Goal: Transaction & Acquisition: Purchase product/service

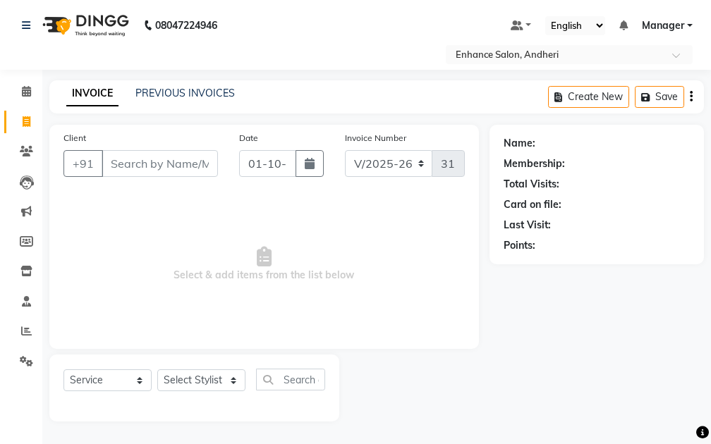
select select "7236"
select select "service"
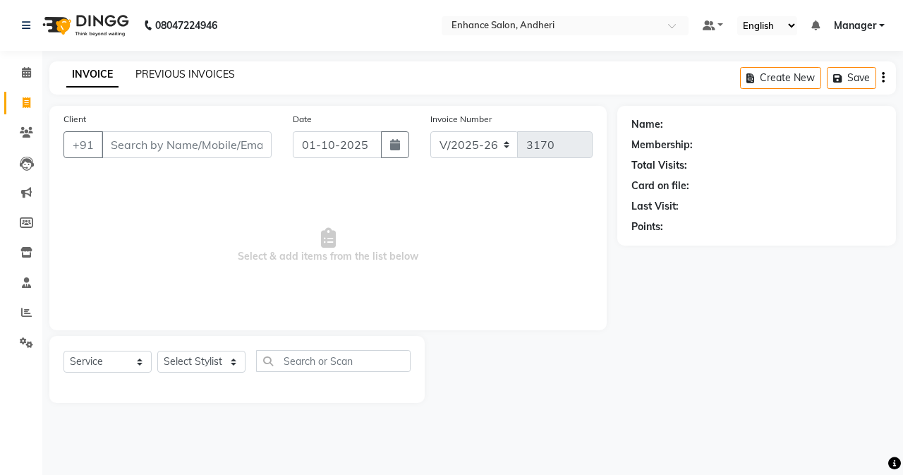
click at [202, 76] on link "PREVIOUS INVOICES" at bounding box center [184, 74] width 99 height 13
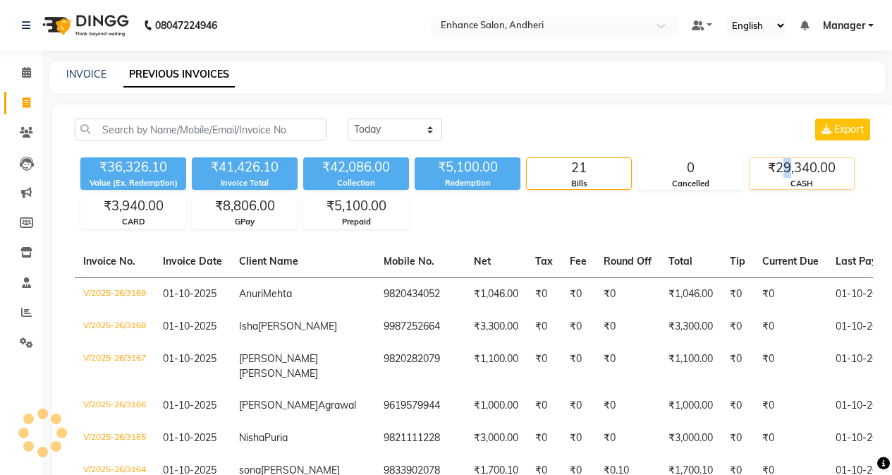
click at [710, 175] on div "₹29,340.00" at bounding box center [802, 168] width 104 height 20
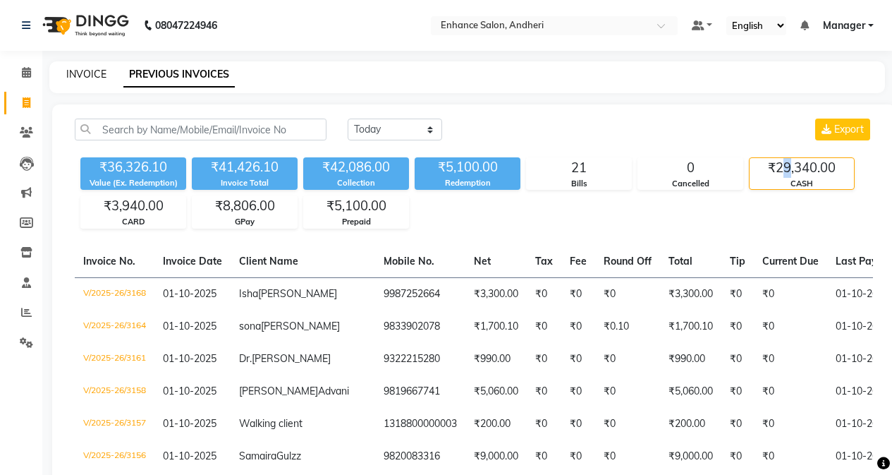
click at [78, 77] on link "INVOICE" at bounding box center [86, 74] width 40 height 13
select select "service"
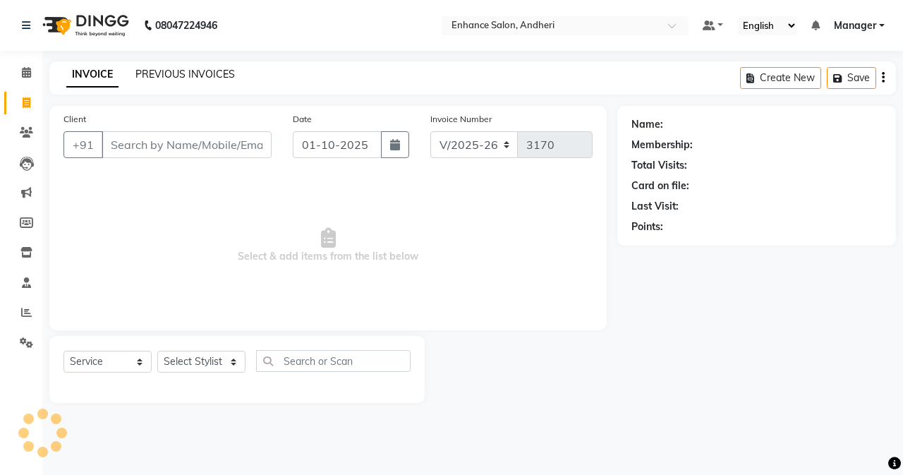
click at [146, 71] on link "PREVIOUS INVOICES" at bounding box center [184, 74] width 99 height 13
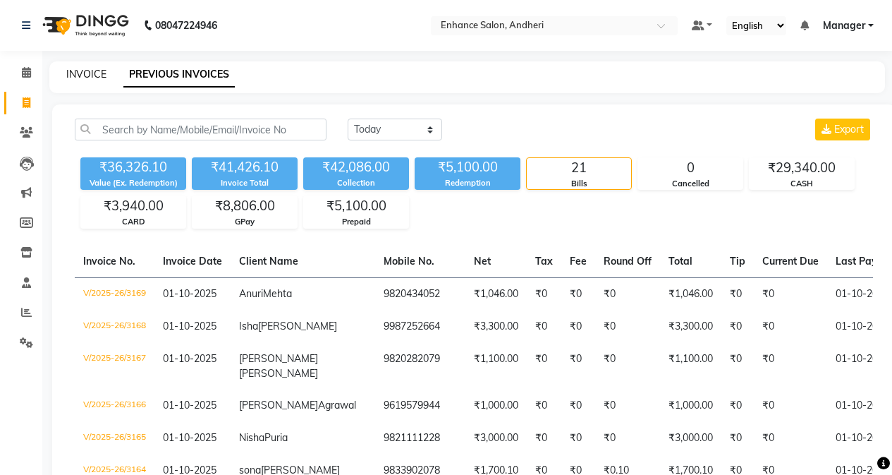
click at [97, 73] on link "INVOICE" at bounding box center [86, 74] width 40 height 13
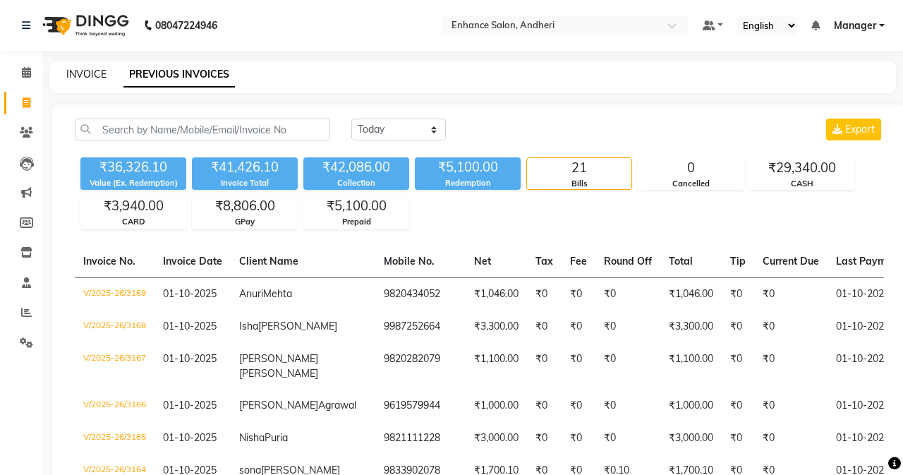
select select "service"
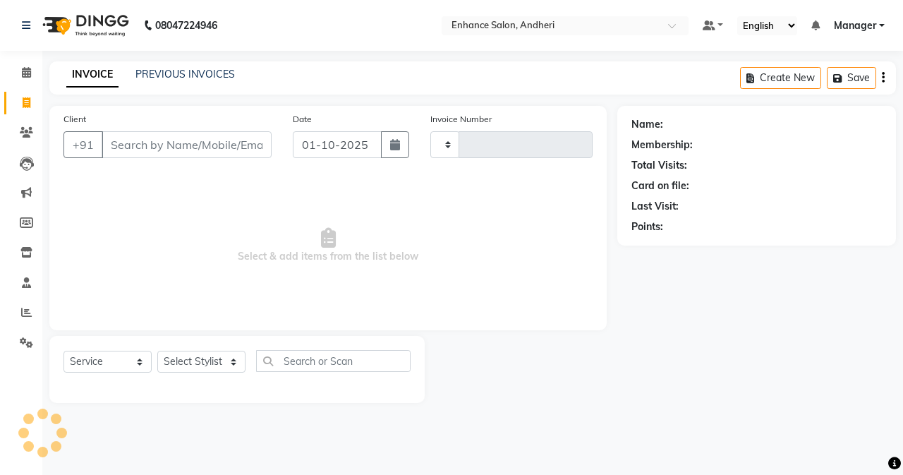
type input "3170"
select select "7236"
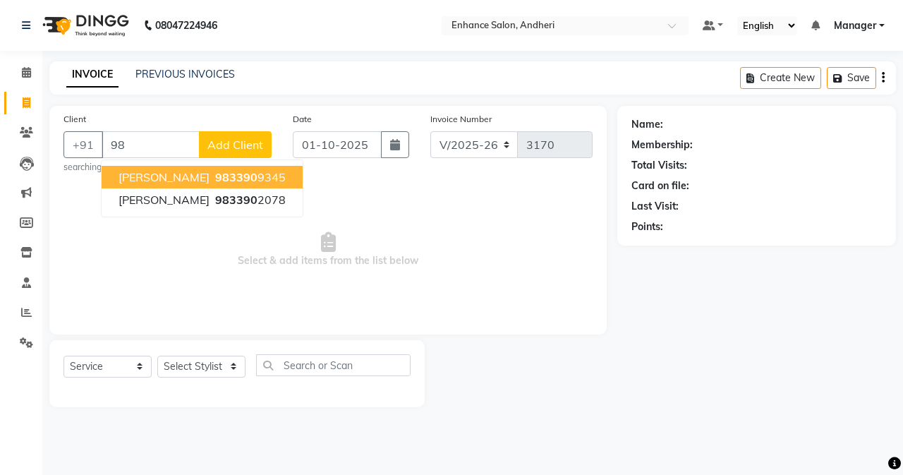
type input "9"
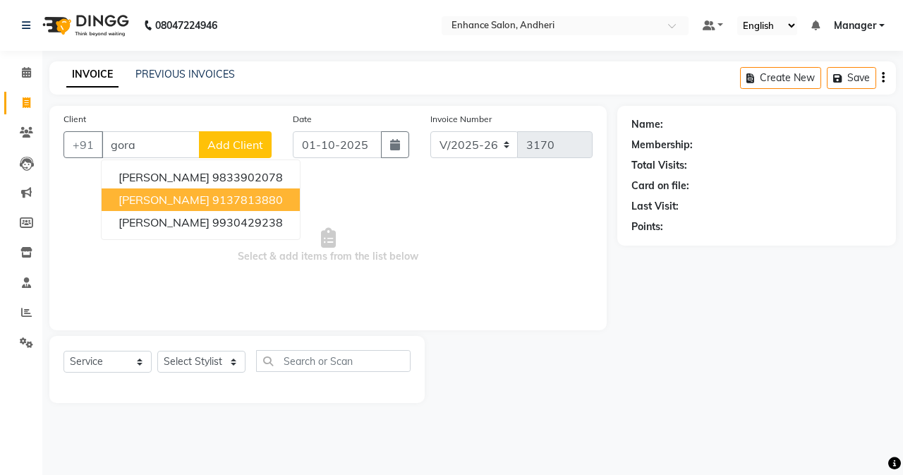
click at [226, 210] on button "[PERSON_NAME] 9137813880" at bounding box center [201, 199] width 198 height 23
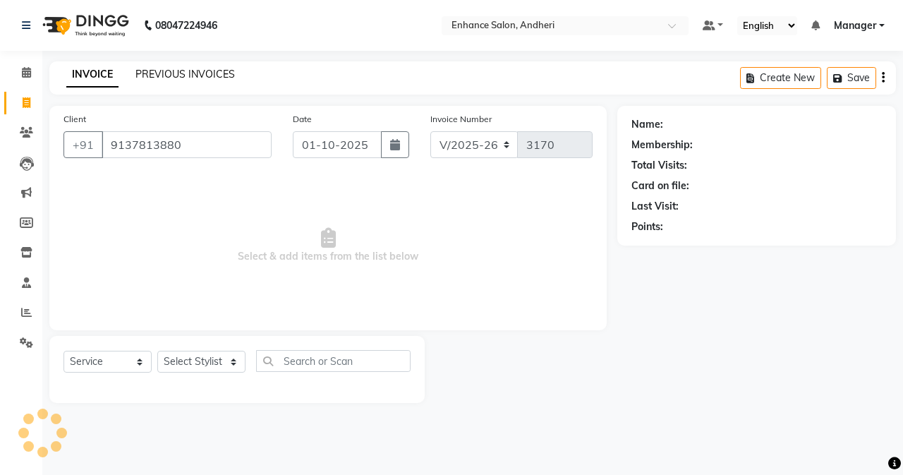
type input "9137813880"
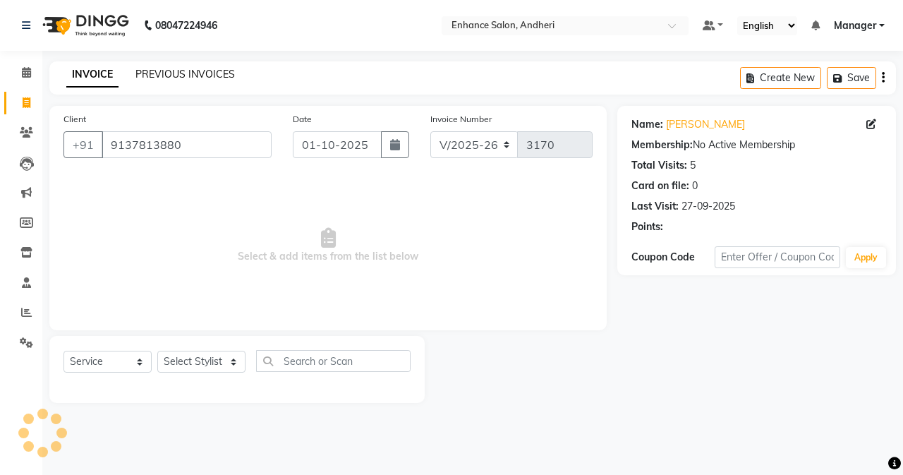
click at [178, 75] on link "PREVIOUS INVOICES" at bounding box center [184, 74] width 99 height 13
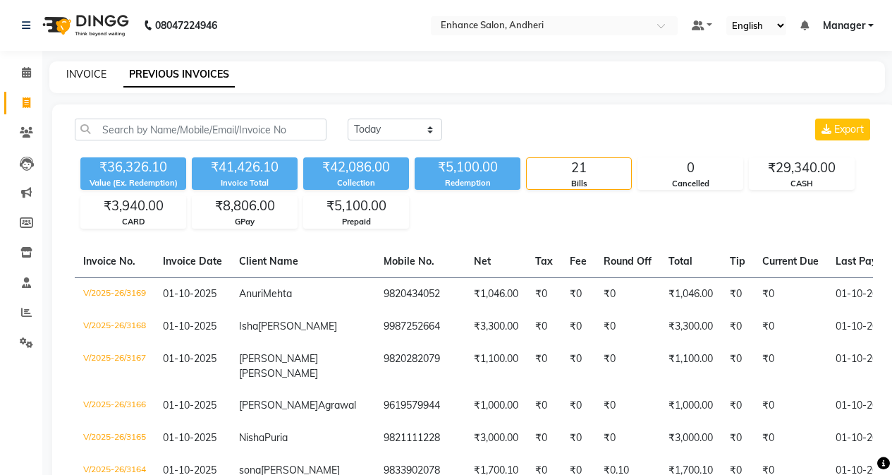
click at [75, 71] on div "INVOICE PREVIOUS INVOICES" at bounding box center [467, 77] width 836 height 32
click at [77, 84] on div "INVOICE PREVIOUS INVOICES" at bounding box center [467, 77] width 836 height 32
click at [80, 78] on link "INVOICE" at bounding box center [86, 74] width 40 height 13
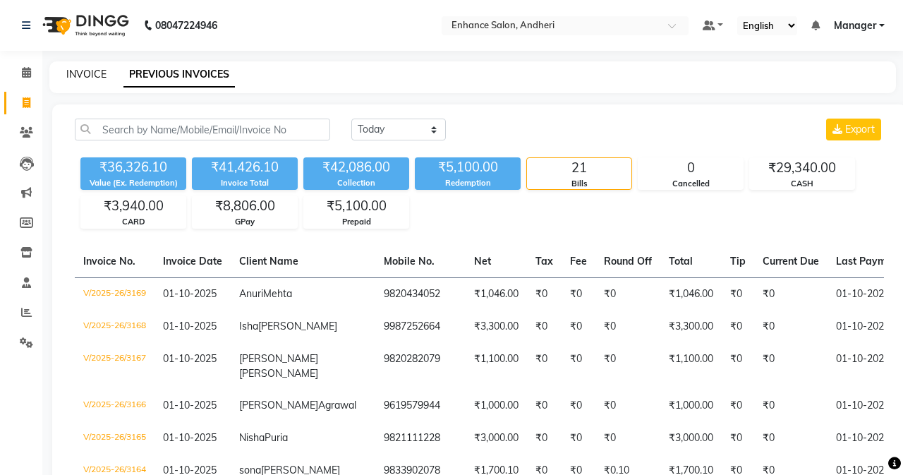
select select "7236"
select select "service"
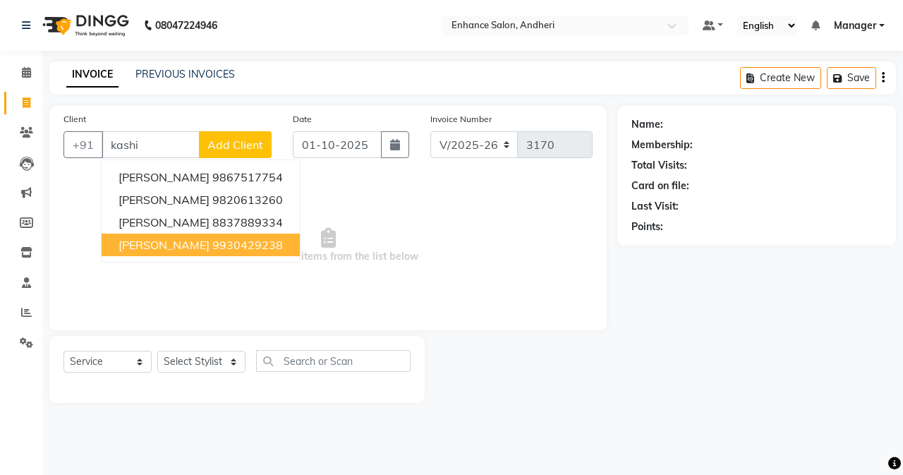
click at [190, 243] on span "[PERSON_NAME]" at bounding box center [163, 245] width 91 height 14
type input "9930429238"
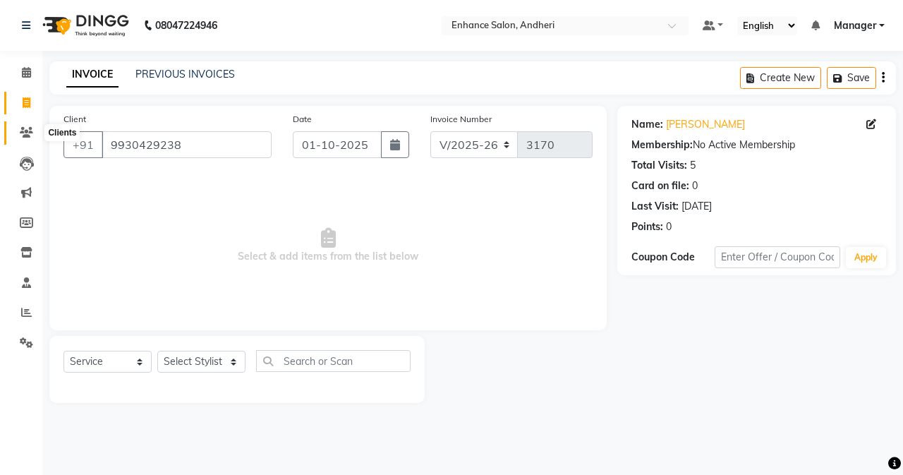
click at [24, 134] on icon at bounding box center [26, 132] width 13 height 11
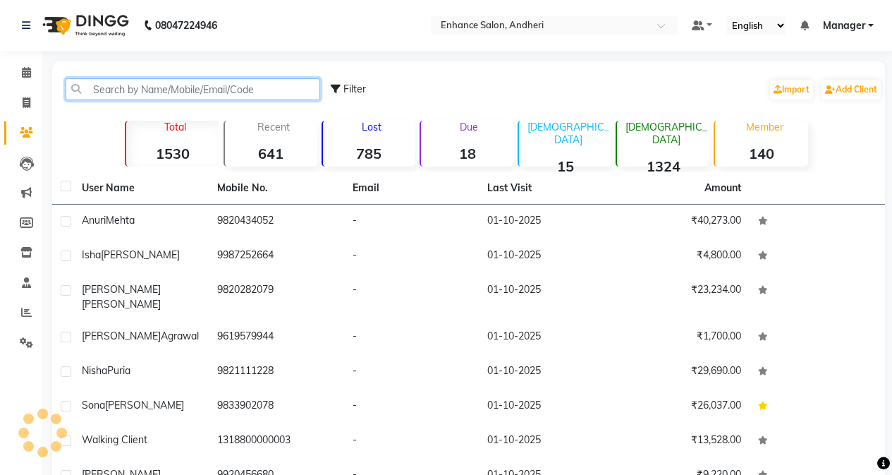
click at [181, 87] on input "text" at bounding box center [193, 89] width 255 height 22
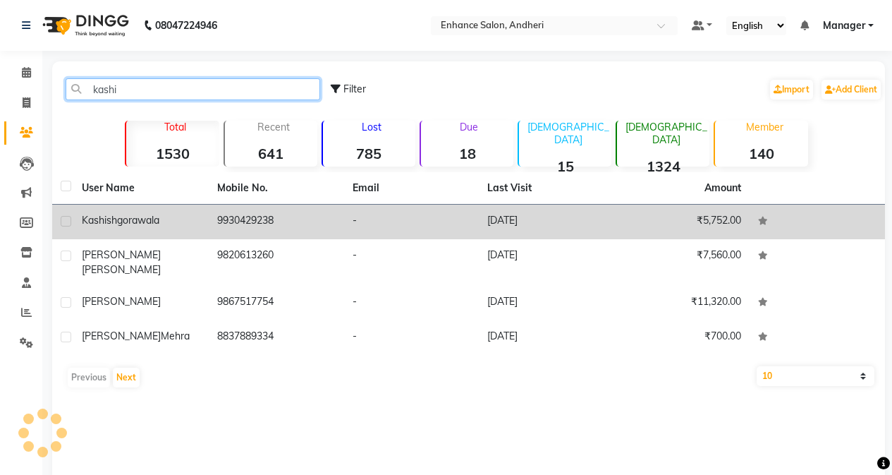
type input "kashi"
click at [245, 226] on td "9930429238" at bounding box center [276, 222] width 135 height 35
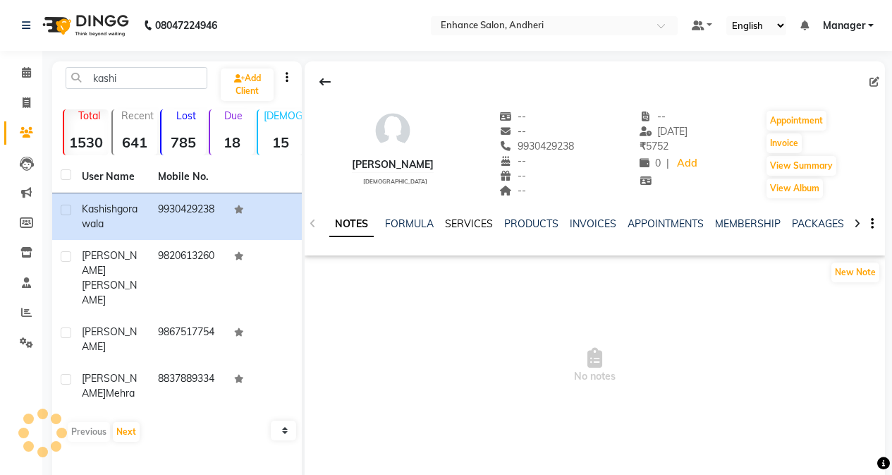
click at [472, 223] on link "SERVICES" at bounding box center [469, 223] width 48 height 13
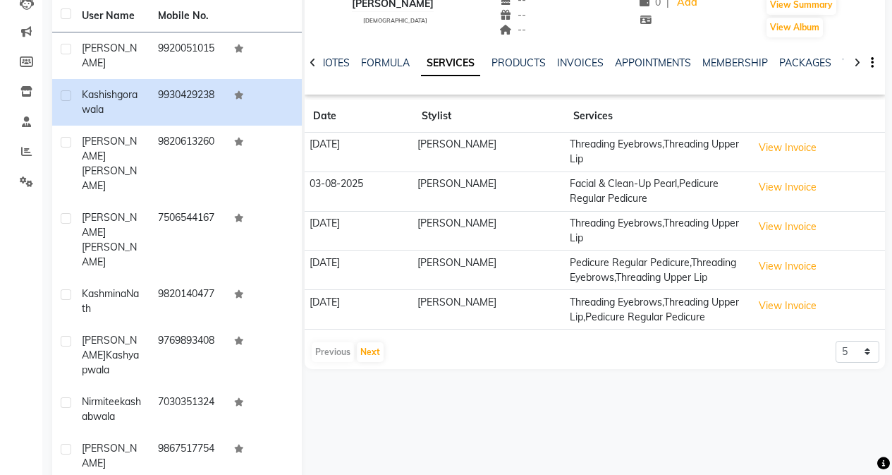
scroll to position [224, 0]
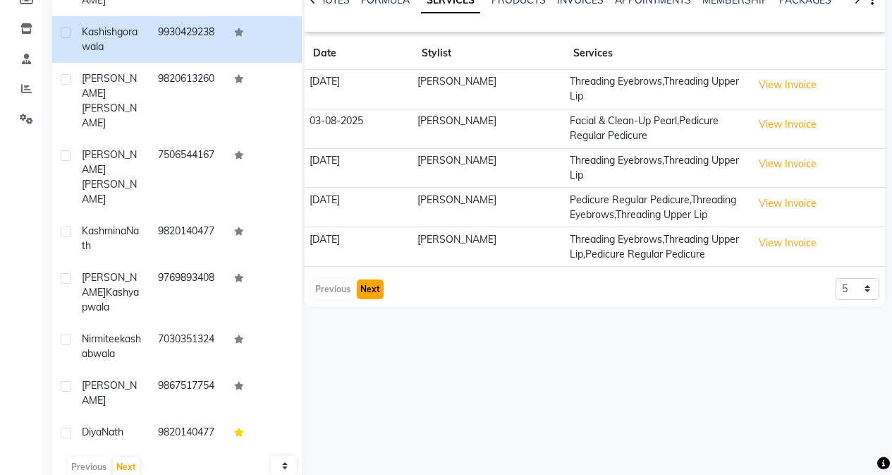
click at [366, 279] on button "Next" at bounding box center [370, 289] width 27 height 20
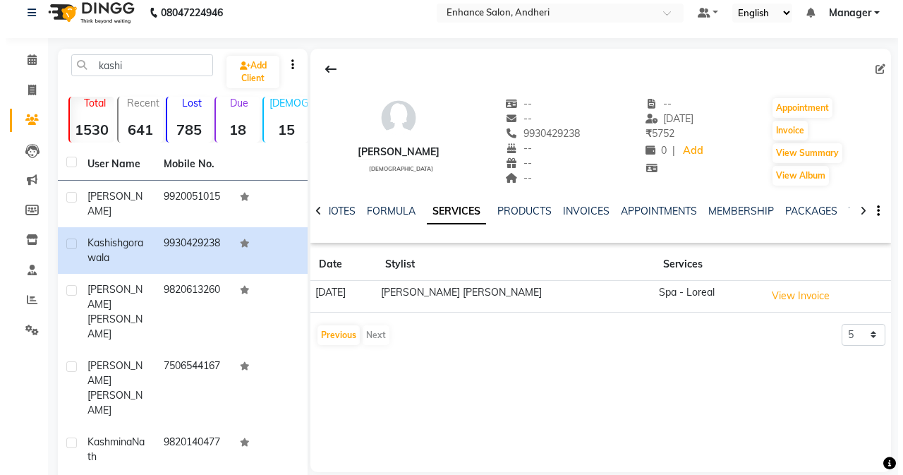
scroll to position [12, 0]
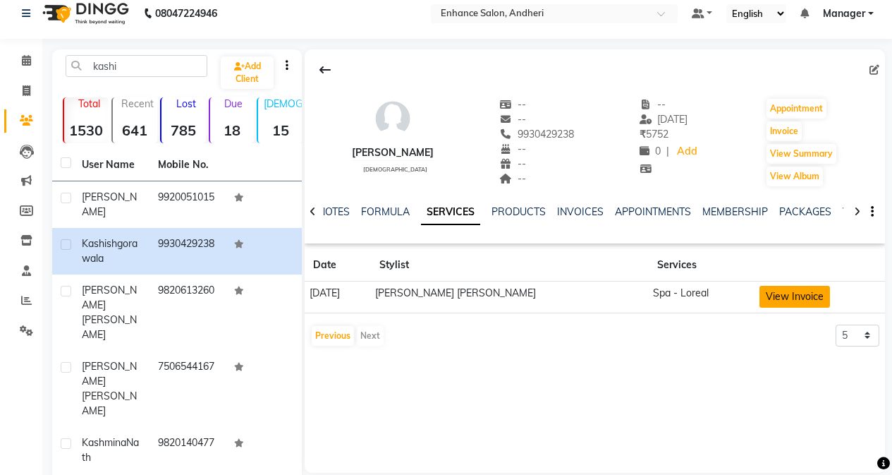
click at [710, 299] on button "View Invoice" at bounding box center [795, 297] width 71 height 22
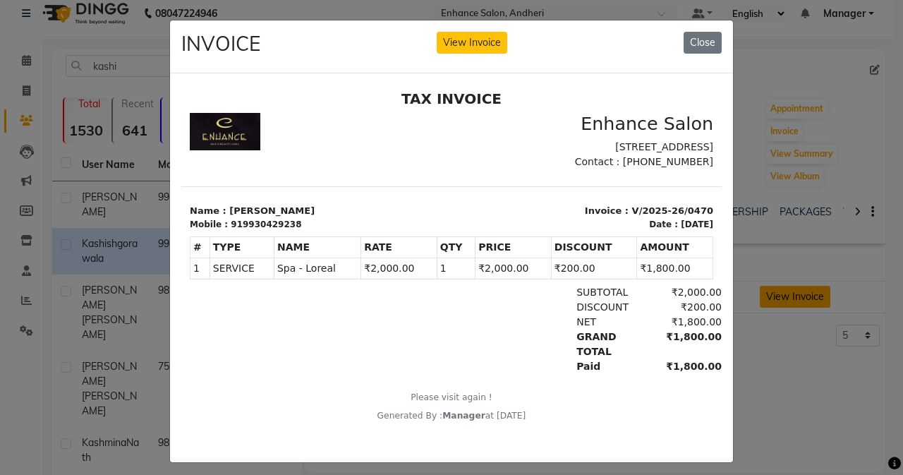
scroll to position [0, 0]
click at [482, 45] on button "View Invoice" at bounding box center [472, 43] width 71 height 22
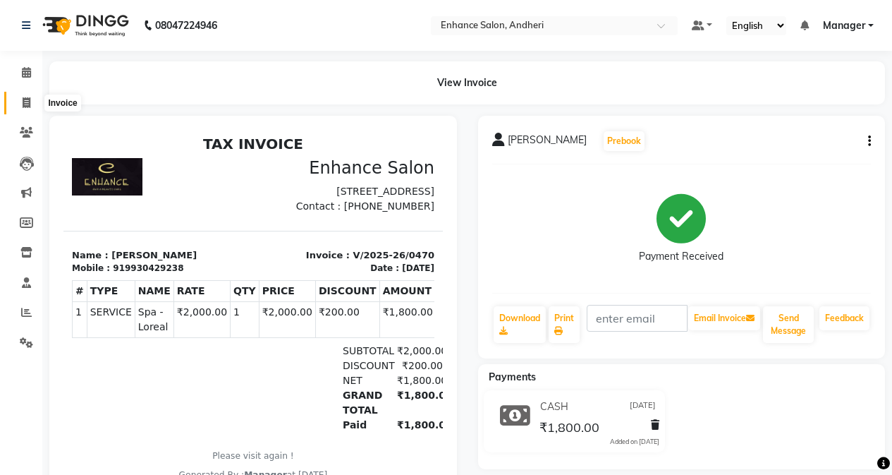
click at [33, 106] on span at bounding box center [26, 103] width 25 height 16
select select "service"
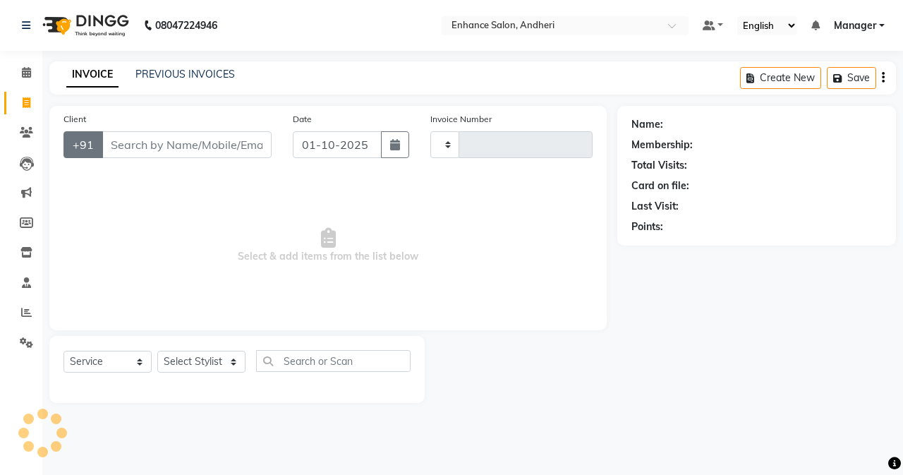
type input "3170"
select select "7236"
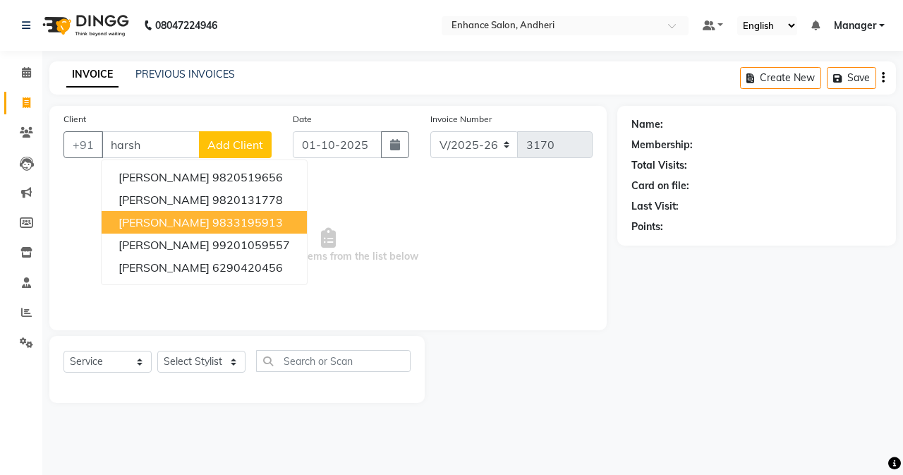
click at [212, 221] on ngb-highlight "9833195913" at bounding box center [247, 222] width 71 height 14
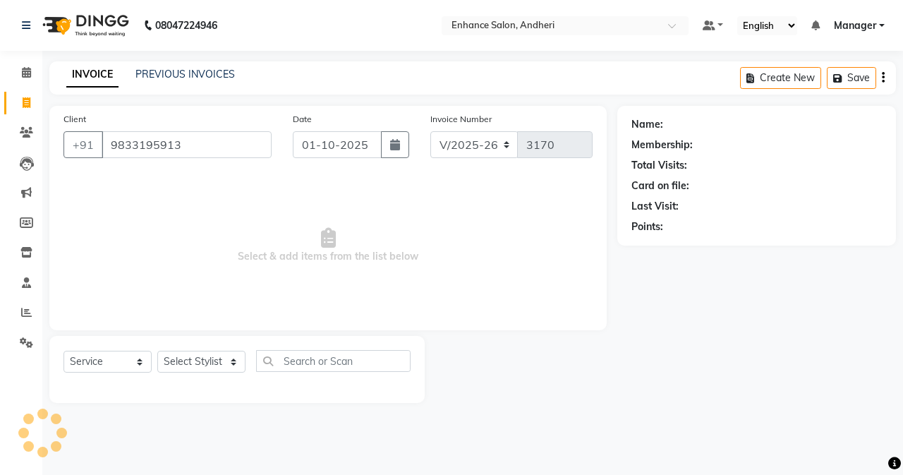
type input "9833195913"
drag, startPoint x: 206, startPoint y: 366, endPoint x: 206, endPoint y: 353, distance: 13.4
click at [206, 366] on select "Select Stylist Admin [PERSON_NAME] [PERSON_NAME] [PERSON_NAME] Manager [PERSON_…" at bounding box center [201, 361] width 88 height 22
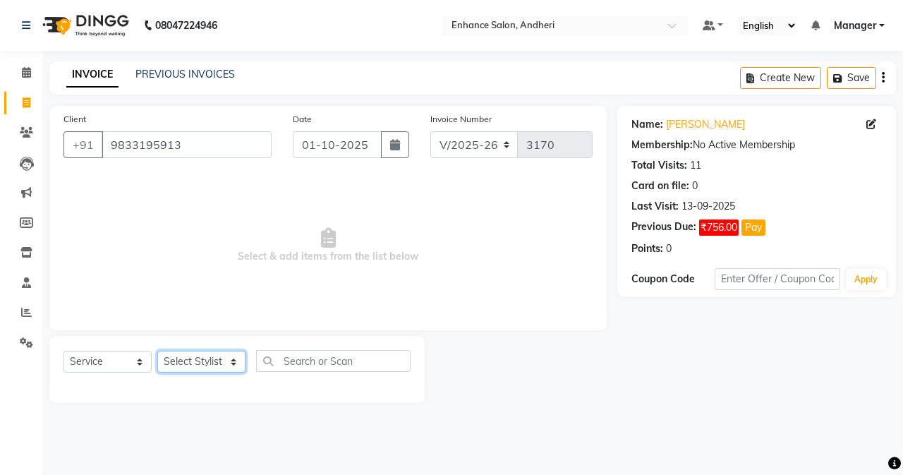
select select "61733"
click at [157, 350] on select "Select Stylist Admin [PERSON_NAME] [PERSON_NAME] [PERSON_NAME] Manager [PERSON_…" at bounding box center [201, 361] width 88 height 22
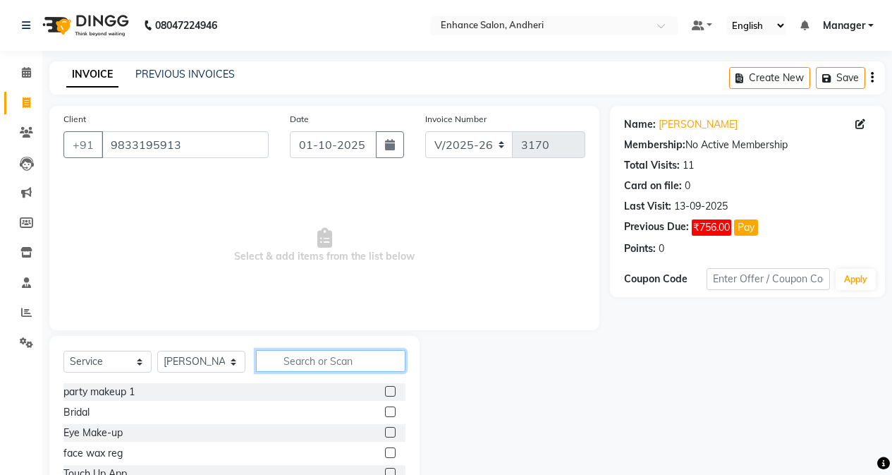
click at [307, 360] on input "text" at bounding box center [331, 361] width 150 height 22
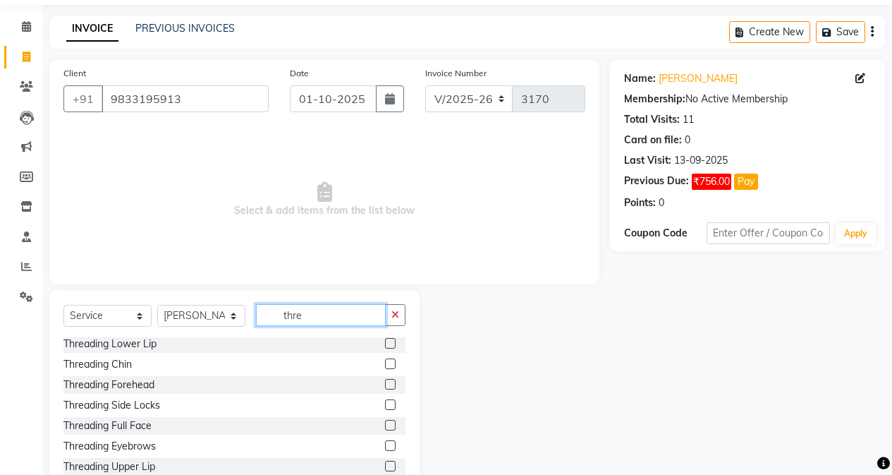
scroll to position [90, 0]
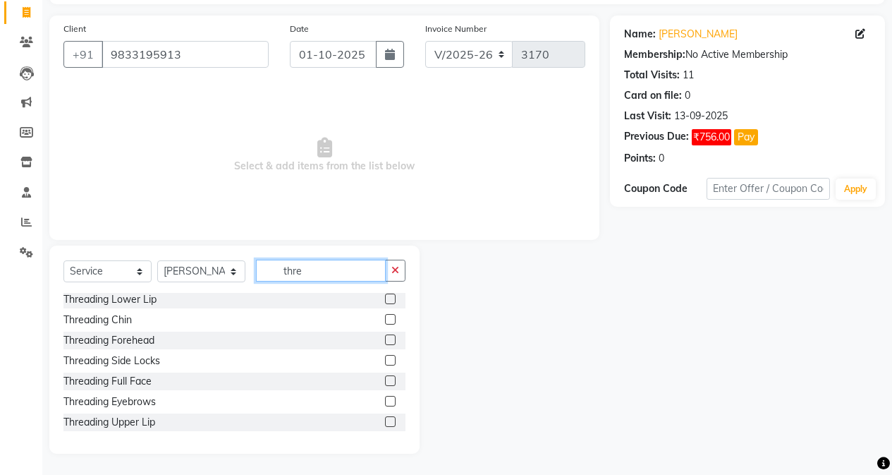
type input "thre"
click at [385, 398] on label at bounding box center [390, 401] width 11 height 11
click at [385, 398] on input "checkbox" at bounding box center [389, 401] width 9 height 9
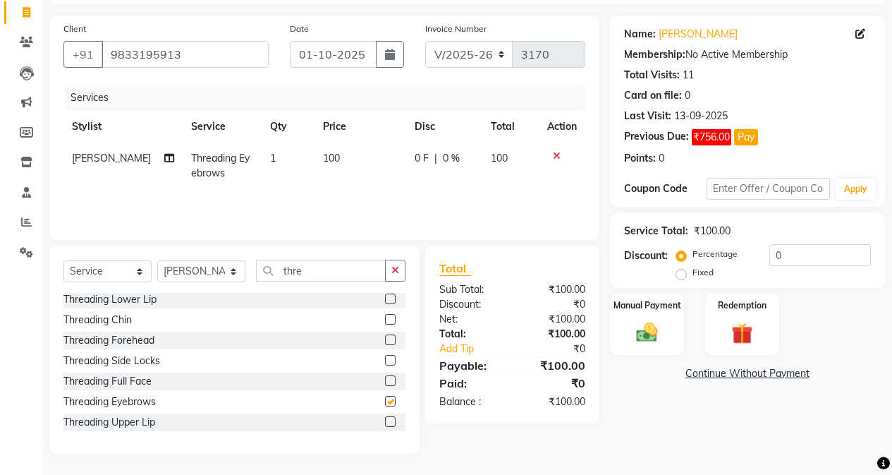
checkbox input "false"
click at [385, 424] on label at bounding box center [390, 421] width 11 height 11
click at [385, 424] on input "checkbox" at bounding box center [389, 421] width 9 height 9
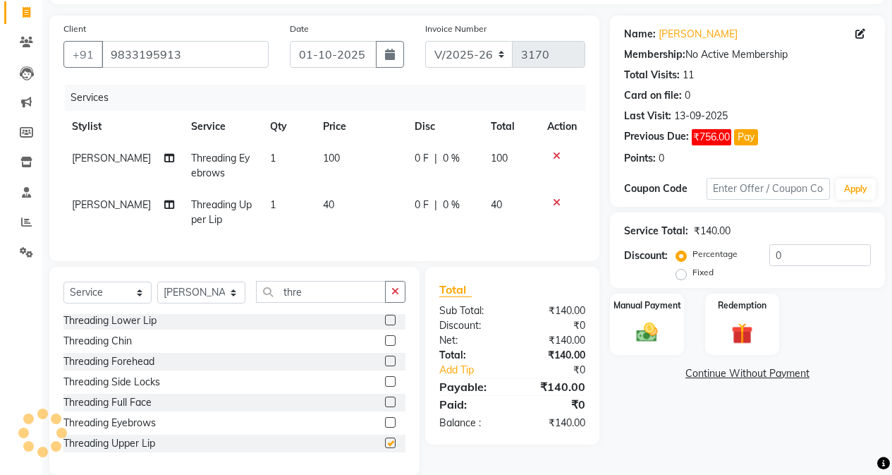
checkbox input "false"
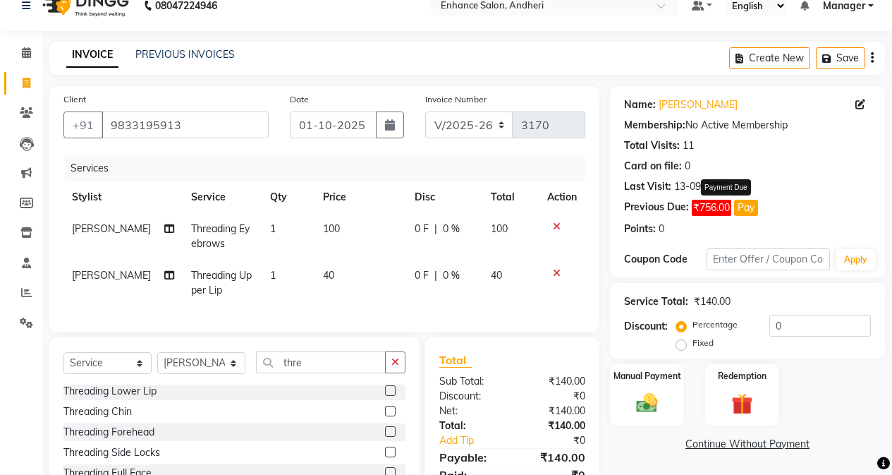
click at [710, 207] on button "Pay" at bounding box center [746, 208] width 24 height 16
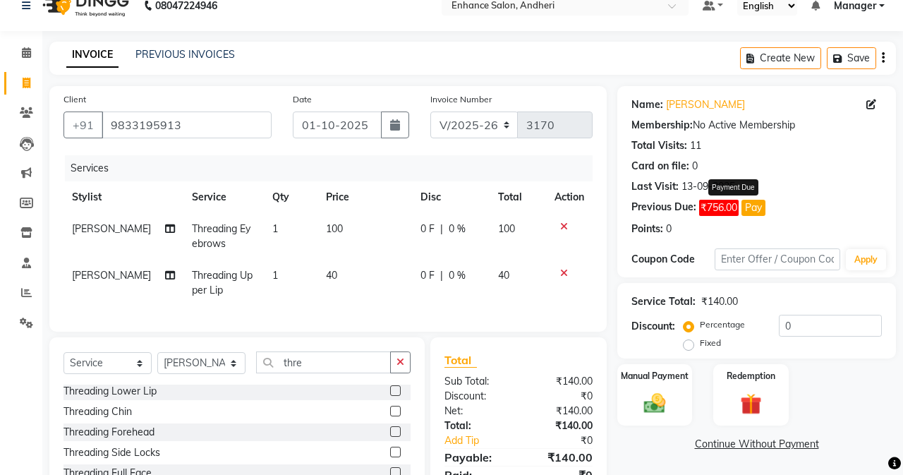
select select "1"
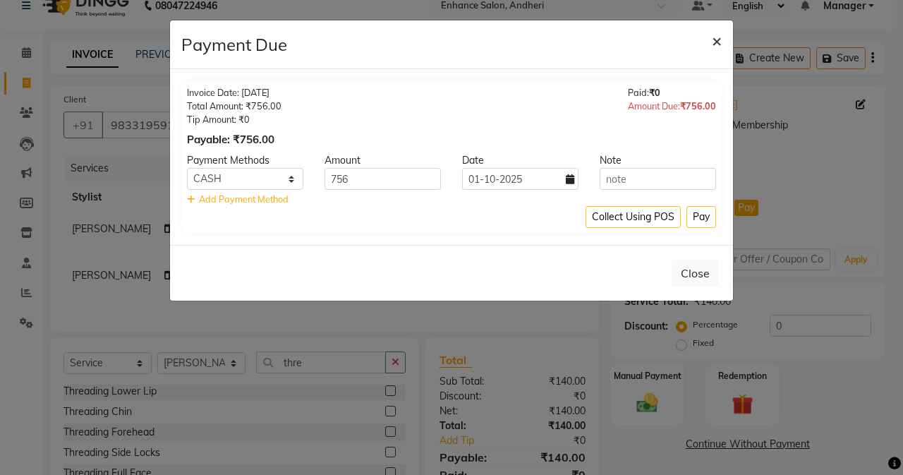
click at [710, 38] on span "×" at bounding box center [717, 40] width 10 height 21
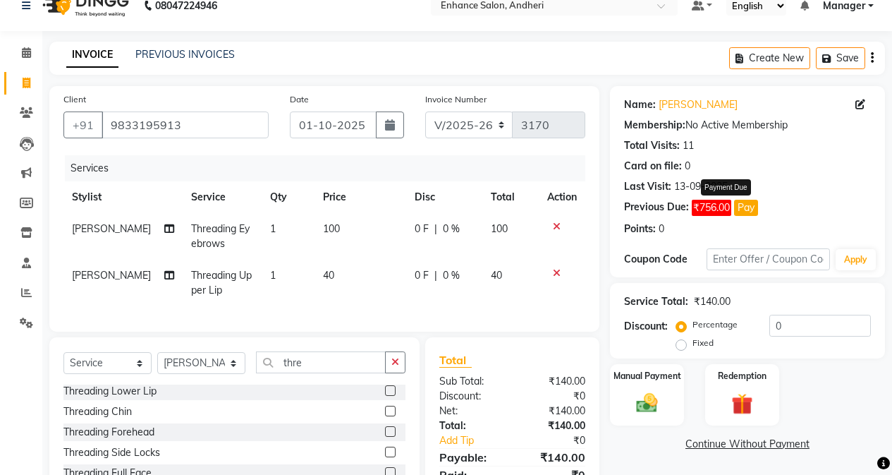
click at [710, 209] on button "Pay" at bounding box center [746, 208] width 24 height 16
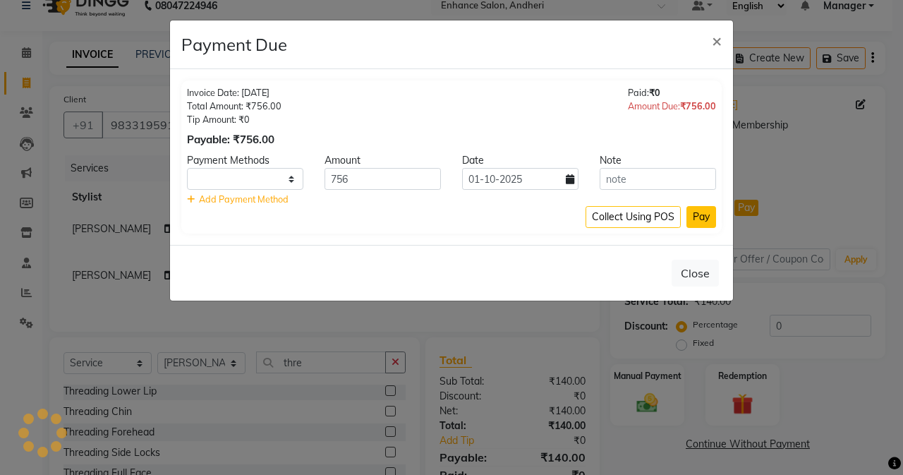
select select "1"
click at [700, 224] on button "Pay" at bounding box center [701, 217] width 30 height 22
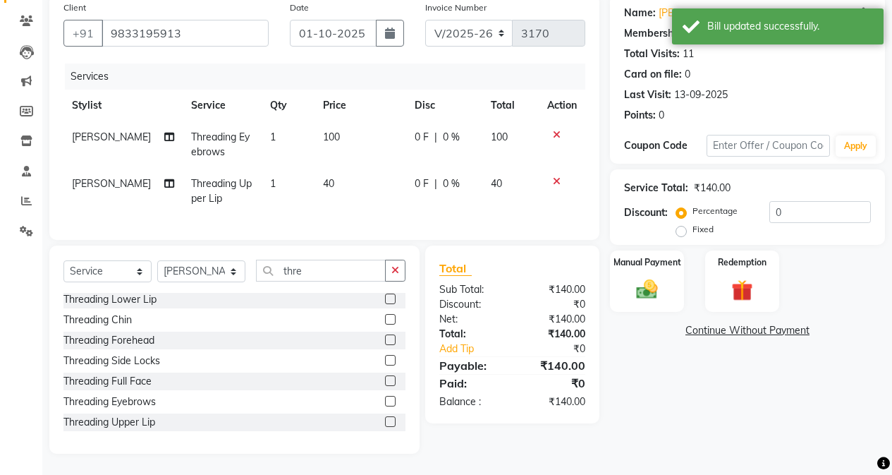
scroll to position [122, 0]
click at [315, 275] on input "thre" at bounding box center [321, 271] width 130 height 22
type input "t"
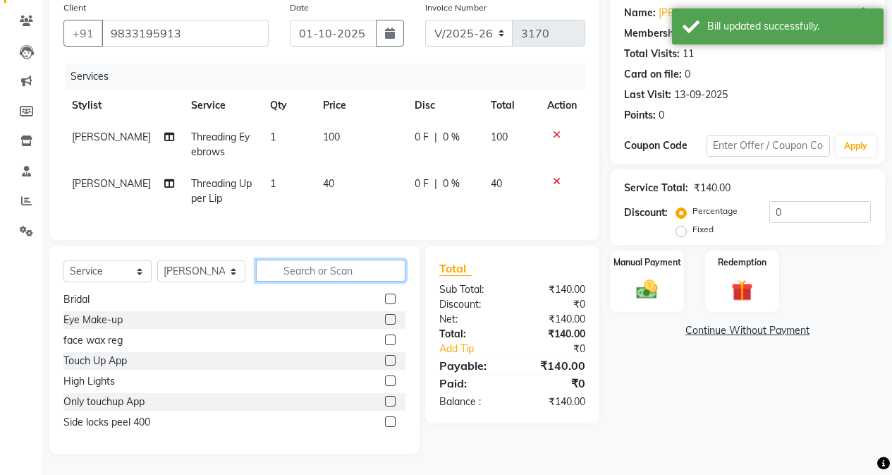
scroll to position [84, 0]
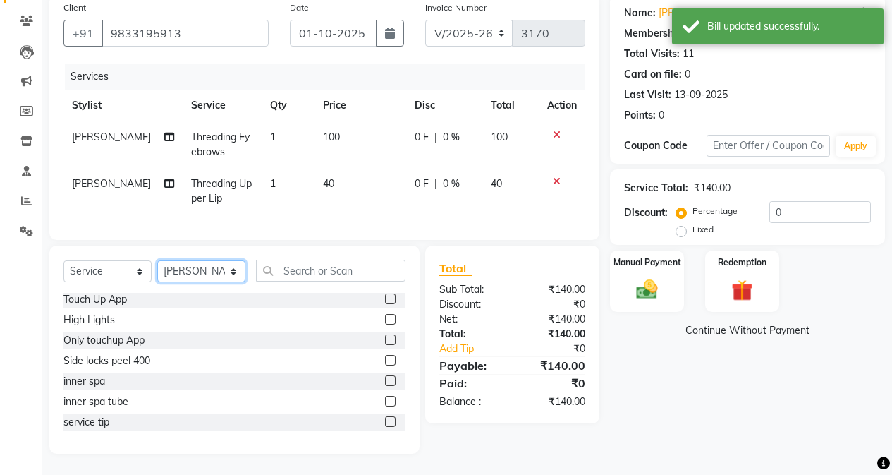
drag, startPoint x: 224, startPoint y: 269, endPoint x: 224, endPoint y: 261, distance: 7.8
click at [224, 269] on select "Select Stylist Admin [PERSON_NAME] [PERSON_NAME] [PERSON_NAME] Manager [PERSON_…" at bounding box center [201, 271] width 88 height 22
select select "61775"
click at [157, 260] on select "Select Stylist Admin [PERSON_NAME] [PERSON_NAME] [PERSON_NAME] Manager [PERSON_…" at bounding box center [201, 271] width 88 height 22
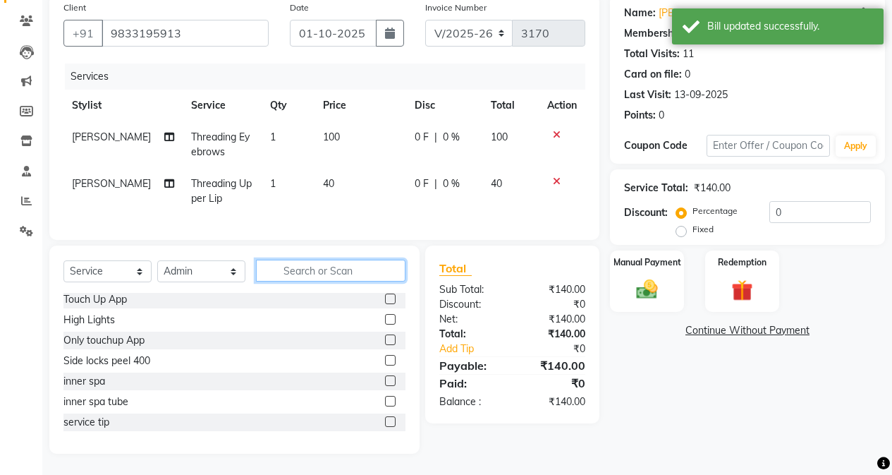
click at [325, 271] on input "text" at bounding box center [331, 271] width 150 height 22
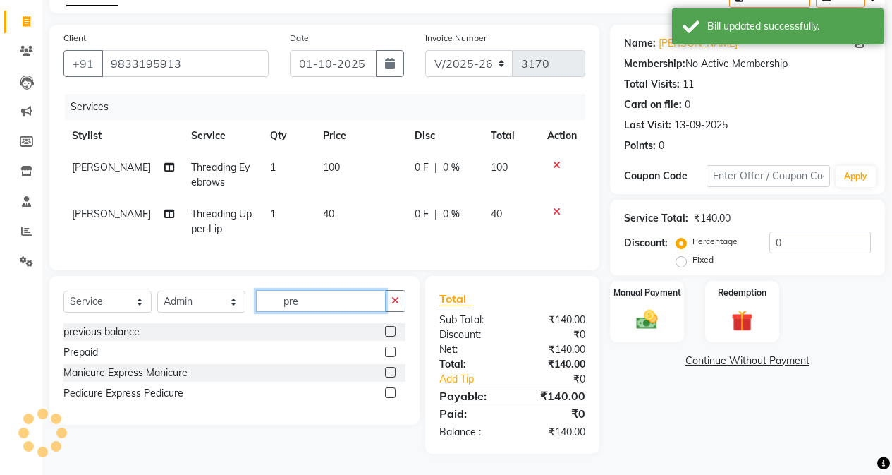
scroll to position [0, 0]
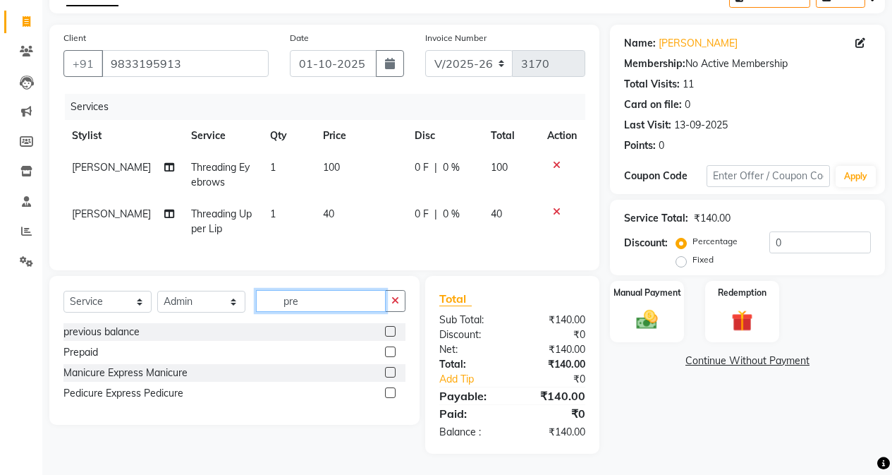
type input "pre"
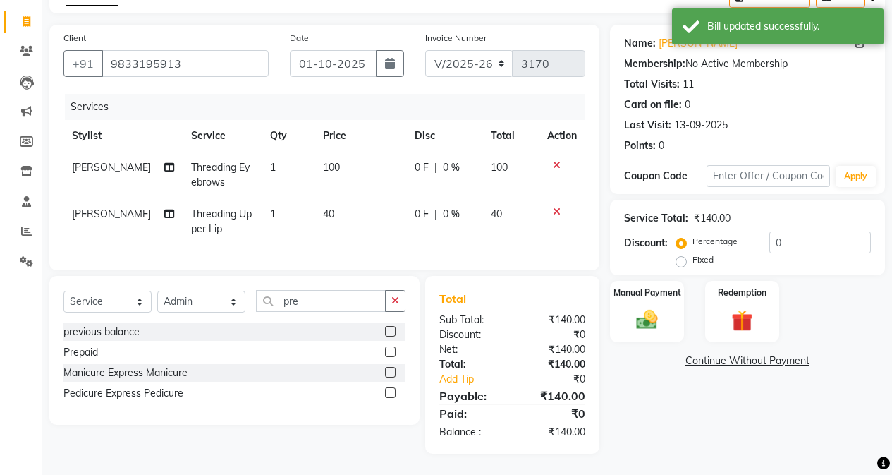
click at [387, 331] on label at bounding box center [390, 331] width 11 height 11
click at [387, 331] on input "checkbox" at bounding box center [389, 331] width 9 height 9
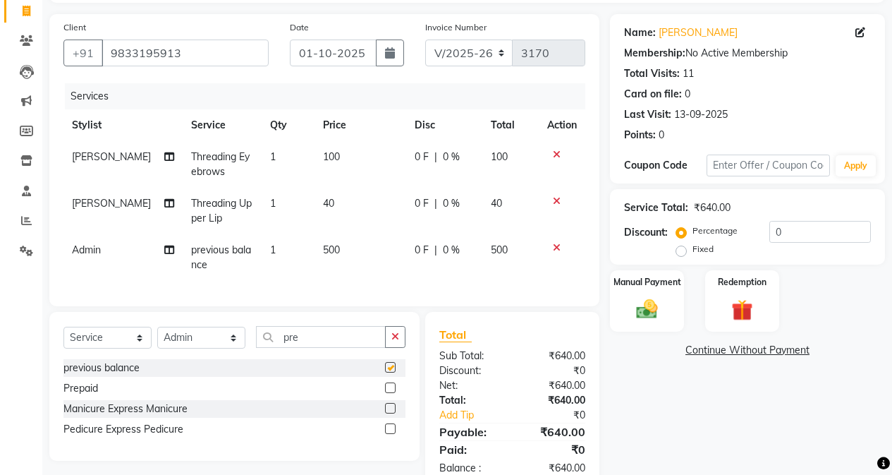
checkbox input "false"
click at [362, 265] on td "500" at bounding box center [361, 257] width 92 height 47
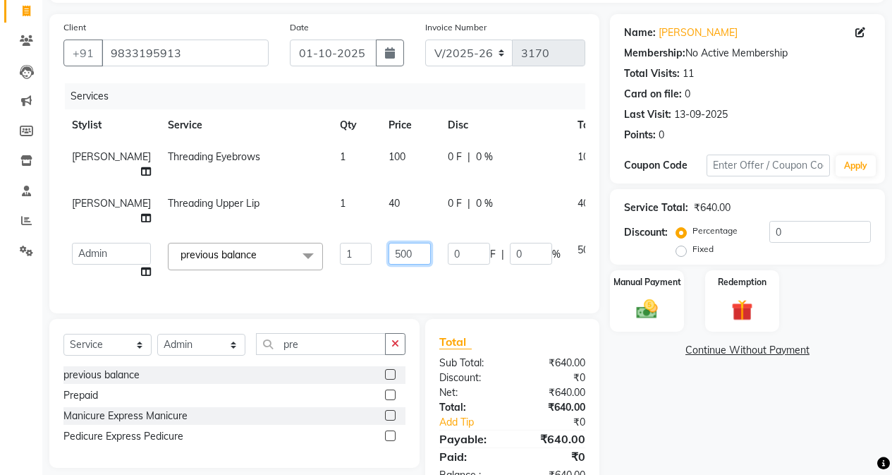
click at [389, 250] on input "500" at bounding box center [410, 254] width 42 height 22
type input "5"
type input "884"
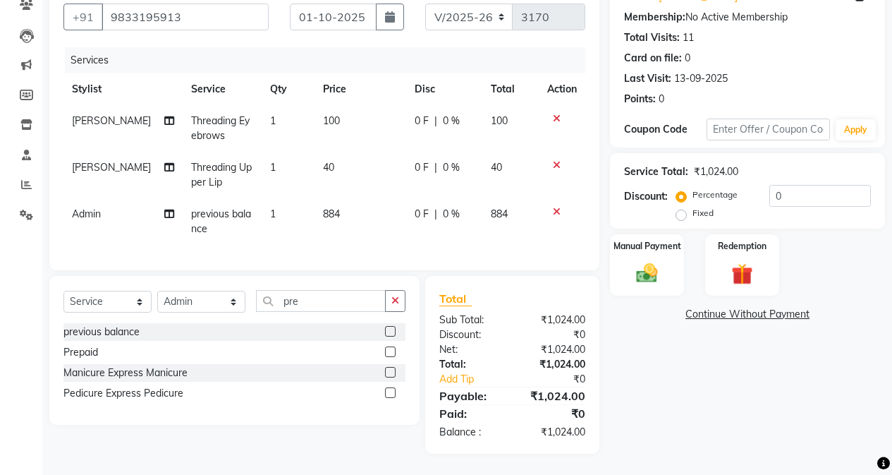
scroll to position [138, 0]
click at [630, 387] on div "Name: [PERSON_NAME] Membership: No Active Membership Total Visits: 11 Card on f…" at bounding box center [753, 215] width 286 height 475
click at [357, 212] on td "884" at bounding box center [361, 221] width 92 height 47
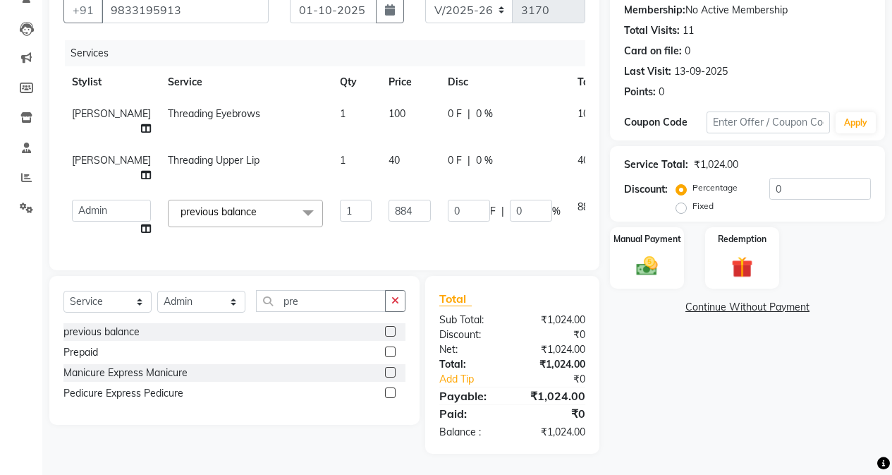
scroll to position [145, 0]
click at [389, 202] on input "884" at bounding box center [410, 211] width 42 height 22
type input "8"
type input "500"
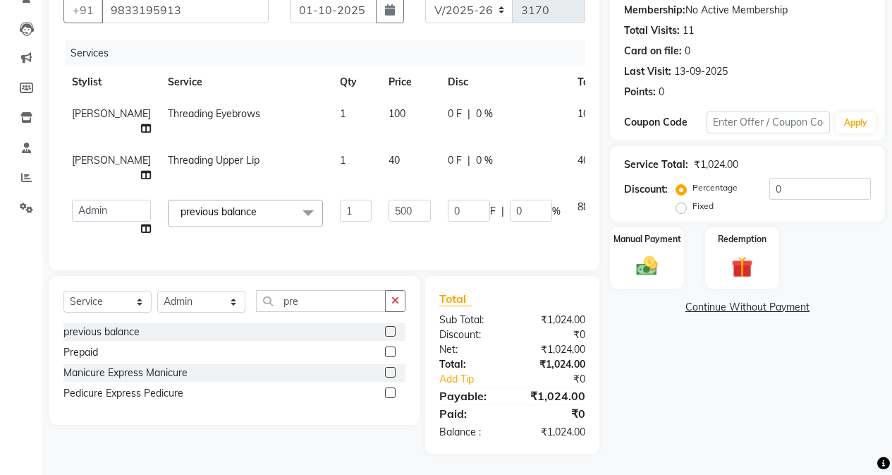
click at [660, 362] on div "Name: [PERSON_NAME] Membership: No Active Membership Total Visits: 11 Card on f…" at bounding box center [753, 212] width 286 height 482
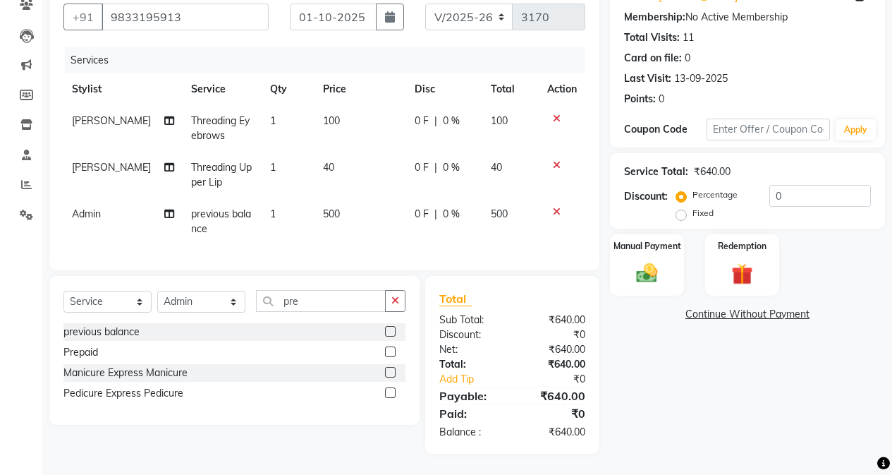
drag, startPoint x: 290, startPoint y: 225, endPoint x: 298, endPoint y: 226, distance: 7.9
click at [293, 226] on td "1" at bounding box center [288, 221] width 53 height 47
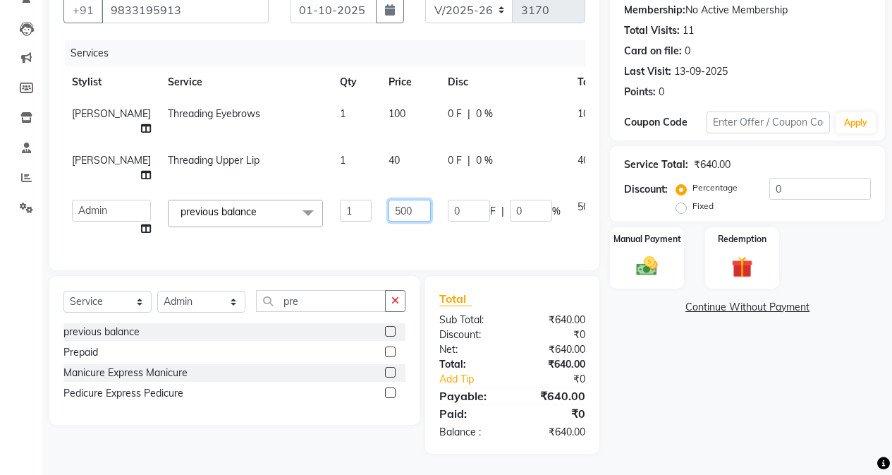
click at [389, 200] on input "500" at bounding box center [410, 211] width 42 height 22
type input "600"
click at [697, 385] on div "Name: [PERSON_NAME] Membership: No Active Membership Total Visits: 11 Card on f…" at bounding box center [753, 212] width 286 height 482
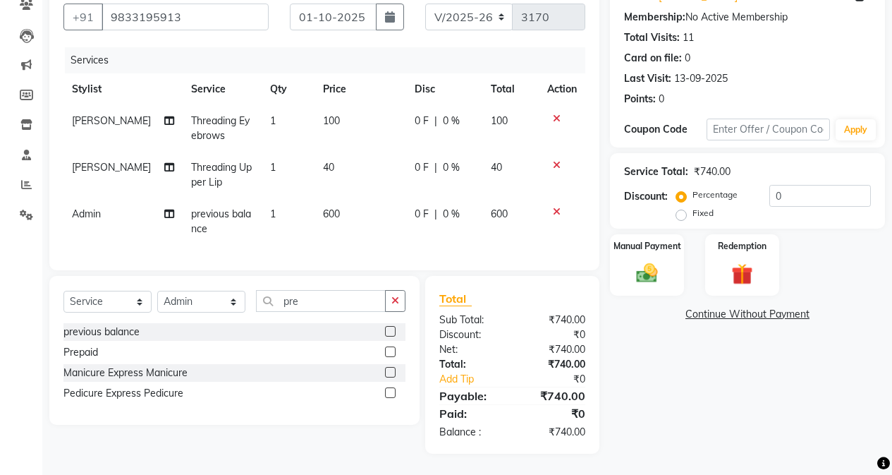
click at [332, 208] on td "600" at bounding box center [361, 221] width 92 height 47
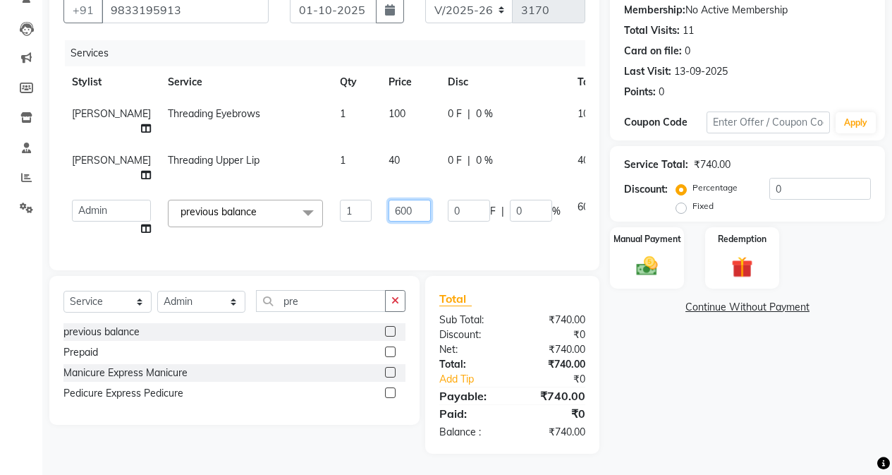
click at [389, 200] on input "600" at bounding box center [410, 211] width 42 height 22
type input "700"
click at [682, 386] on div "Name: [PERSON_NAME] Membership: No Active Membership Total Visits: 11 Card on f…" at bounding box center [753, 212] width 286 height 482
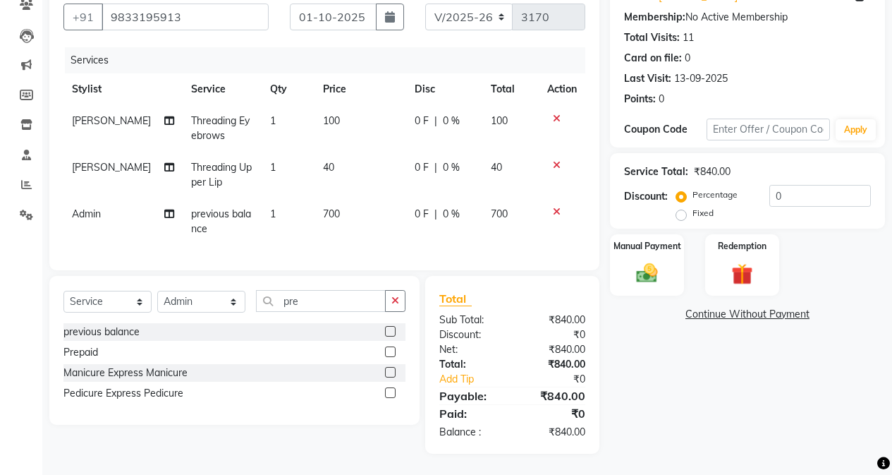
drag, startPoint x: 331, startPoint y: 219, endPoint x: 363, endPoint y: 212, distance: 32.4
click at [331, 219] on td "700" at bounding box center [361, 221] width 92 height 47
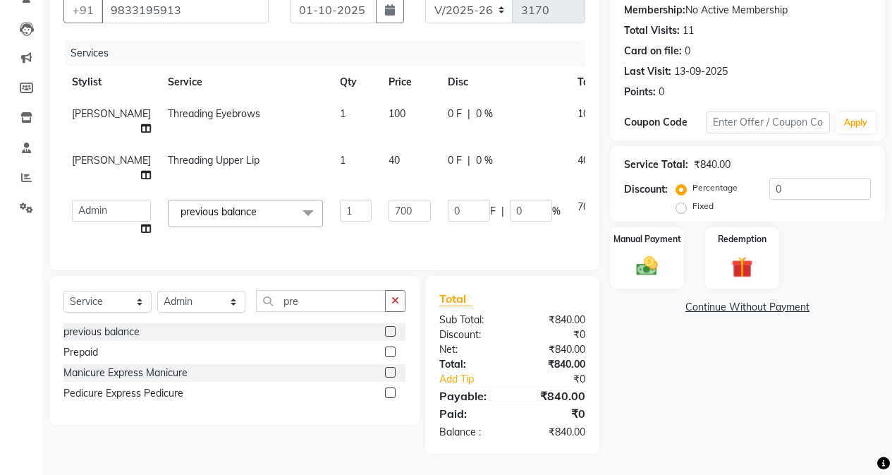
drag, startPoint x: 371, startPoint y: 126, endPoint x: 384, endPoint y: 154, distance: 31.2
click at [374, 136] on tbody "[PERSON_NAME] Threading Eyebrows 1 100 0 F | 0 % 100 [PERSON_NAME] Threading Up…" at bounding box center [359, 171] width 593 height 147
click at [389, 200] on input "700" at bounding box center [410, 211] width 42 height 22
type input "740"
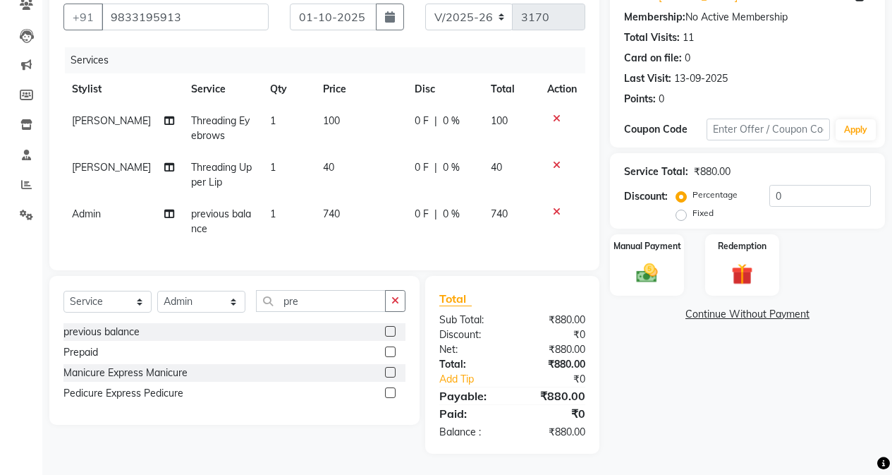
click at [638, 322] on div "Name: [PERSON_NAME] Membership: No Active Membership Total Visits: 11 Card on f…" at bounding box center [753, 215] width 286 height 475
click at [359, 207] on td "740" at bounding box center [361, 221] width 92 height 47
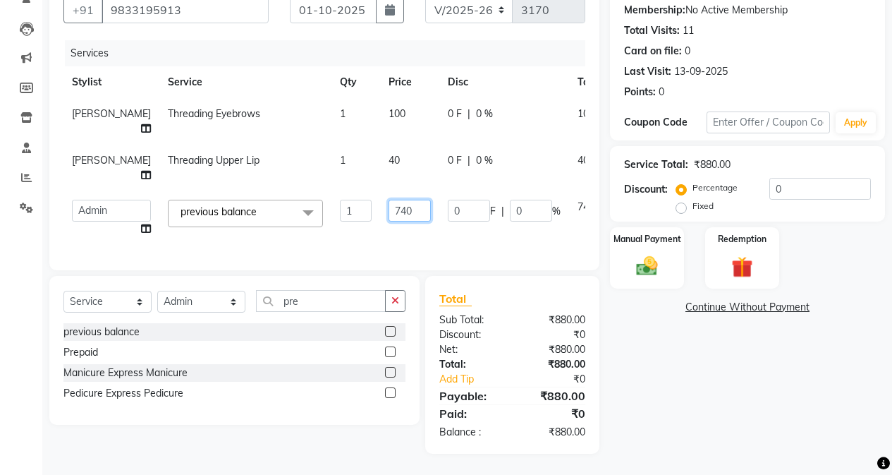
click at [389, 203] on input "740" at bounding box center [410, 211] width 42 height 22
type input "744"
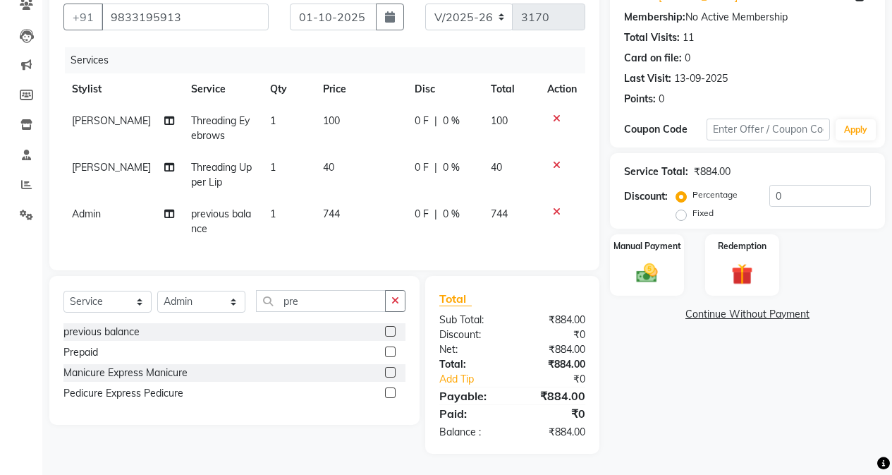
click at [667, 339] on div "Name: [PERSON_NAME] Membership: No Active Membership Total Visits: 11 Card on f…" at bounding box center [753, 215] width 286 height 475
click at [668, 272] on div "Manual Payment" at bounding box center [647, 265] width 77 height 64
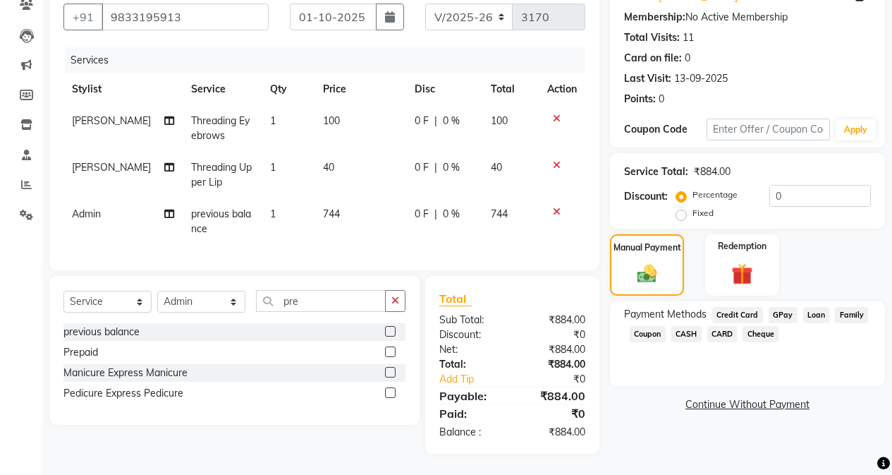
click at [683, 326] on span "CASH" at bounding box center [686, 334] width 30 height 16
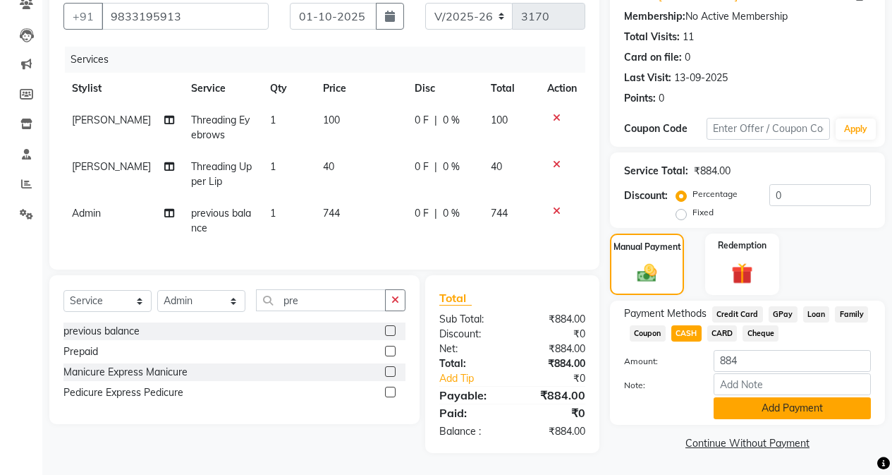
click at [710, 398] on button "Add Payment" at bounding box center [792, 408] width 157 height 22
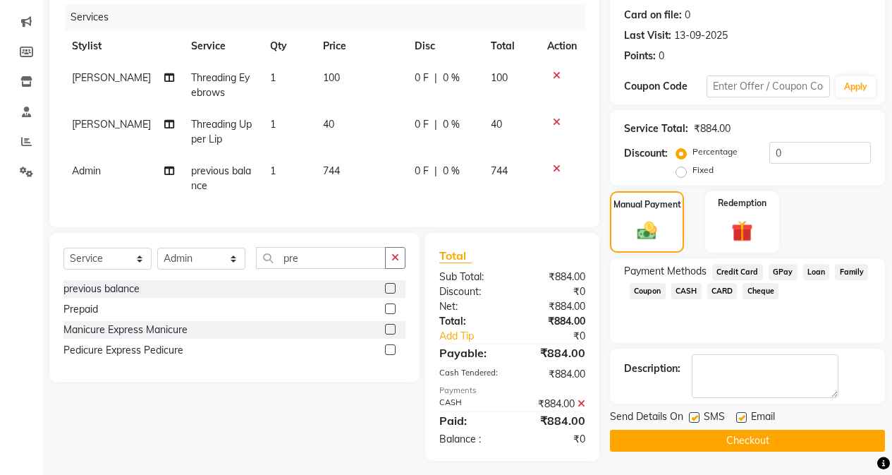
scroll to position [188, 0]
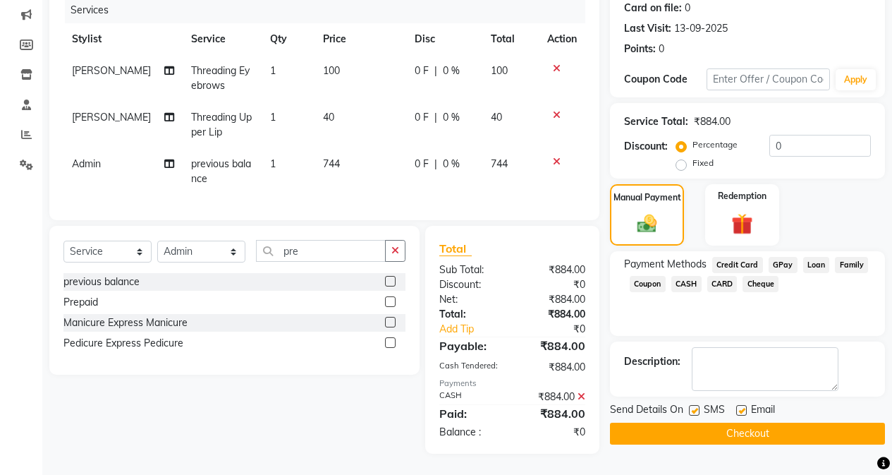
click at [710, 427] on button "Checkout" at bounding box center [747, 433] width 275 height 22
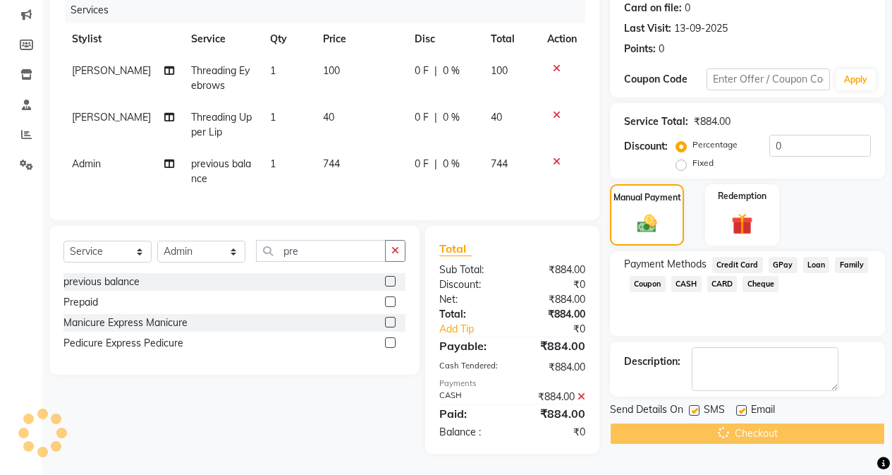
scroll to position [0, 0]
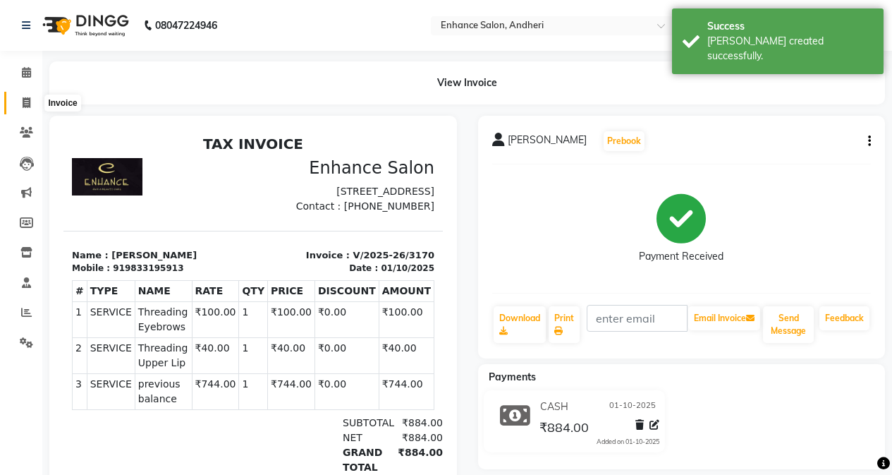
click at [20, 97] on span at bounding box center [26, 103] width 25 height 16
select select "7236"
select select "service"
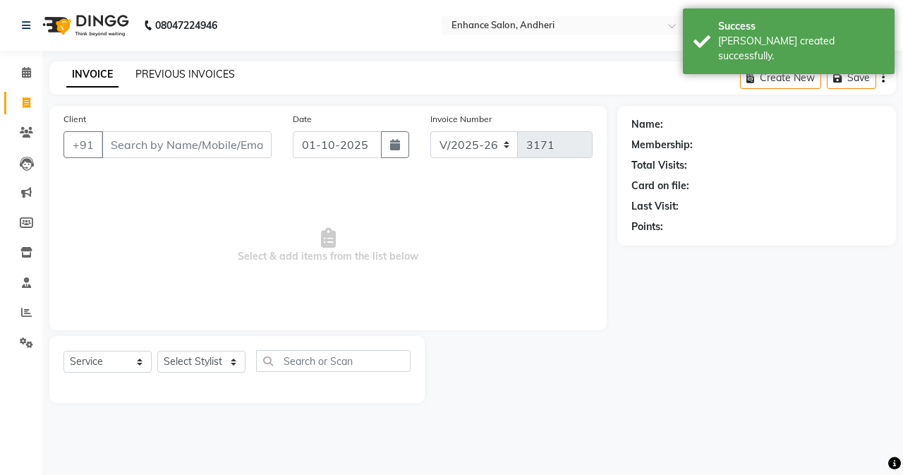
click at [202, 75] on link "PREVIOUS INVOICES" at bounding box center [184, 74] width 99 height 13
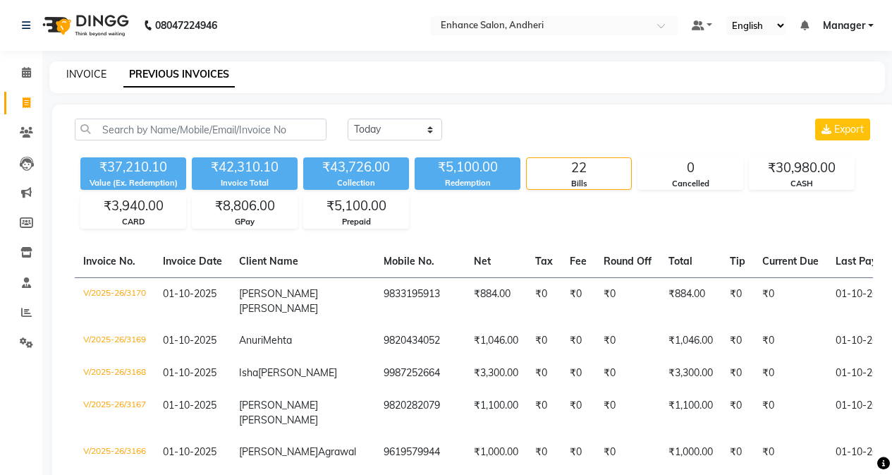
click at [85, 72] on link "INVOICE" at bounding box center [86, 74] width 40 height 13
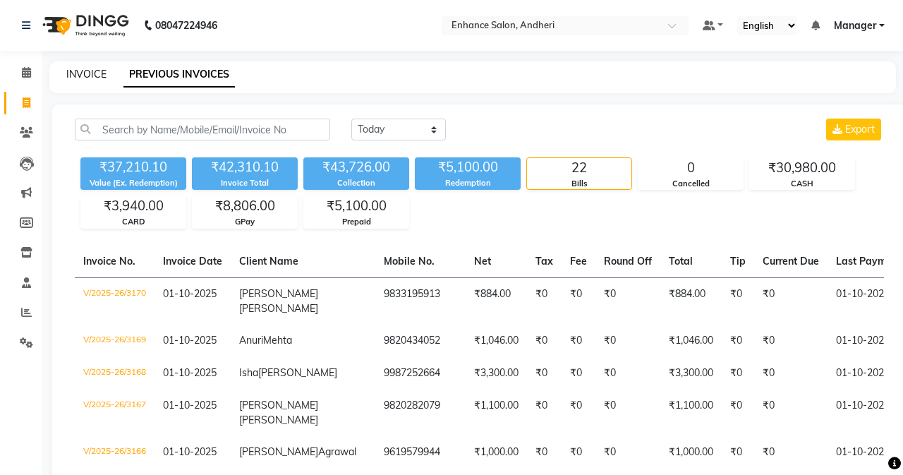
select select "service"
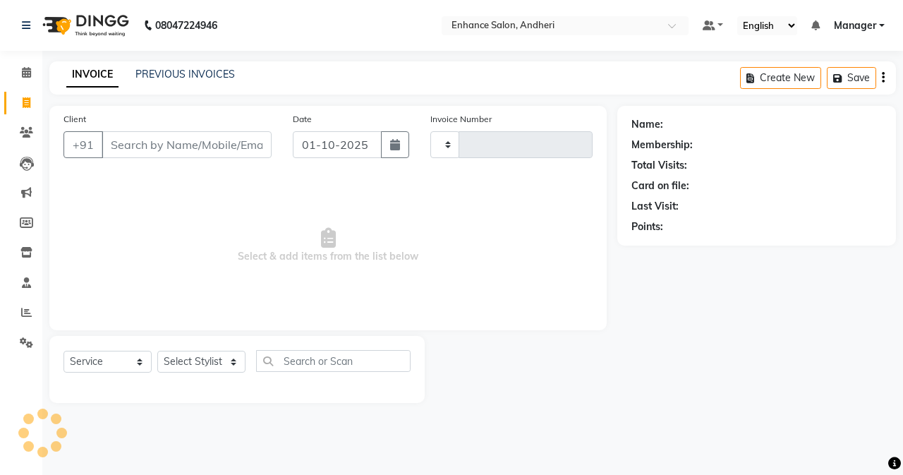
type input "3171"
select select "7236"
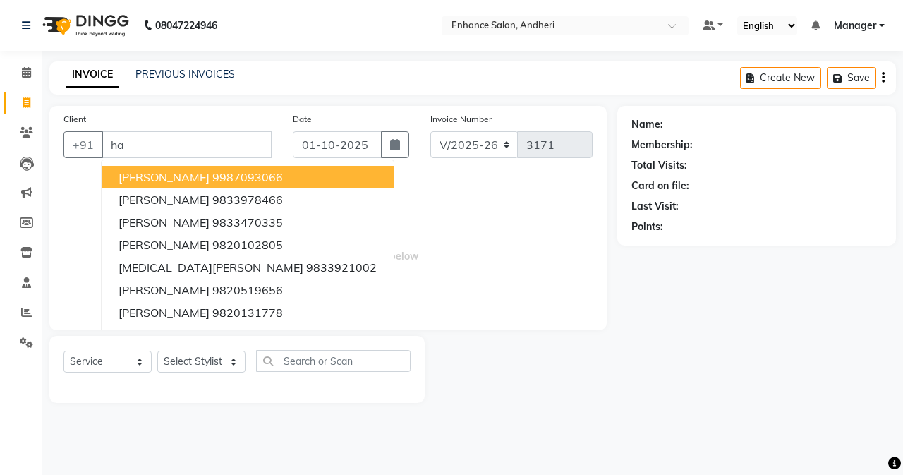
type input "h"
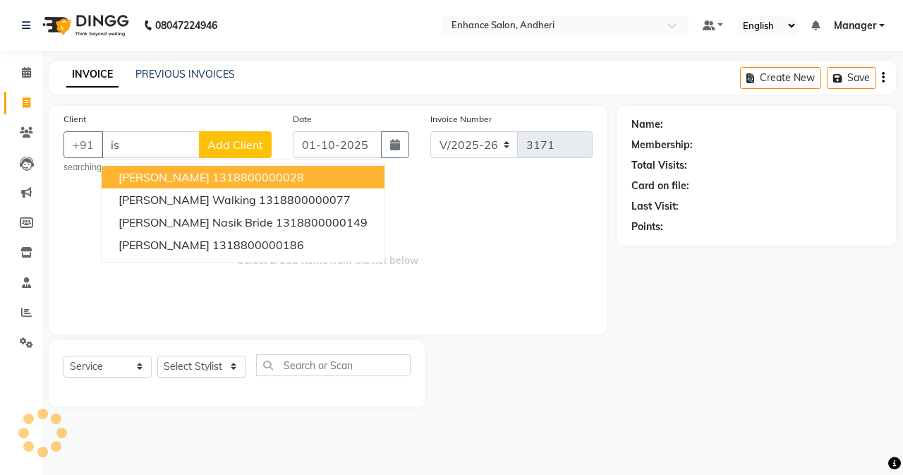
type input "i"
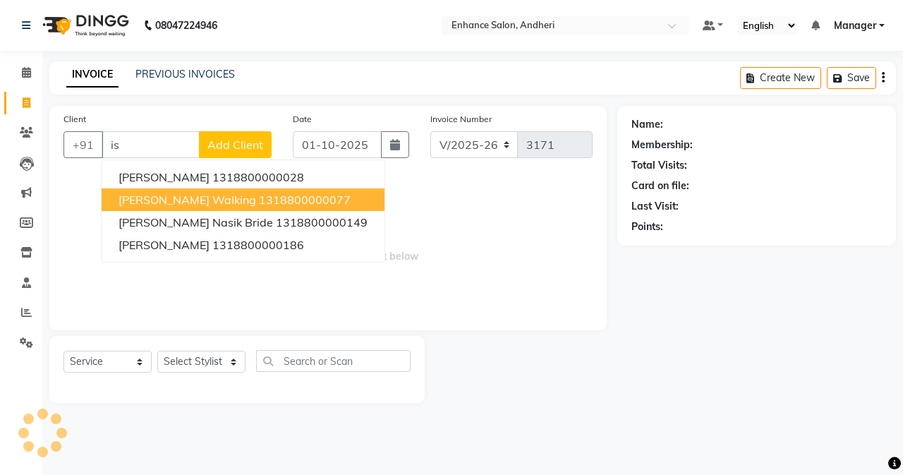
type input "i"
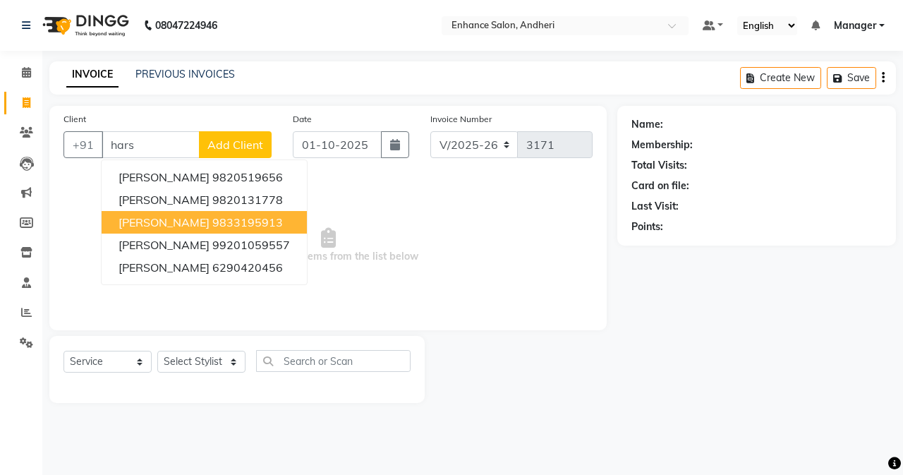
click at [181, 221] on span "[PERSON_NAME]" at bounding box center [163, 222] width 91 height 14
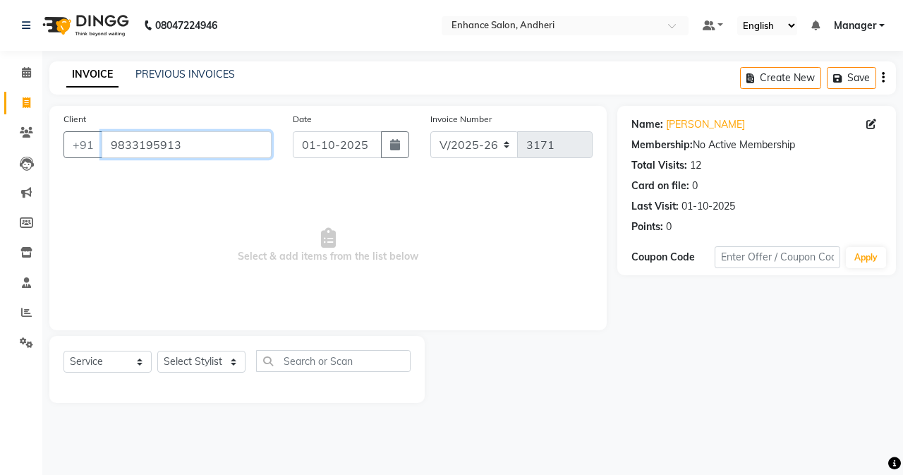
click at [179, 143] on input "9833195913" at bounding box center [187, 144] width 170 height 27
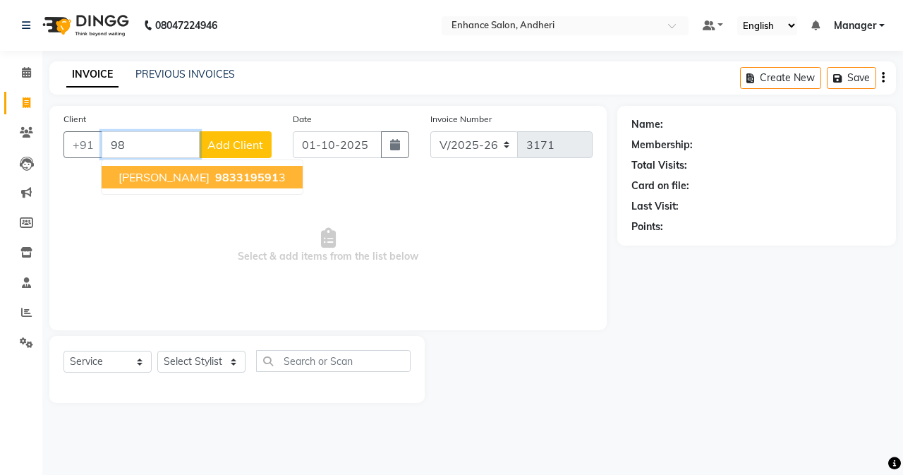
type input "9"
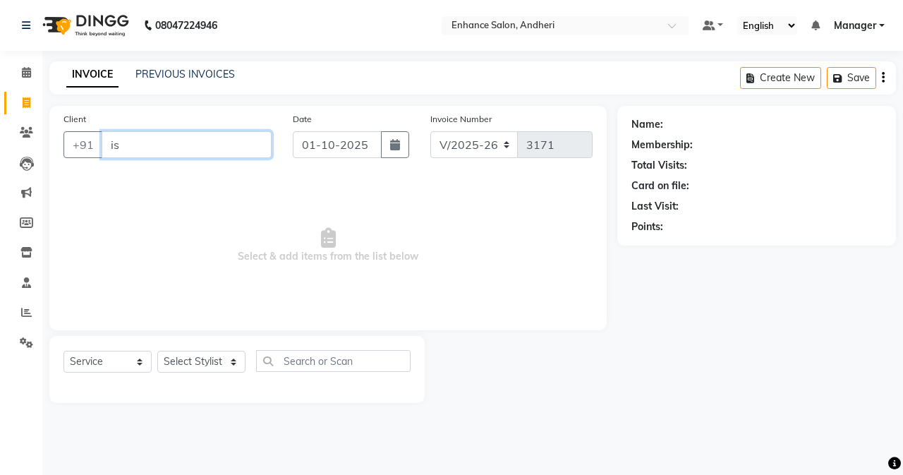
type input "i"
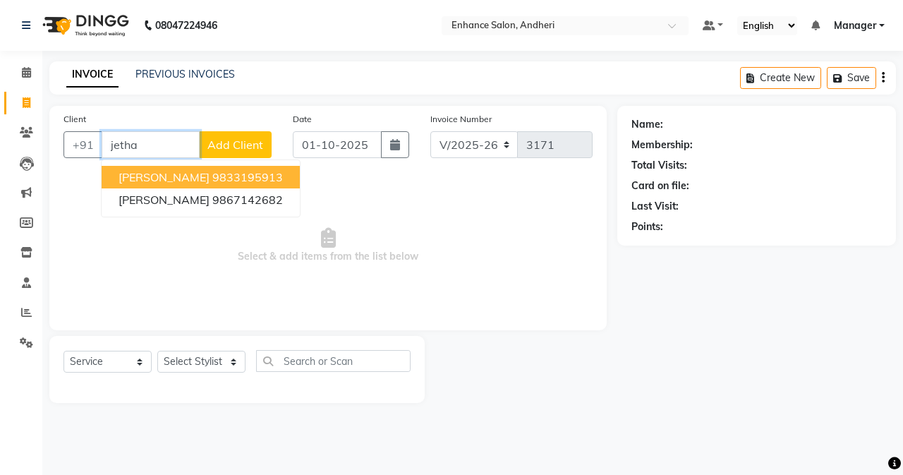
click at [187, 175] on span "[PERSON_NAME]" at bounding box center [163, 177] width 91 height 14
type input "9833195913"
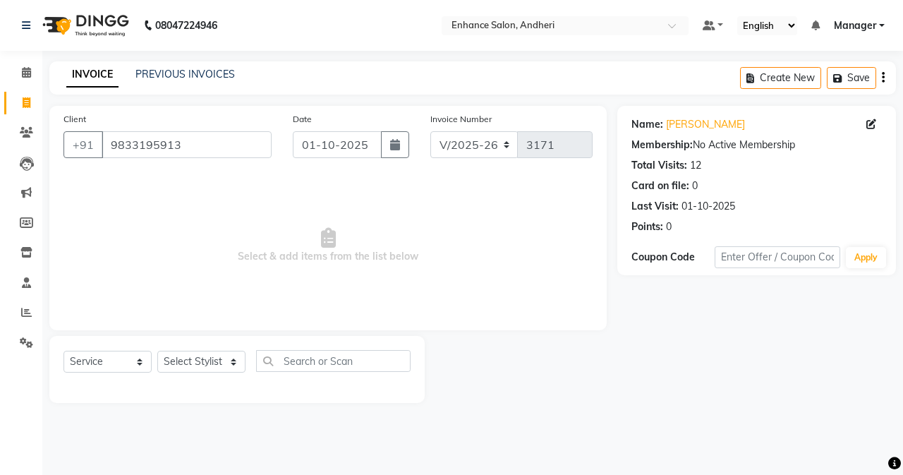
click at [157, 80] on div "PREVIOUS INVOICES" at bounding box center [184, 74] width 99 height 15
click at [184, 73] on link "PREVIOUS INVOICES" at bounding box center [184, 74] width 99 height 13
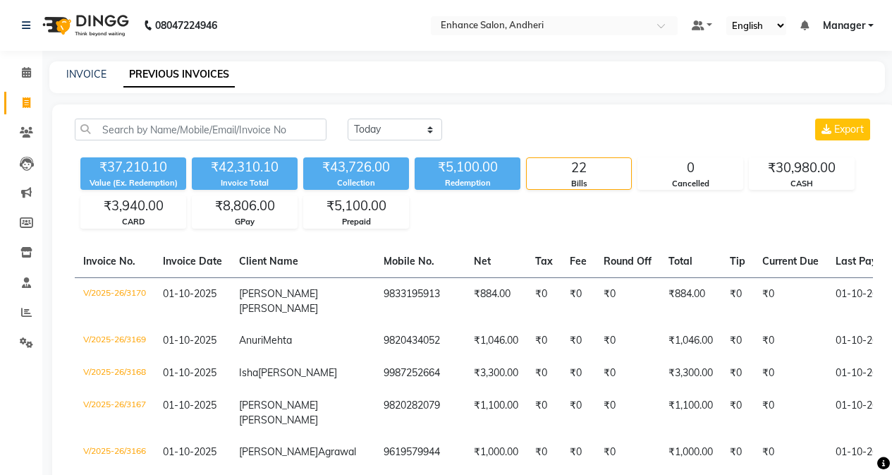
click at [63, 87] on div "INVOICE PREVIOUS INVOICES" at bounding box center [467, 77] width 836 height 32
click at [69, 73] on link "INVOICE" at bounding box center [86, 74] width 40 height 13
select select "service"
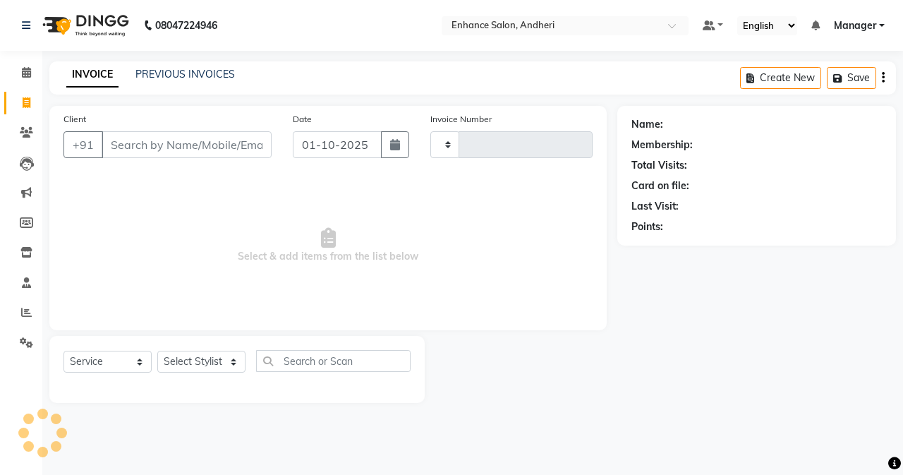
type input "3171"
select select "7236"
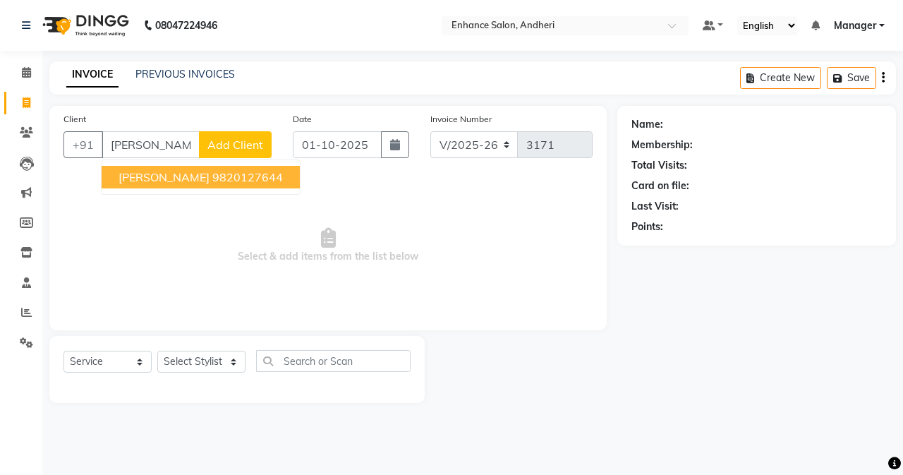
click at [187, 180] on span "[PERSON_NAME]" at bounding box center [163, 177] width 91 height 14
type input "9820127644"
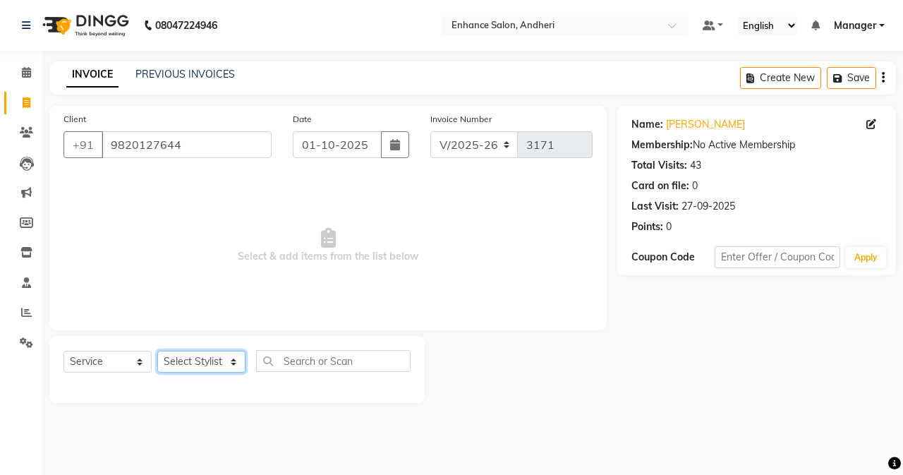
click at [212, 355] on select "Select Stylist Admin [PERSON_NAME] [PERSON_NAME] [PERSON_NAME] Manager [PERSON_…" at bounding box center [201, 361] width 88 height 22
select select "61733"
click at [157, 350] on select "Select Stylist Admin [PERSON_NAME] [PERSON_NAME] [PERSON_NAME] Manager [PERSON_…" at bounding box center [201, 361] width 88 height 22
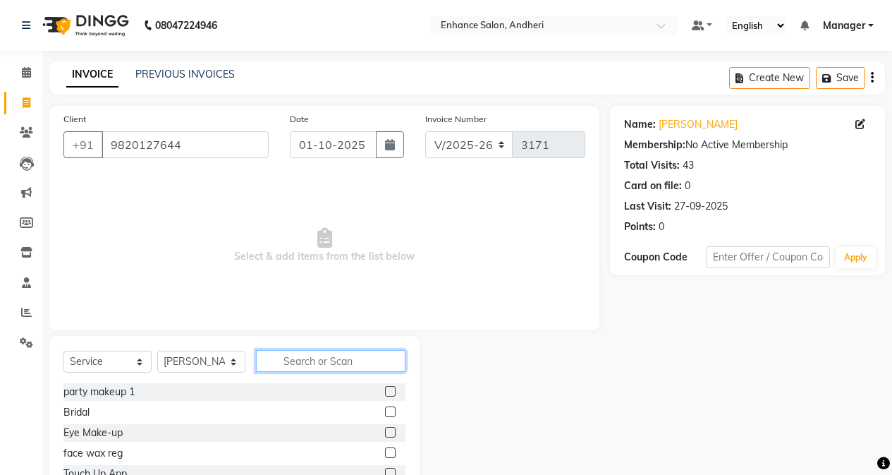
click at [384, 360] on input "text" at bounding box center [331, 361] width 150 height 22
type input "was"
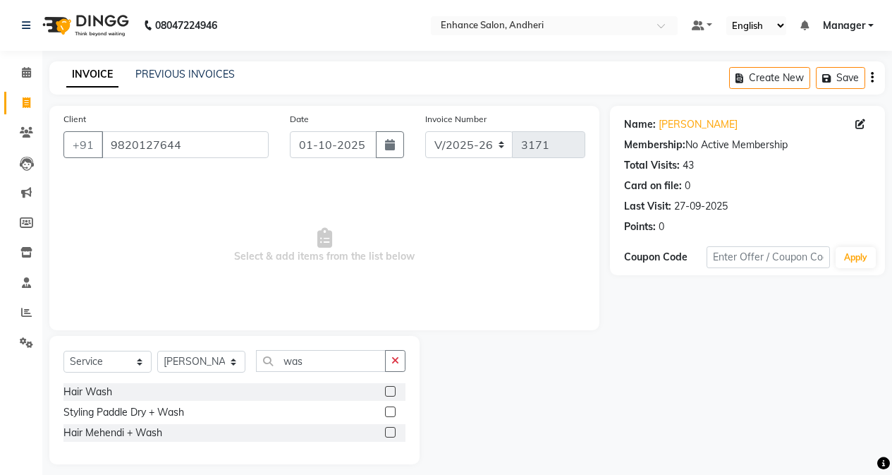
click at [391, 389] on label at bounding box center [390, 391] width 11 height 11
click at [391, 389] on input "checkbox" at bounding box center [389, 391] width 9 height 9
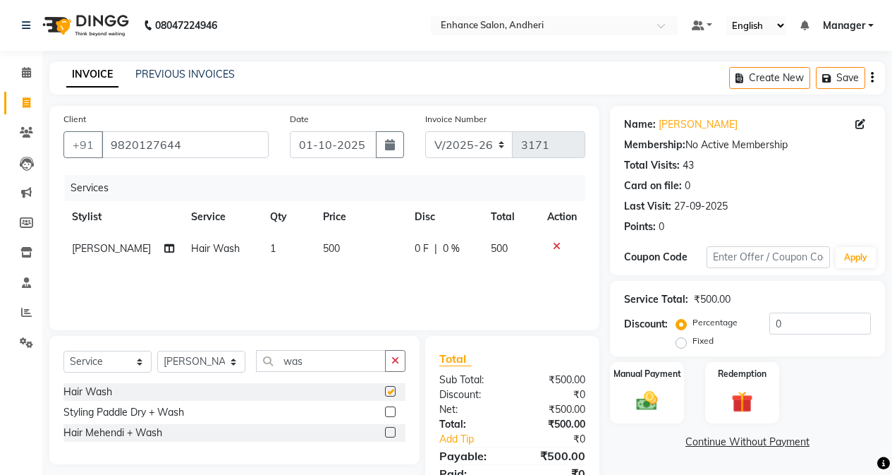
checkbox input "false"
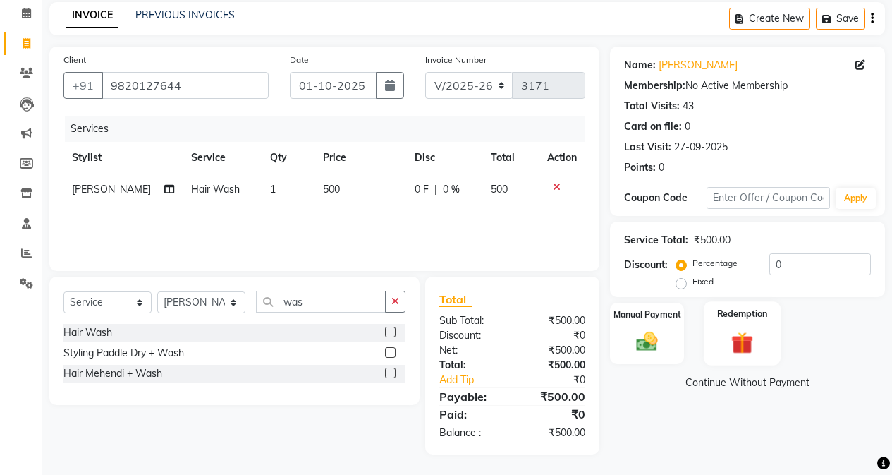
scroll to position [60, 0]
click at [710, 260] on input "0" at bounding box center [820, 263] width 102 height 22
type input "10"
click at [656, 358] on div "Manual Payment" at bounding box center [647, 332] width 77 height 64
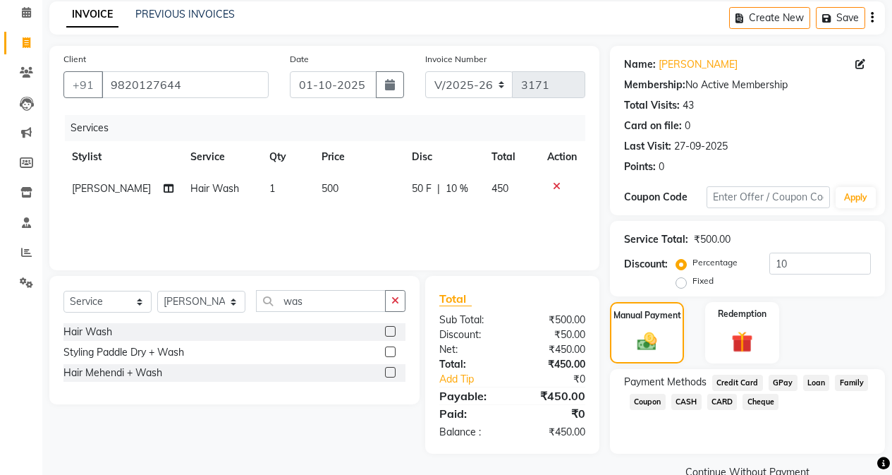
click at [689, 403] on span "CASH" at bounding box center [686, 402] width 30 height 16
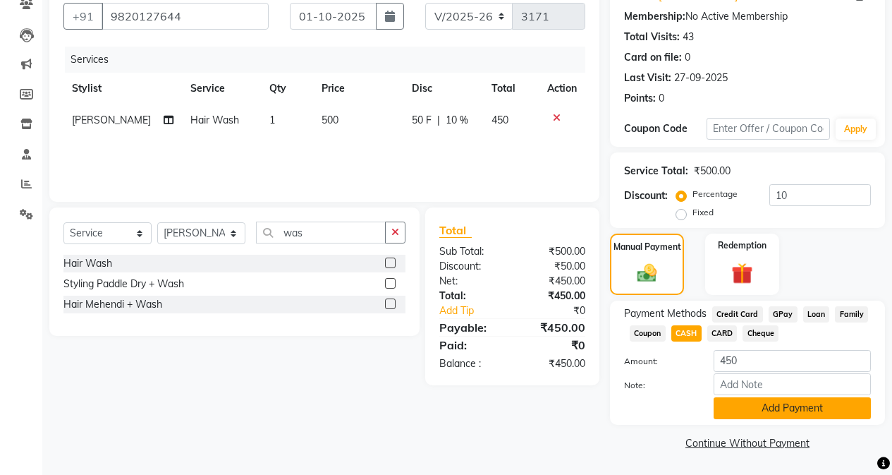
click at [710, 401] on button "Add Payment" at bounding box center [792, 408] width 157 height 22
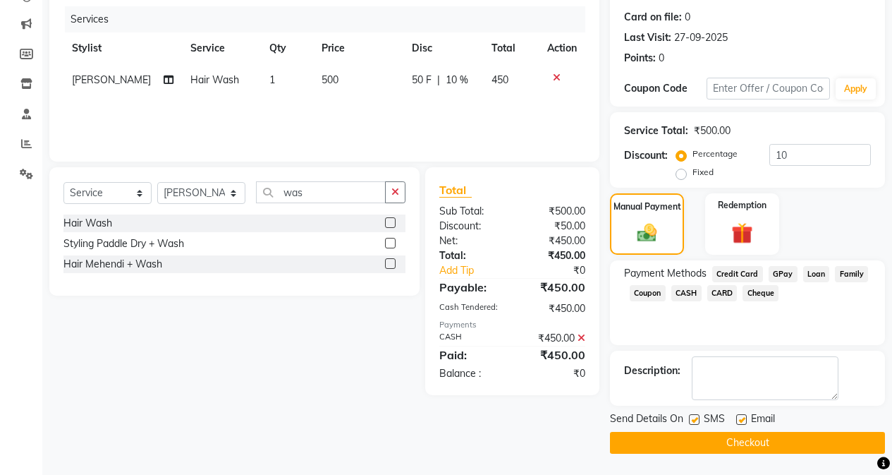
click at [710, 432] on button "Checkout" at bounding box center [747, 443] width 275 height 22
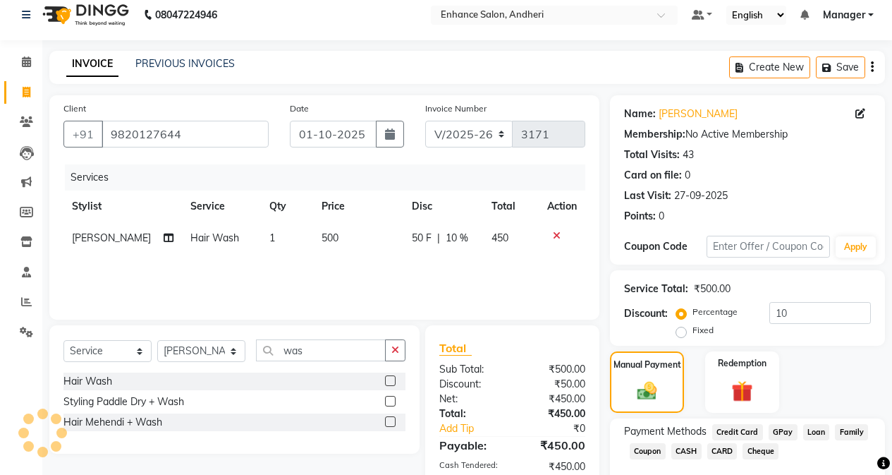
scroll to position [0, 0]
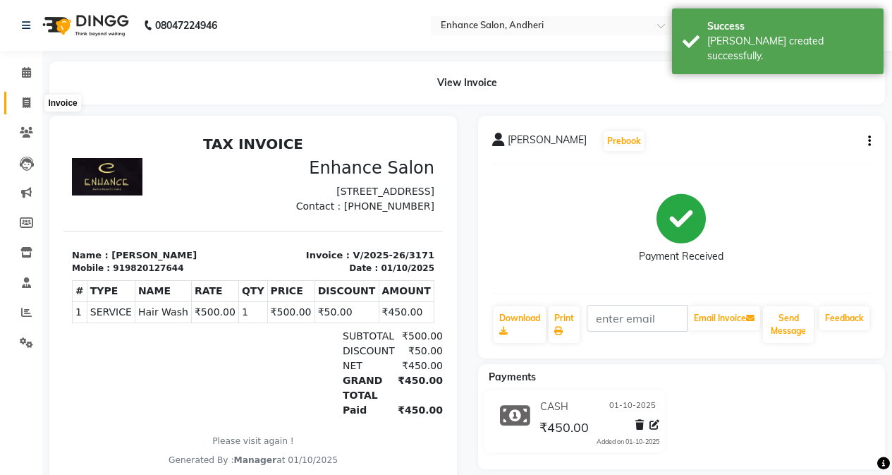
click at [24, 97] on icon at bounding box center [27, 102] width 8 height 11
select select "7236"
select select "service"
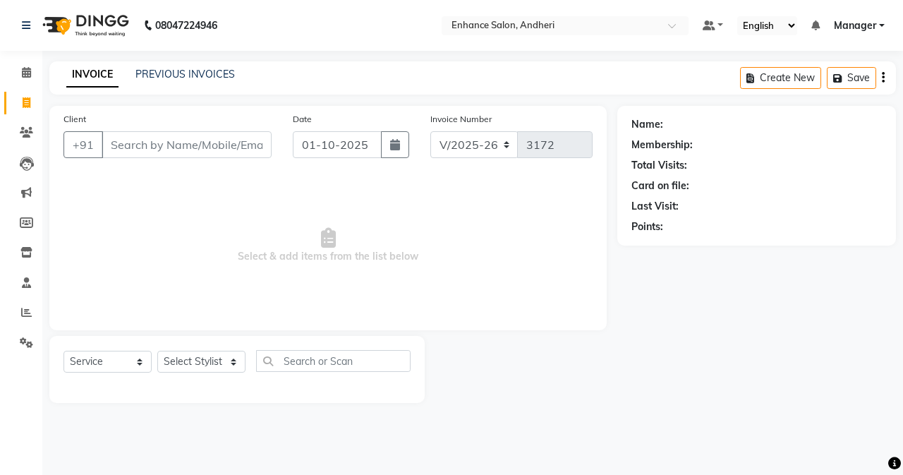
drag, startPoint x: 599, startPoint y: 313, endPoint x: 460, endPoint y: 182, distance: 191.6
click at [460, 182] on span "Select & add items from the list below" at bounding box center [327, 245] width 529 height 141
click at [124, 154] on input "Client" at bounding box center [187, 144] width 170 height 27
click at [207, 71] on link "PREVIOUS INVOICES" at bounding box center [184, 74] width 99 height 13
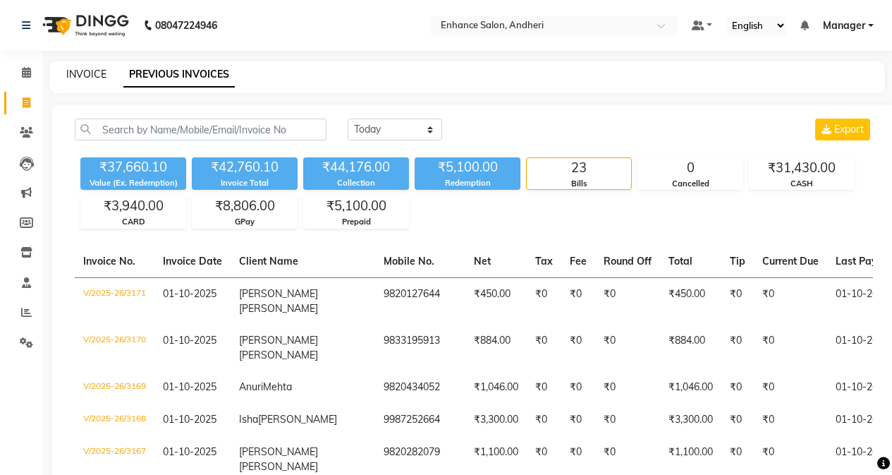
click at [71, 73] on link "INVOICE" at bounding box center [86, 74] width 40 height 13
select select "service"
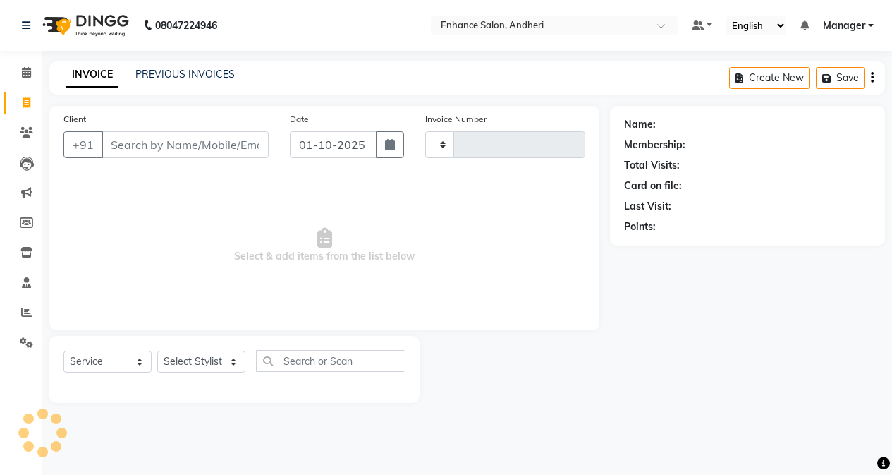
type input "3172"
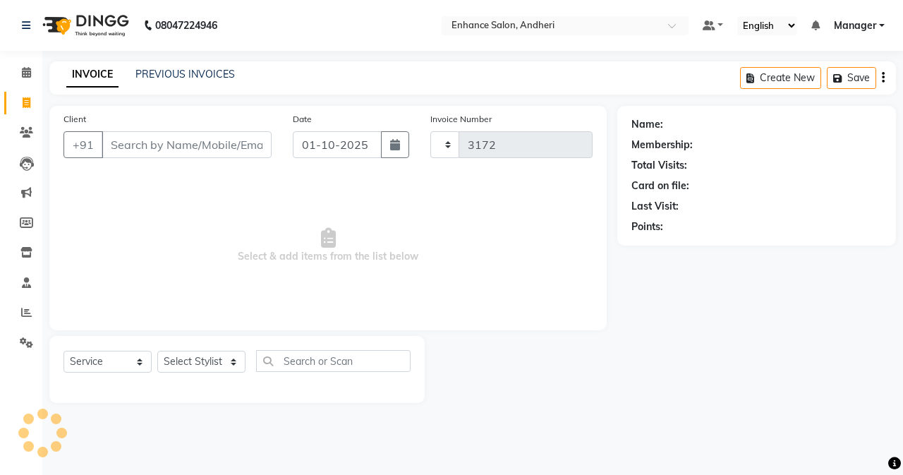
select select "7236"
type input "k"
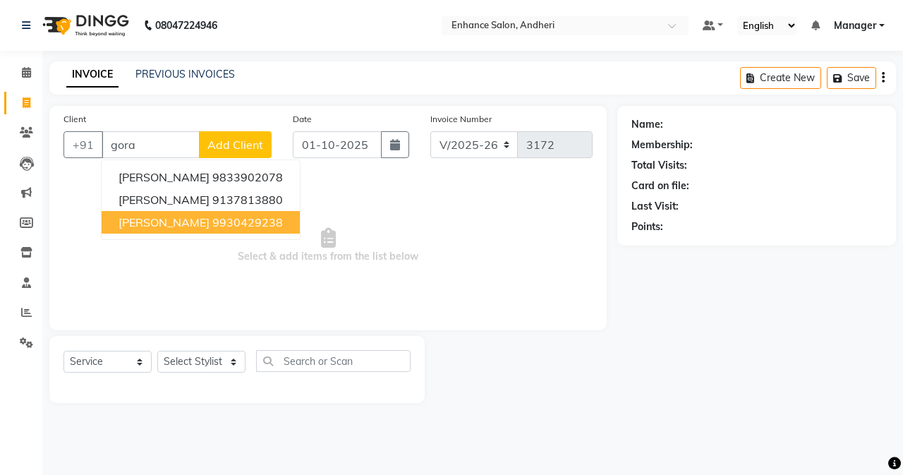
click at [190, 213] on button "[PERSON_NAME] 9930429238" at bounding box center [201, 222] width 198 height 23
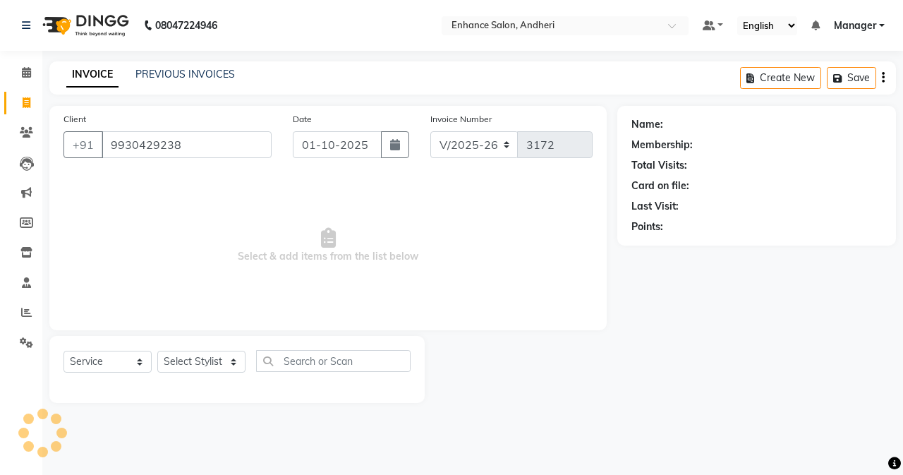
type input "9930429238"
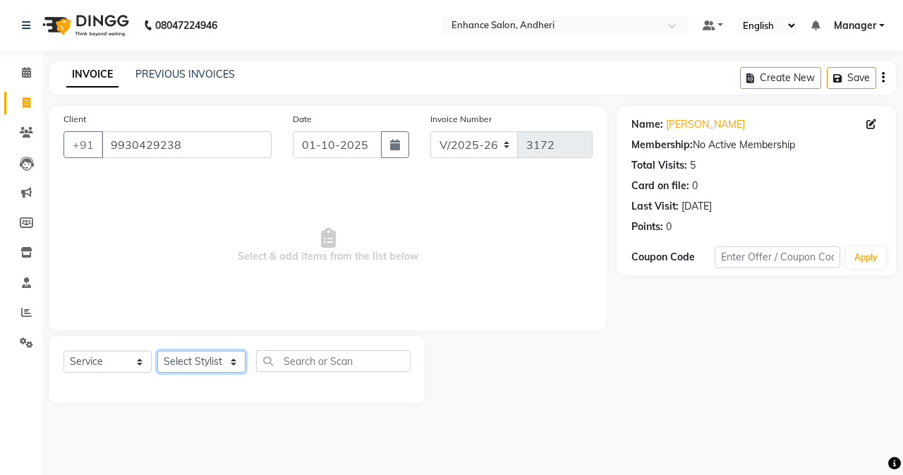
drag, startPoint x: 214, startPoint y: 367, endPoint x: 215, endPoint y: 350, distance: 16.9
click at [214, 360] on select "Select Stylist Admin [PERSON_NAME] [PERSON_NAME] [PERSON_NAME] Manager [PERSON_…" at bounding box center [201, 361] width 88 height 22
select select "79056"
click at [157, 350] on select "Select Stylist Admin [PERSON_NAME] [PERSON_NAME] [PERSON_NAME] Manager [PERSON_…" at bounding box center [201, 361] width 88 height 22
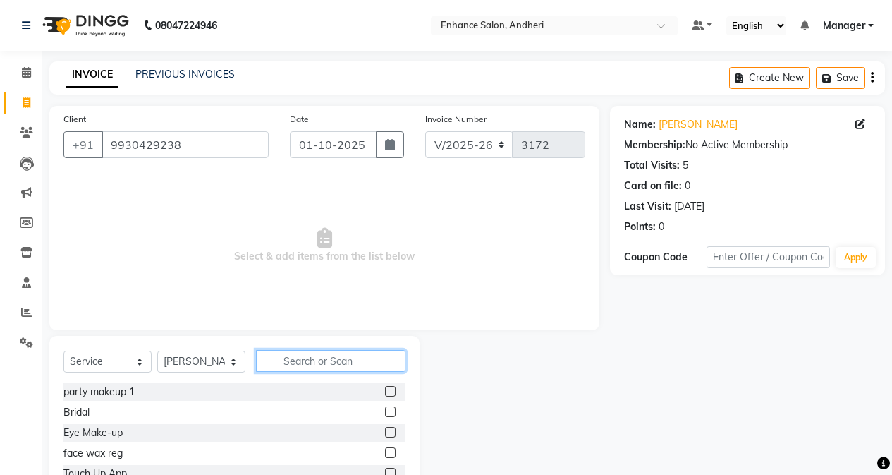
click at [288, 358] on input "text" at bounding box center [331, 361] width 150 height 22
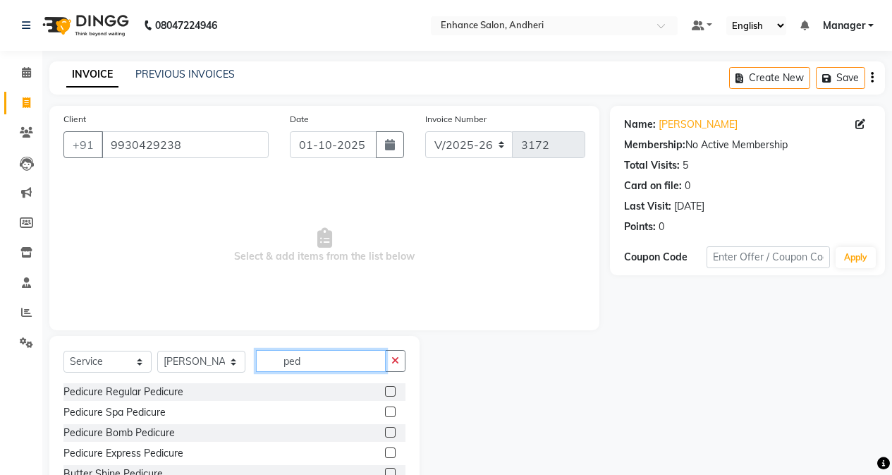
type input "ped"
click at [385, 393] on label at bounding box center [390, 391] width 11 height 11
click at [385, 393] on input "checkbox" at bounding box center [389, 391] width 9 height 9
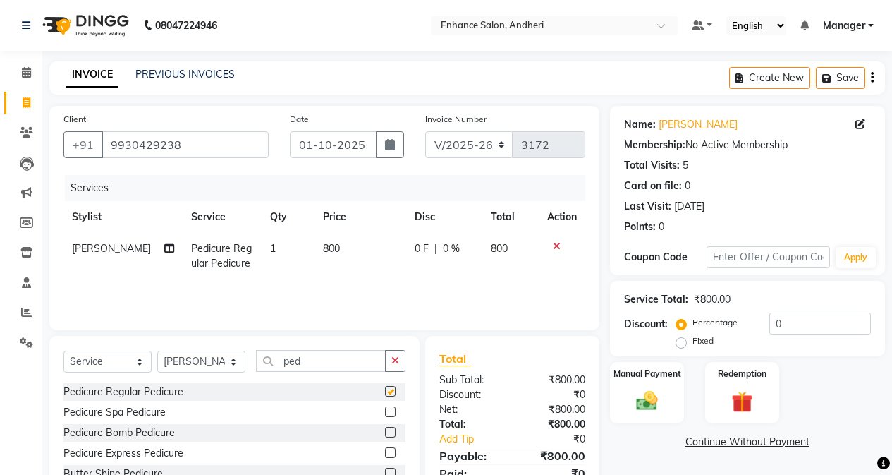
checkbox input "false"
click at [710, 69] on button "Save" at bounding box center [840, 78] width 49 height 22
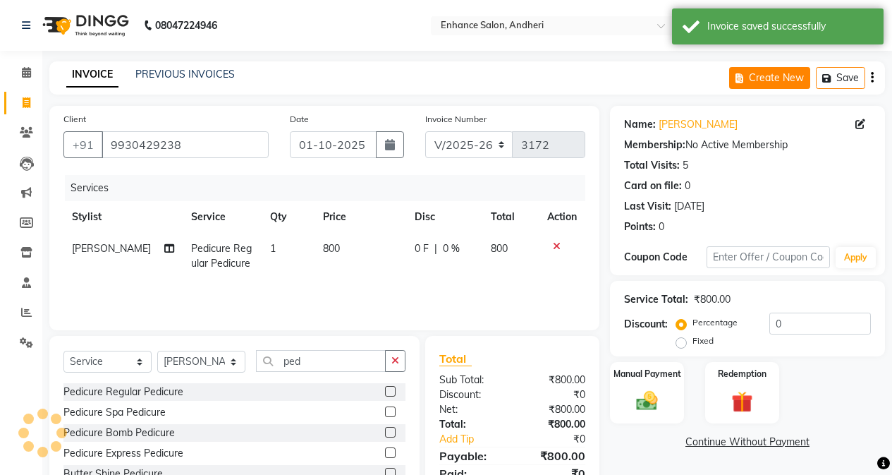
click at [710, 68] on button "Create New" at bounding box center [769, 78] width 81 height 22
select select "service"
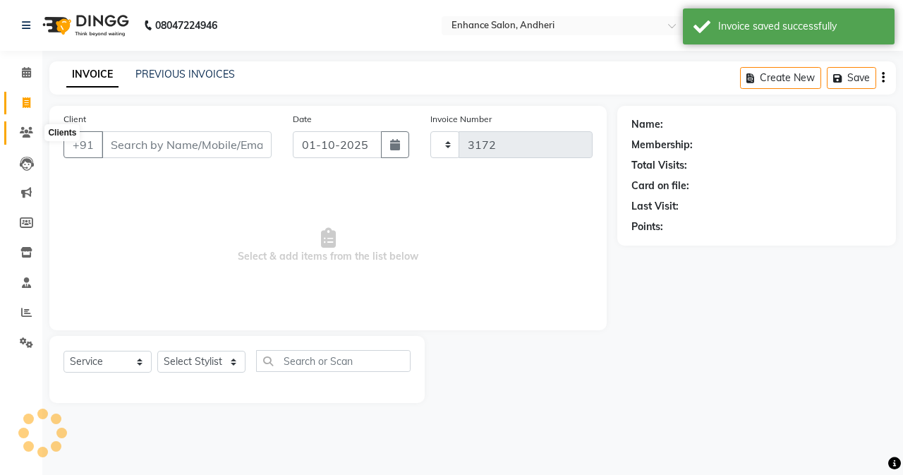
click at [21, 134] on icon at bounding box center [26, 132] width 13 height 11
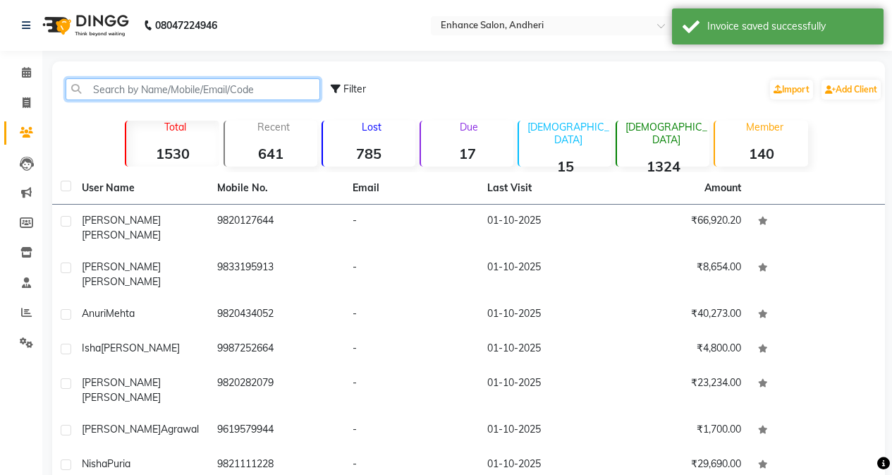
click at [119, 95] on input "text" at bounding box center [193, 89] width 255 height 22
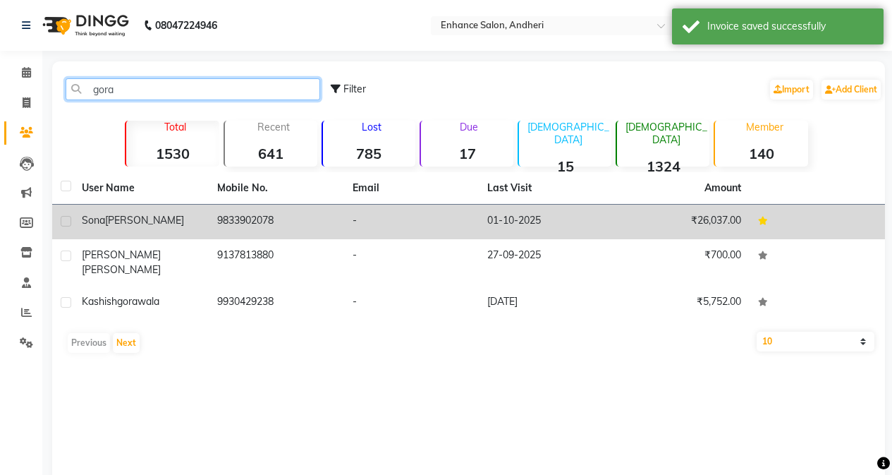
type input "gora"
click at [171, 217] on div "[PERSON_NAME]" at bounding box center [141, 220] width 118 height 15
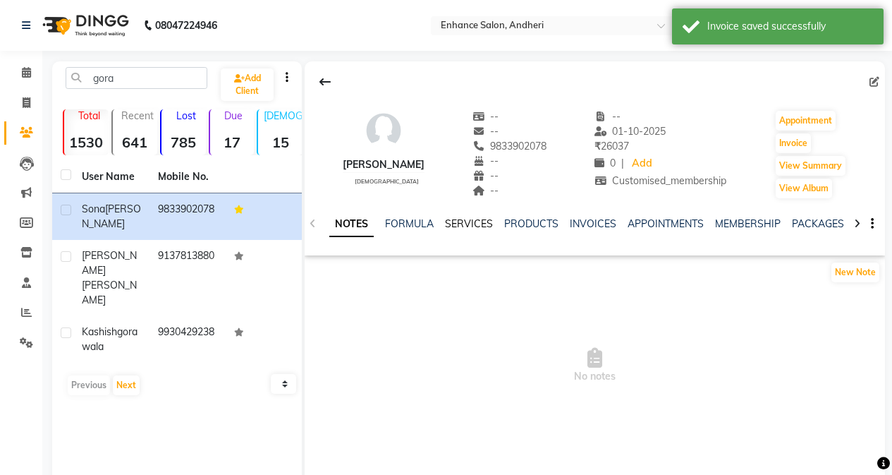
click at [461, 218] on link "SERVICES" at bounding box center [469, 223] width 48 height 13
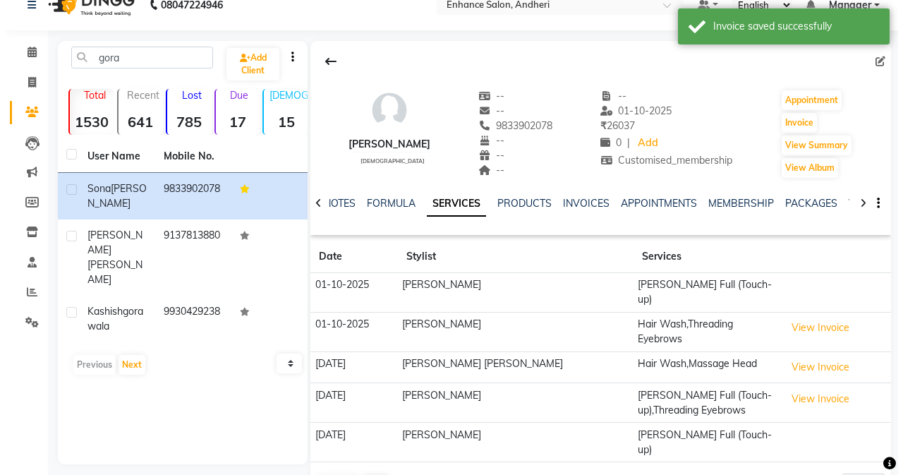
scroll to position [31, 0]
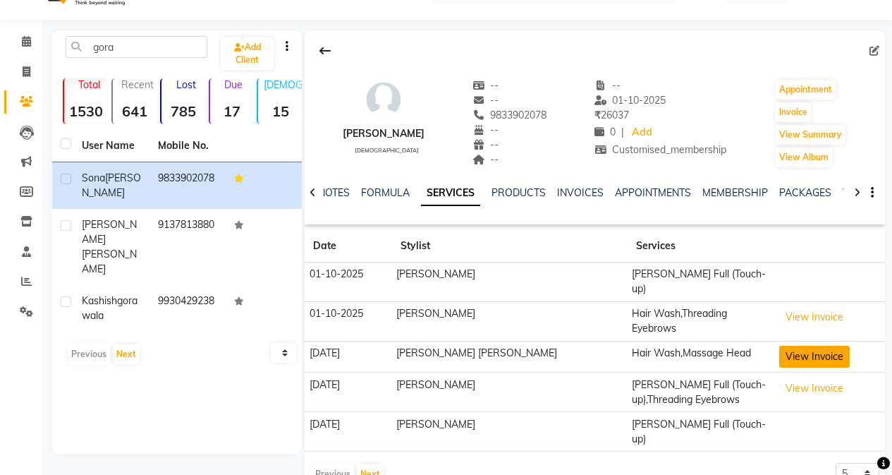
click at [710, 346] on button "View Invoice" at bounding box center [814, 357] width 71 height 22
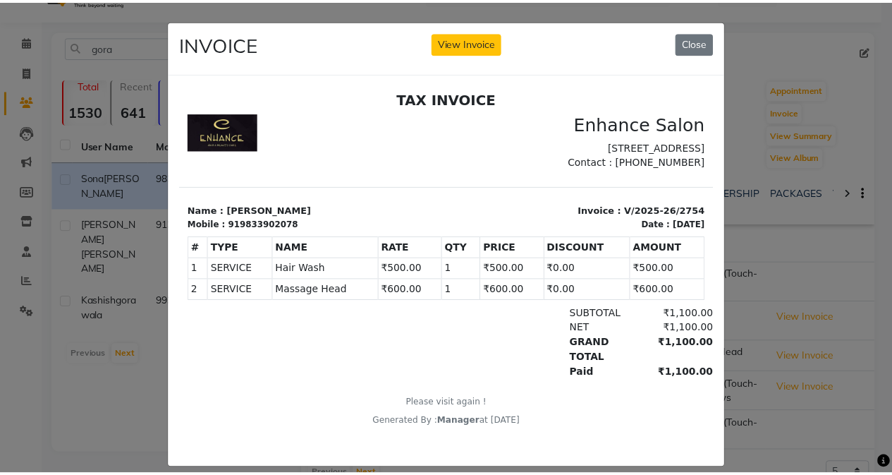
scroll to position [0, 0]
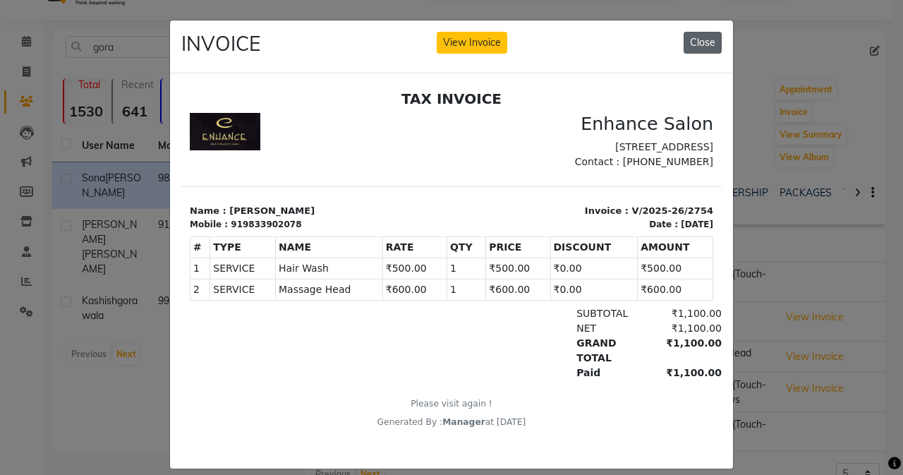
click at [690, 48] on button "Close" at bounding box center [702, 43] width 38 height 22
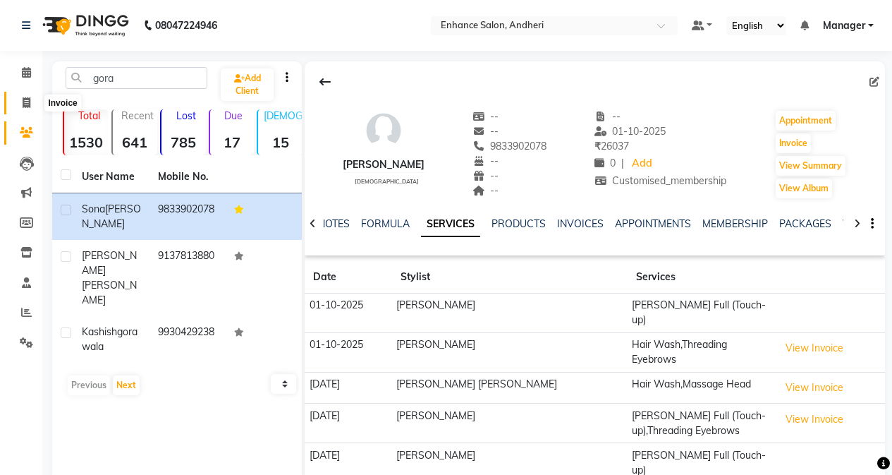
click at [16, 98] on span at bounding box center [26, 103] width 25 height 16
select select "service"
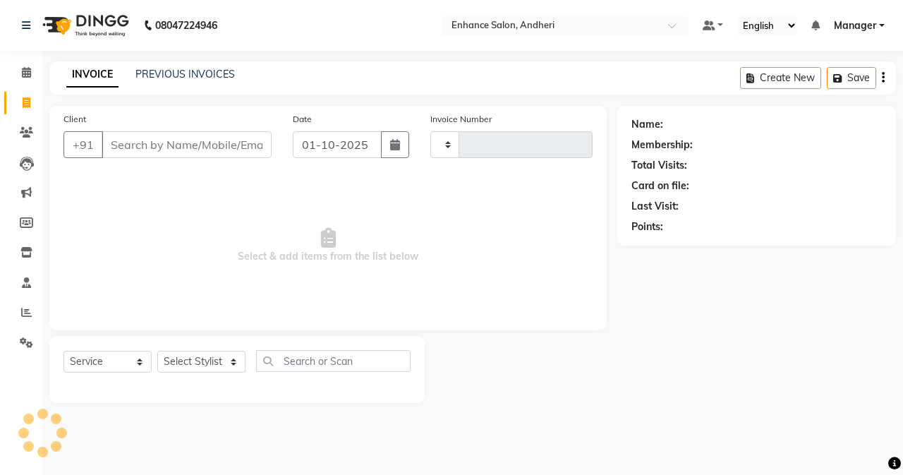
type input "3172"
select select "7236"
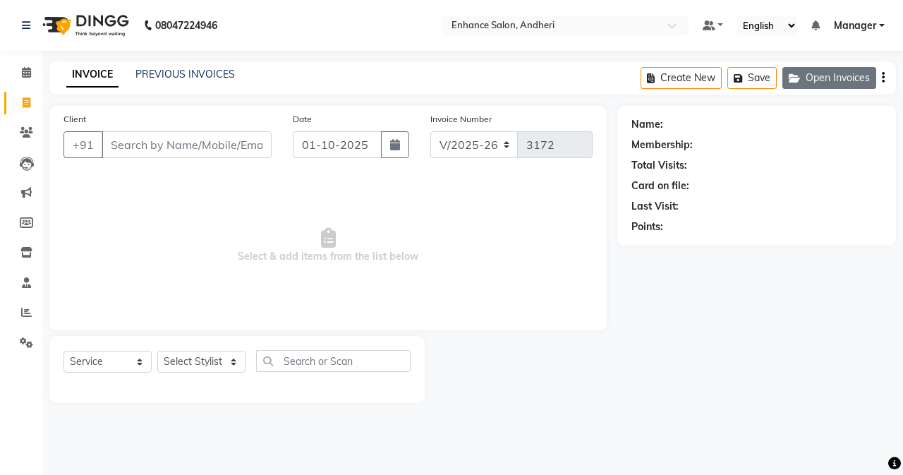
click at [710, 78] on button "Open Invoices" at bounding box center [829, 78] width 94 height 22
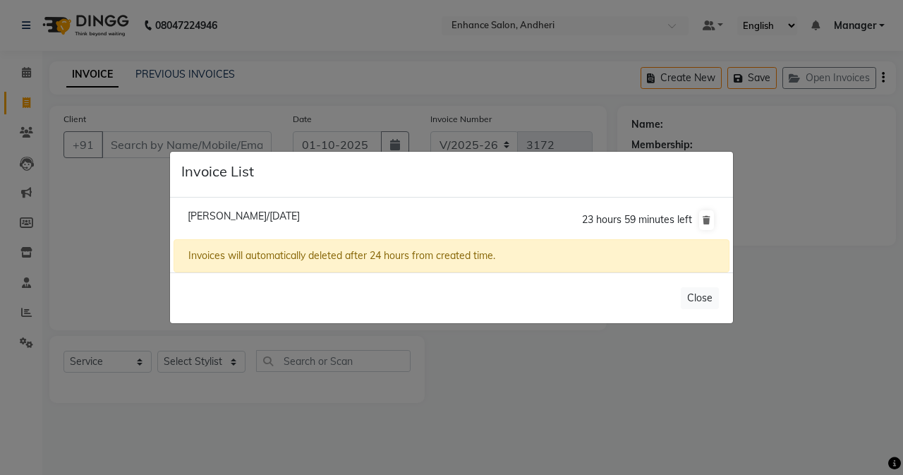
click at [358, 215] on li "[PERSON_NAME]/[DATE] 23 hours 59 minutes left" at bounding box center [451, 219] width 556 height 39
click at [300, 214] on span "[PERSON_NAME]/[DATE]" at bounding box center [244, 215] width 112 height 13
type input "9930429238"
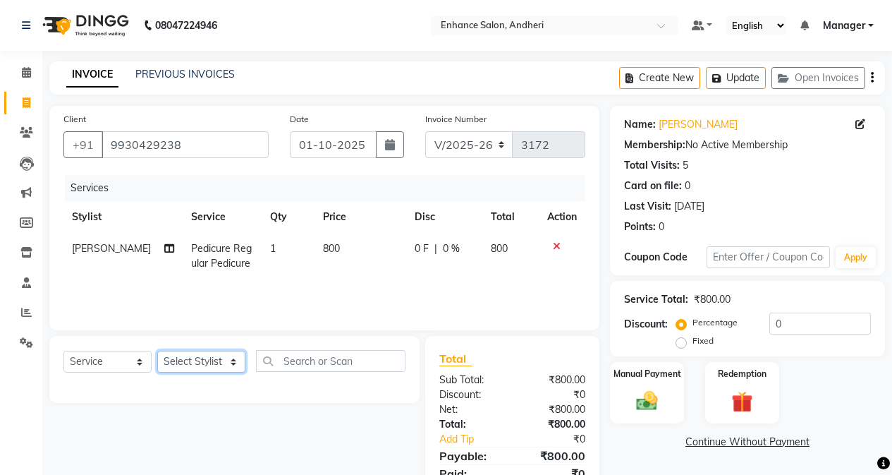
click at [186, 367] on select "Select Stylist Admin [PERSON_NAME] [PERSON_NAME] [PERSON_NAME] Manager [PERSON_…" at bounding box center [201, 361] width 88 height 22
select select "79056"
click at [157, 350] on select "Select Stylist Admin [PERSON_NAME] [PERSON_NAME] [PERSON_NAME] Manager [PERSON_…" at bounding box center [201, 361] width 88 height 22
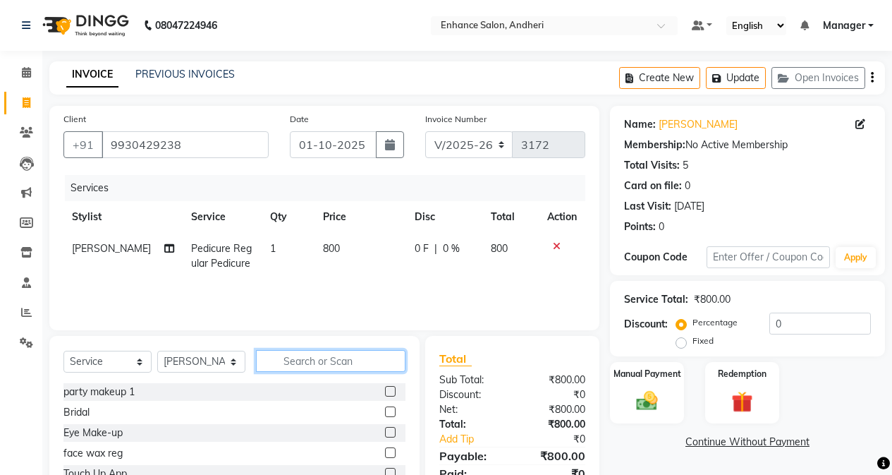
click at [315, 365] on input "text" at bounding box center [331, 361] width 150 height 22
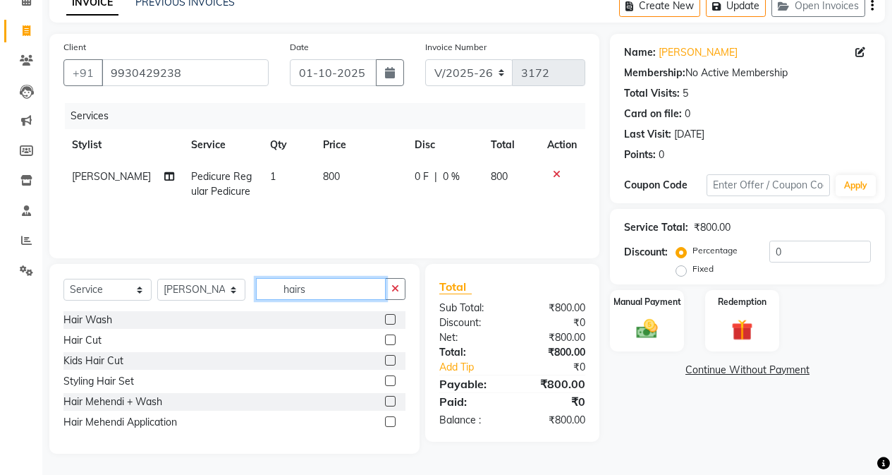
scroll to position [60, 0]
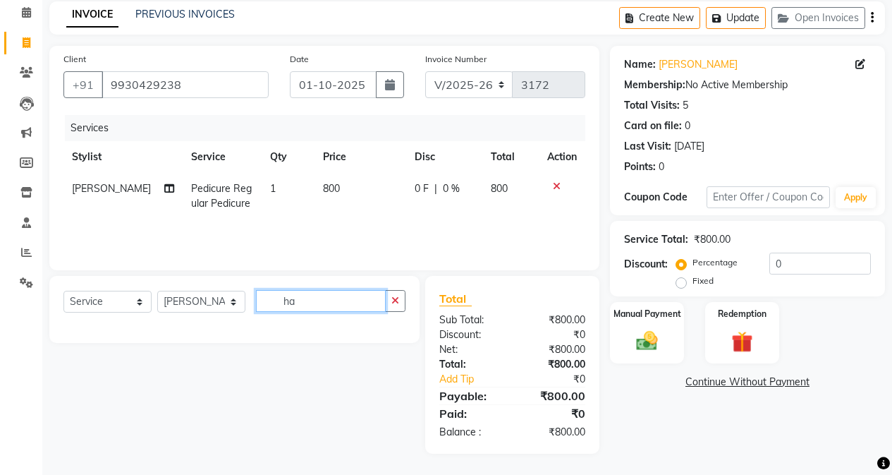
type input "h"
type input "[PERSON_NAME]"
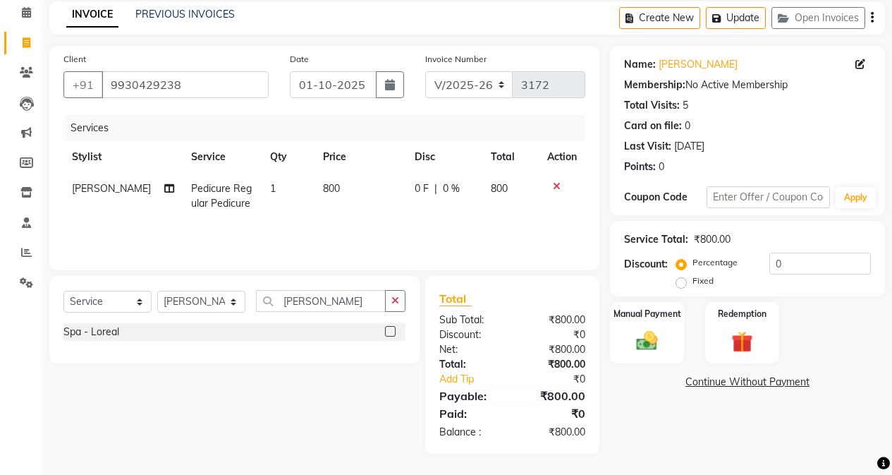
click at [389, 330] on label at bounding box center [390, 331] width 11 height 11
click at [389, 330] on input "checkbox" at bounding box center [389, 331] width 9 height 9
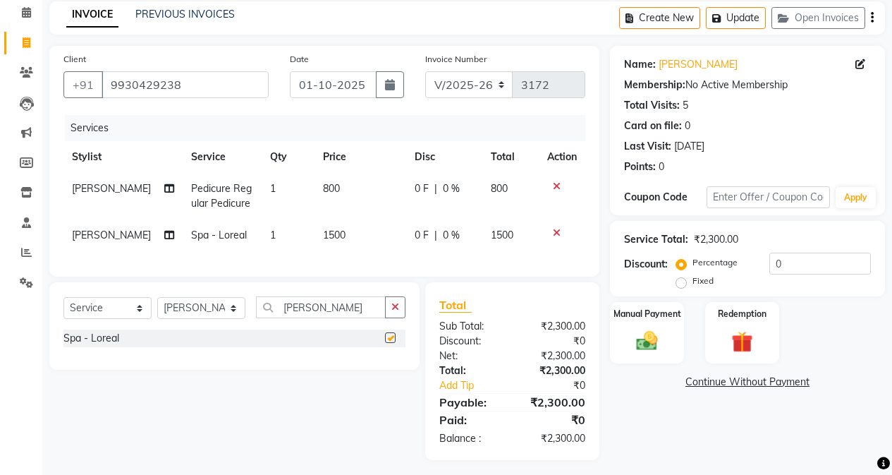
click at [343, 237] on td "1500" at bounding box center [361, 235] width 92 height 32
checkbox input "false"
select select "79056"
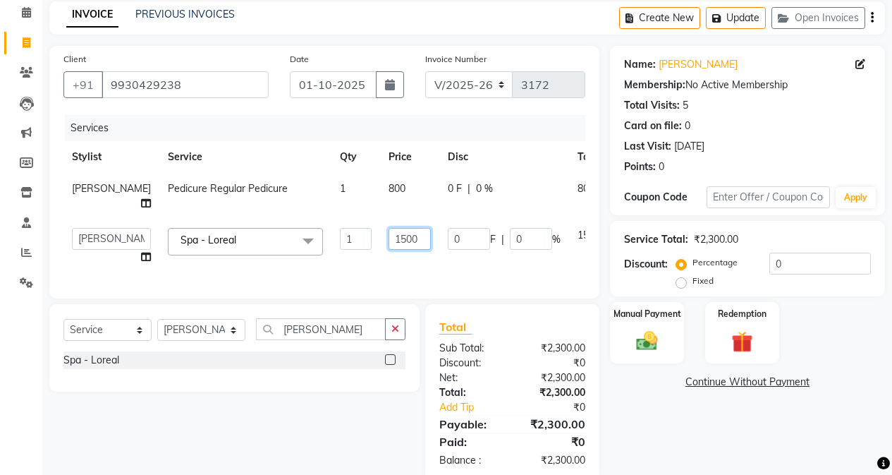
drag, startPoint x: 353, startPoint y: 239, endPoint x: 363, endPoint y: 249, distance: 14.0
click at [389, 239] on input "1500" at bounding box center [410, 239] width 42 height 22
drag, startPoint x: 358, startPoint y: 238, endPoint x: 367, endPoint y: 281, distance: 43.3
click at [389, 240] on input "1500" at bounding box center [410, 239] width 42 height 22
type input "2000"
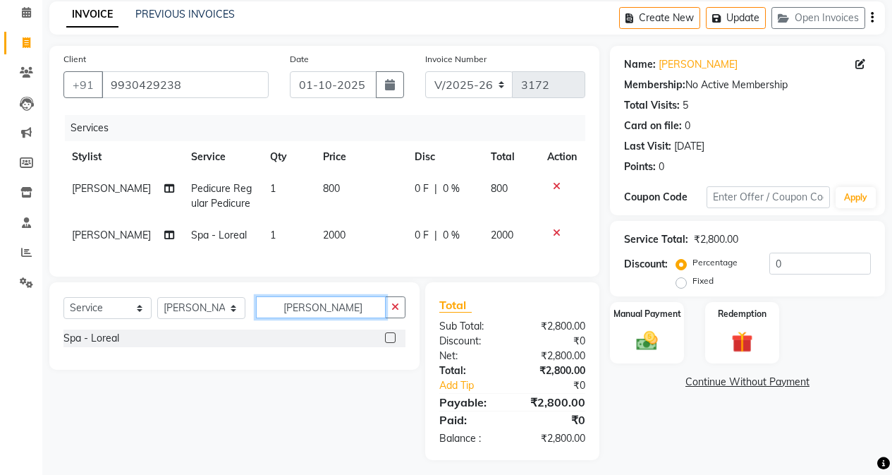
click at [329, 347] on div "Select Service Product Membership Package Voucher Prepaid Gift Card Select Styl…" at bounding box center [234, 325] width 370 height 87
type input "l"
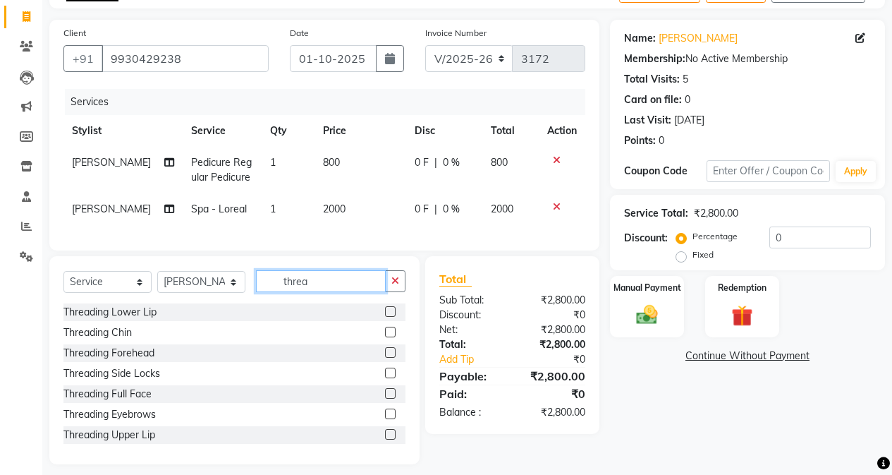
scroll to position [107, 0]
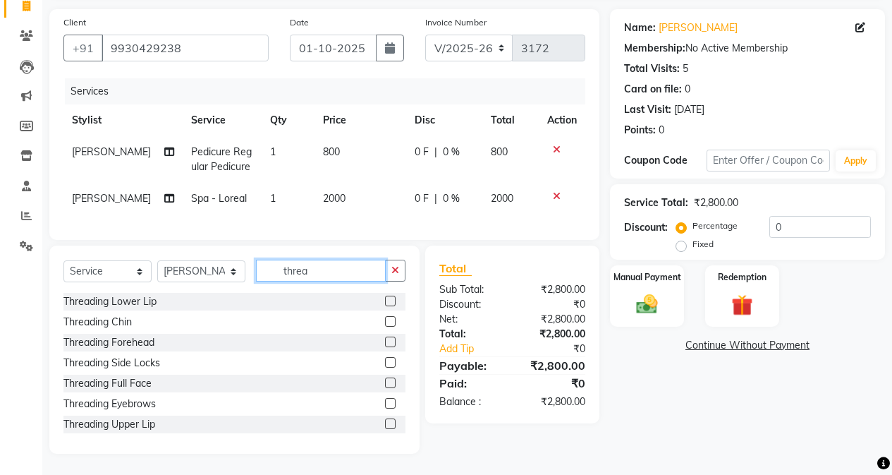
type input "threa"
drag, startPoint x: 385, startPoint y: 396, endPoint x: 379, endPoint y: 401, distance: 7.5
click at [385, 396] on div at bounding box center [395, 404] width 20 height 18
click at [385, 403] on label at bounding box center [390, 403] width 11 height 11
click at [385, 403] on input "checkbox" at bounding box center [389, 403] width 9 height 9
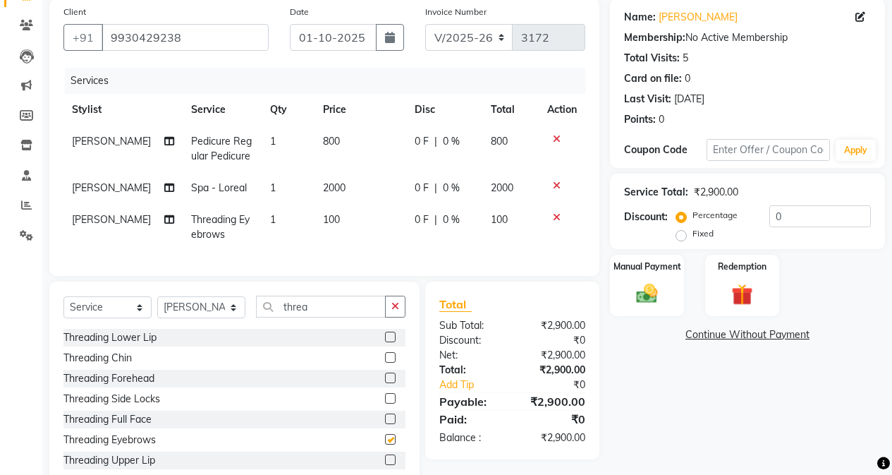
checkbox input "false"
click at [385, 444] on label at bounding box center [390, 457] width 11 height 11
click at [385, 444] on input "checkbox" at bounding box center [389, 457] width 9 height 9
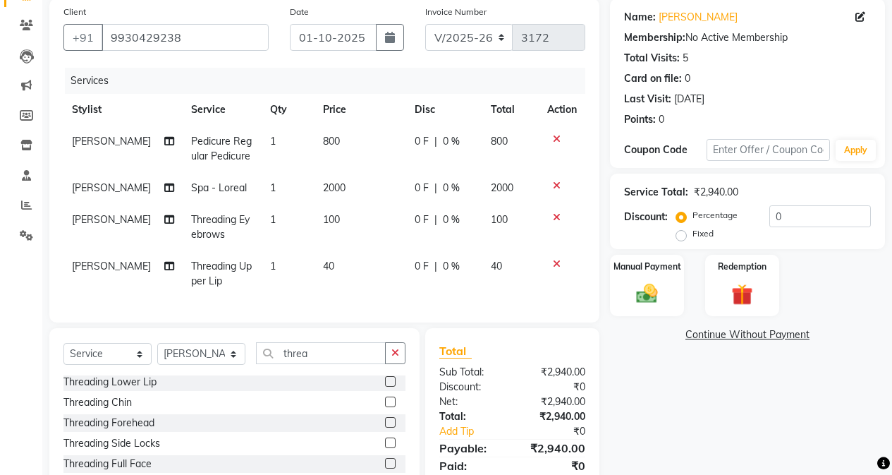
checkbox input "false"
click at [335, 355] on input "threa" at bounding box center [321, 353] width 130 height 22
type input "t"
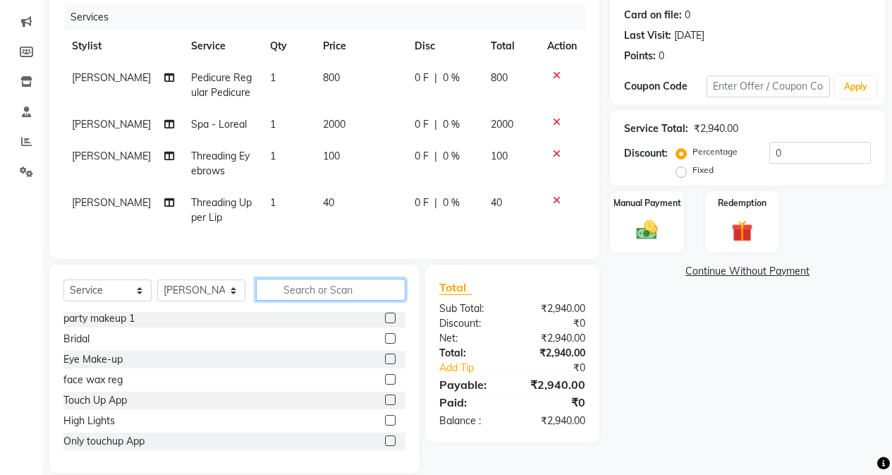
scroll to position [200, 0]
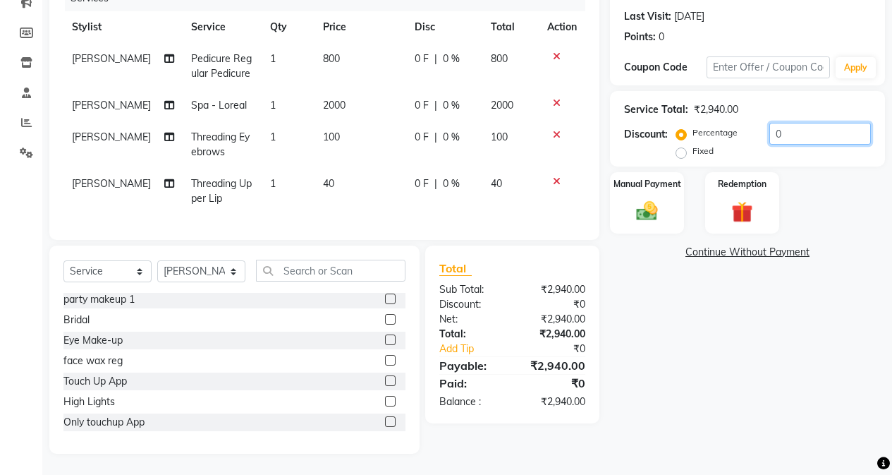
drag, startPoint x: 774, startPoint y: 129, endPoint x: 776, endPoint y: 146, distance: 17.1
click at [710, 133] on input "0" at bounding box center [820, 134] width 102 height 22
type input "10"
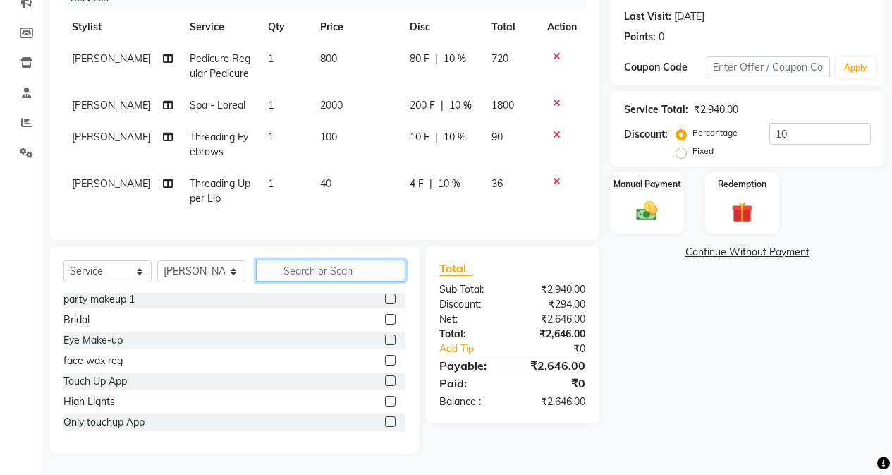
click at [298, 277] on input "text" at bounding box center [331, 271] width 150 height 22
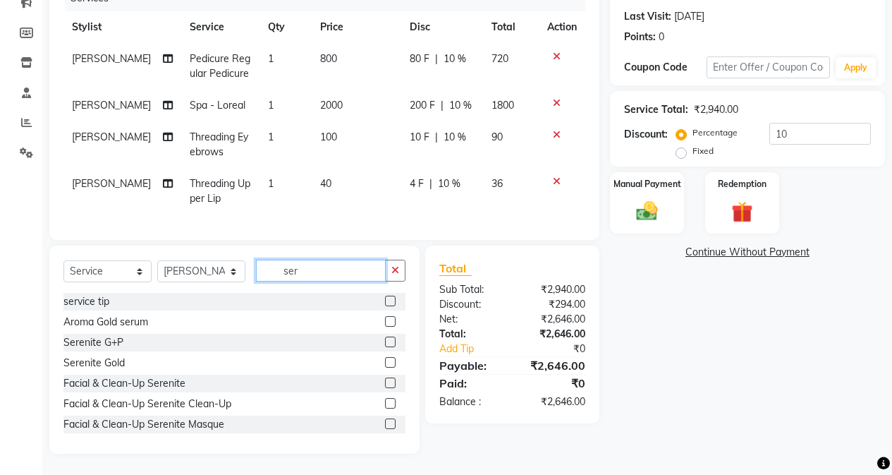
type input "ser"
click at [385, 301] on label at bounding box center [390, 300] width 11 height 11
click at [385, 301] on input "checkbox" at bounding box center [389, 301] width 9 height 9
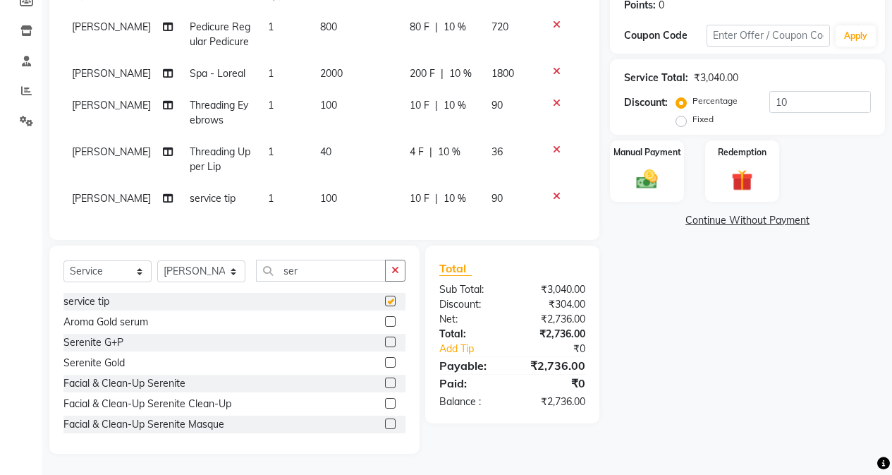
scroll to position [232, 0]
checkbox input "false"
drag, startPoint x: 408, startPoint y: 188, endPoint x: 415, endPoint y: 195, distance: 9.5
click at [410, 191] on span "10 F" at bounding box center [420, 198] width 20 height 15
select select "79056"
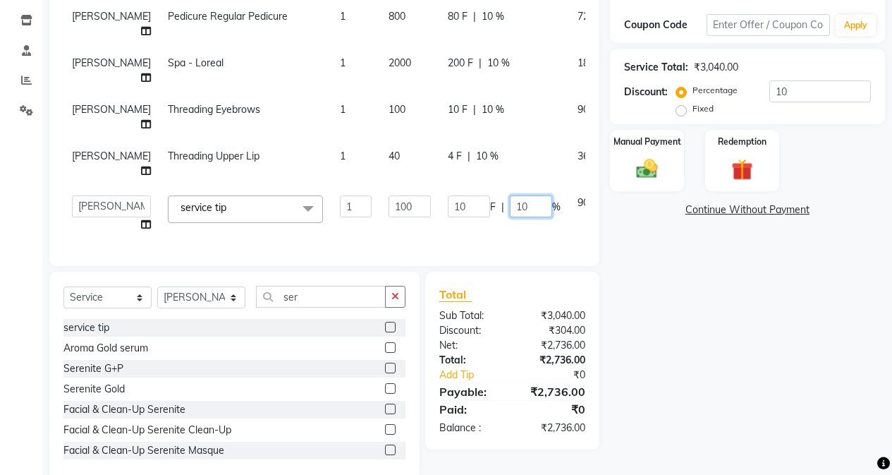
click at [510, 197] on input "10" at bounding box center [531, 206] width 42 height 22
type input "1"
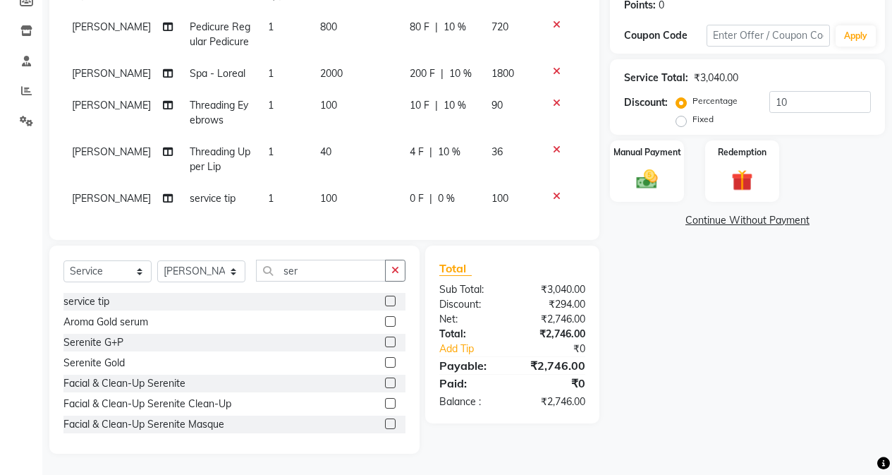
click at [702, 350] on div "Name: [PERSON_NAME] Membership: No Active Membership Total Visits: 5 Card on fi…" at bounding box center [753, 168] width 286 height 569
click at [337, 187] on td "100" at bounding box center [357, 199] width 90 height 32
select select "79056"
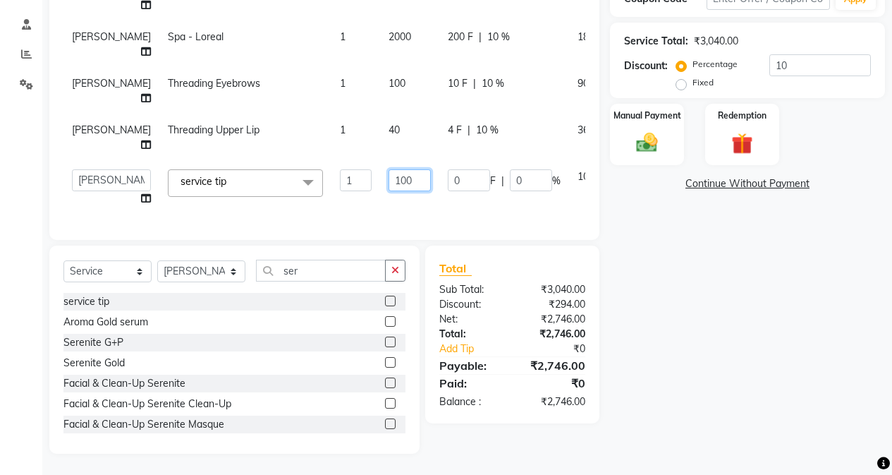
click at [389, 169] on input "100" at bounding box center [410, 180] width 42 height 22
type input "104"
click at [614, 341] on div "Name: [PERSON_NAME] Membership: No Active Membership Total Visits: 5 Card on fi…" at bounding box center [753, 151] width 286 height 606
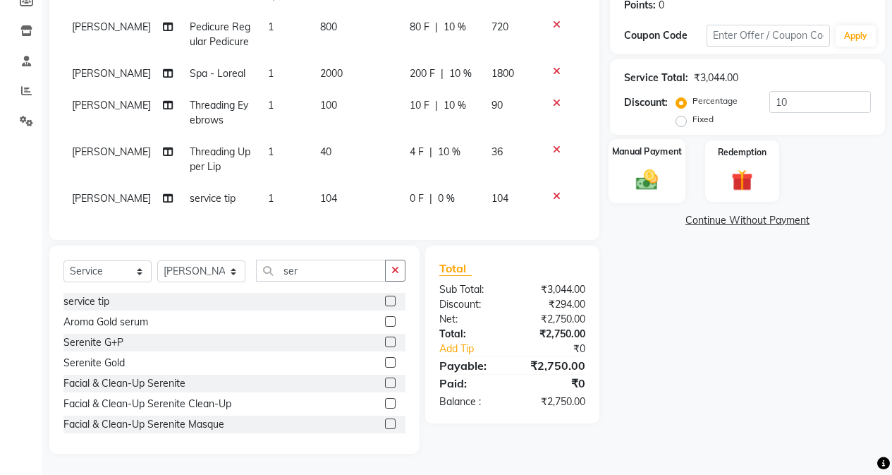
click at [658, 176] on img at bounding box center [647, 178] width 36 height 25
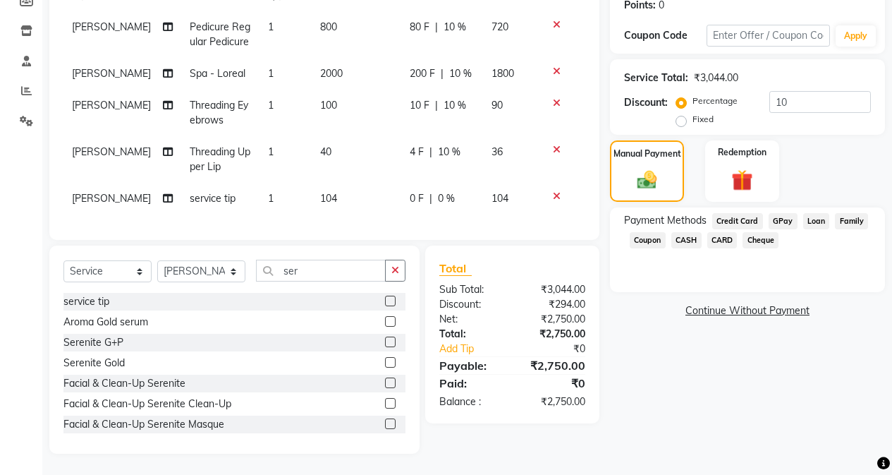
click at [710, 215] on span "GPay" at bounding box center [783, 221] width 29 height 16
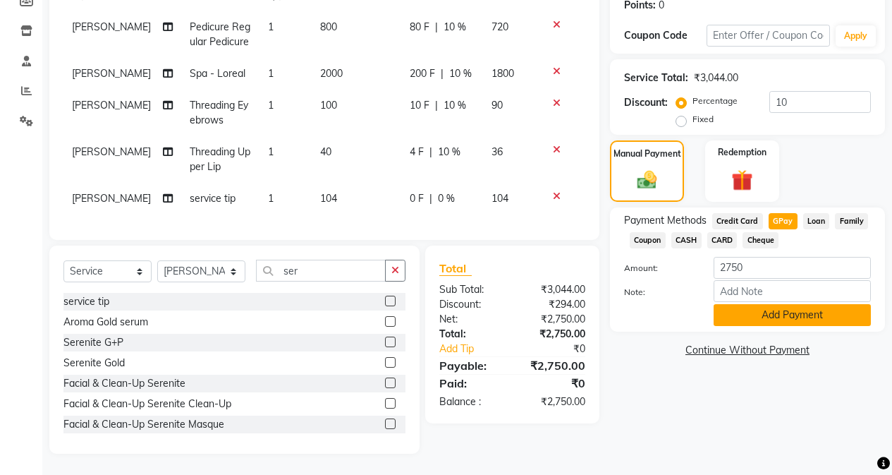
click at [710, 304] on button "Add Payment" at bounding box center [792, 315] width 157 height 22
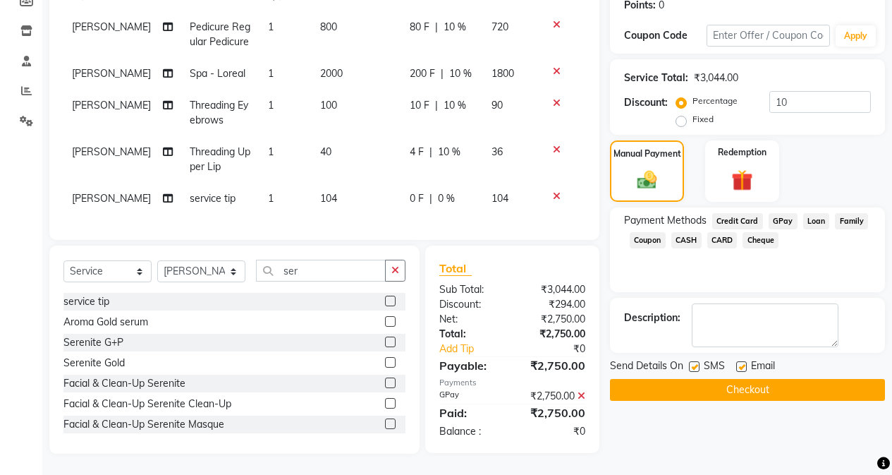
click at [710, 379] on button "Checkout" at bounding box center [747, 390] width 275 height 22
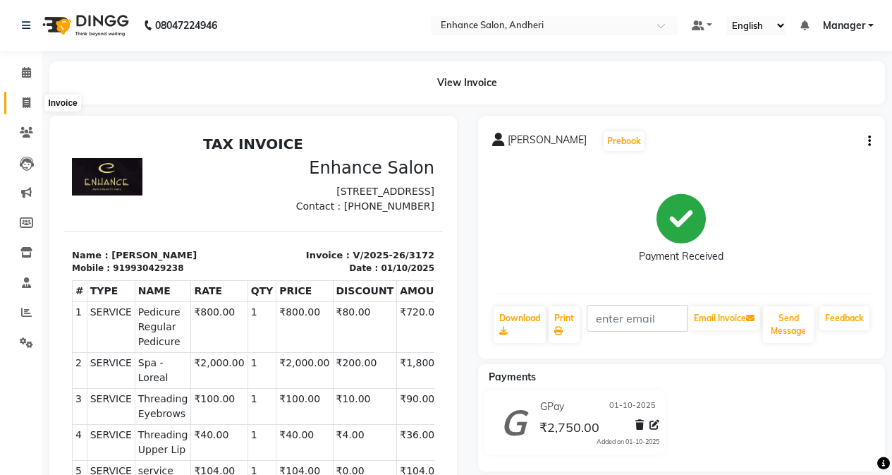
click at [19, 104] on span at bounding box center [26, 103] width 25 height 16
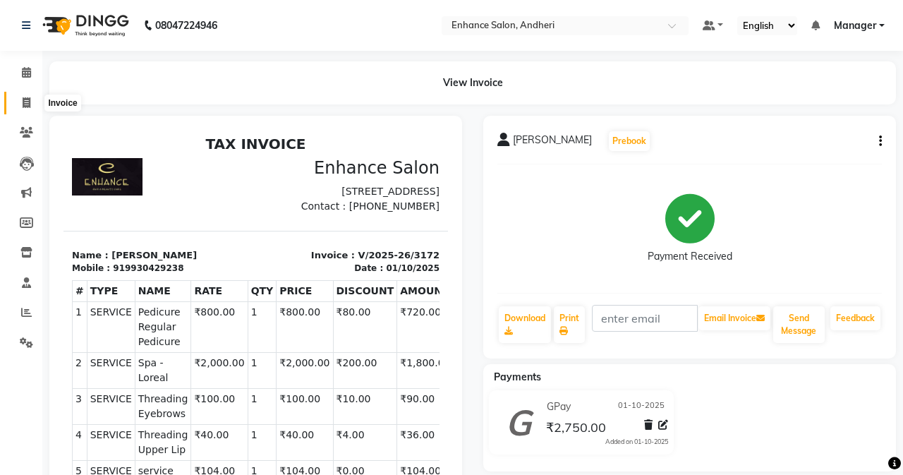
select select "service"
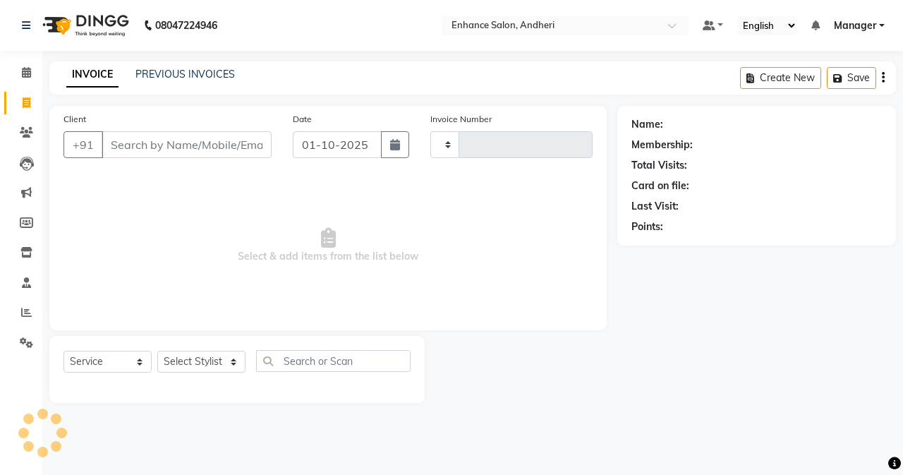
type input "3173"
select select "7236"
click at [40, 344] on div "Select Service Product Membership Package Voucher Prepaid Gift Card Select Styl…" at bounding box center [232, 369] width 386 height 67
click at [28, 343] on icon at bounding box center [26, 342] width 13 height 11
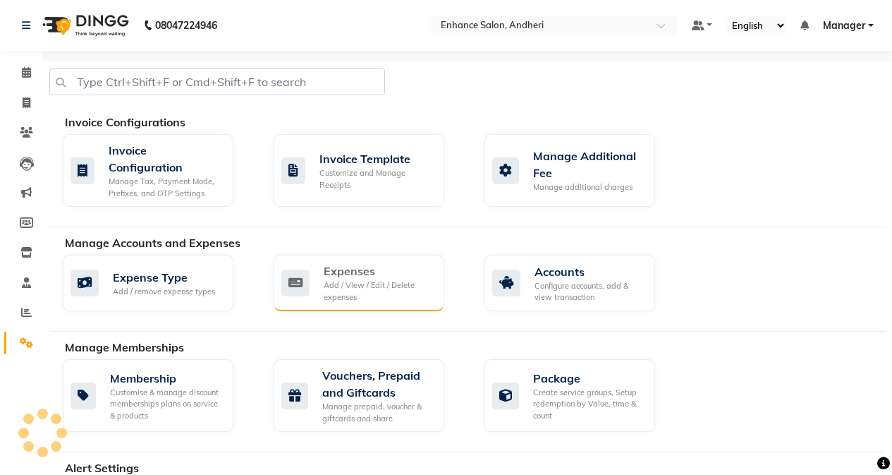
click at [398, 278] on div "Expenses" at bounding box center [378, 270] width 109 height 17
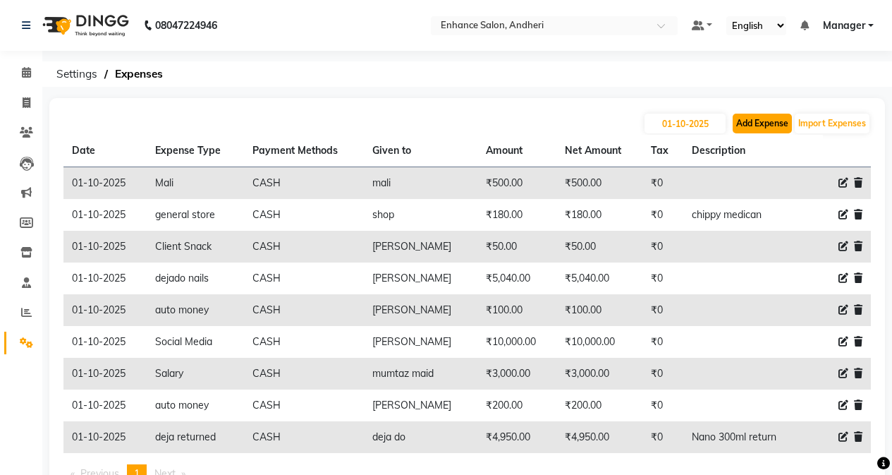
click at [710, 128] on button "Add Expense" at bounding box center [762, 124] width 59 height 20
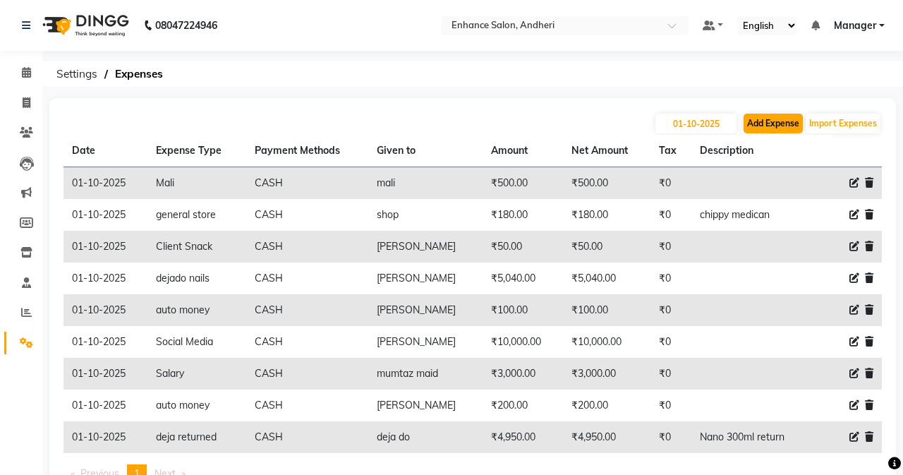
select select "1"
select select "6324"
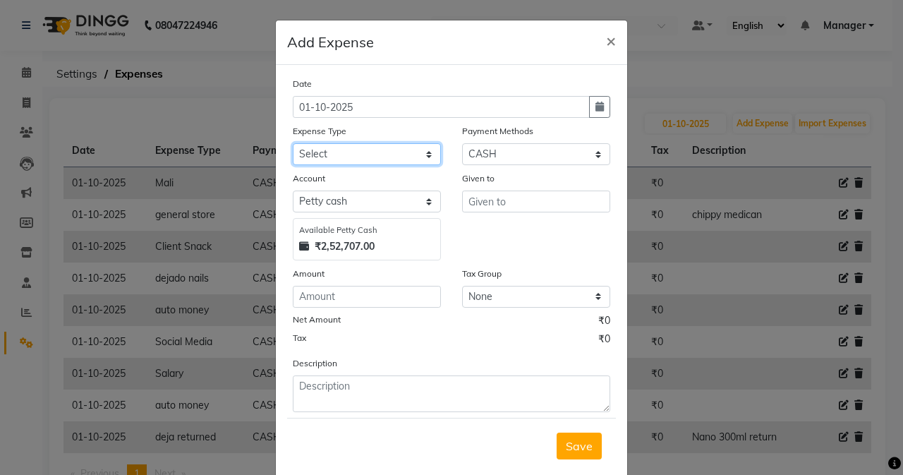
click at [316, 154] on select "Select Advance Salary Air Condition [PERSON_NAME] Aroma auto money Beauty Bazaa…" at bounding box center [367, 154] width 148 height 22
select select "18688"
click at [293, 143] on select "Select Advance Salary Air Condition [PERSON_NAME] Aroma auto money Beauty Bazaa…" at bounding box center [367, 154] width 148 height 22
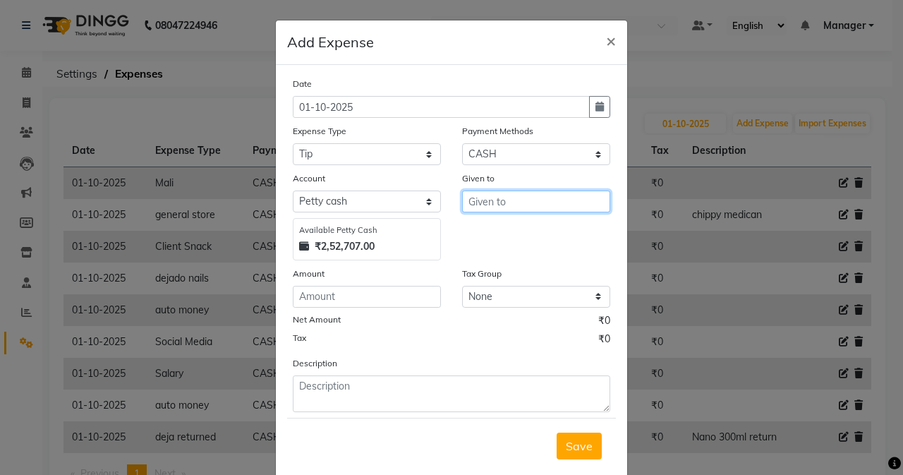
click at [529, 195] on input "text" at bounding box center [536, 201] width 148 height 22
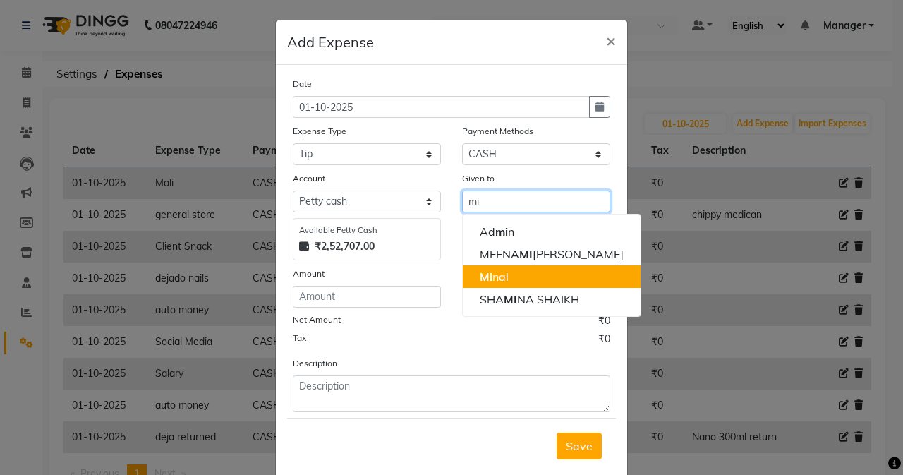
click at [544, 275] on button "Mi nal" at bounding box center [552, 276] width 178 height 23
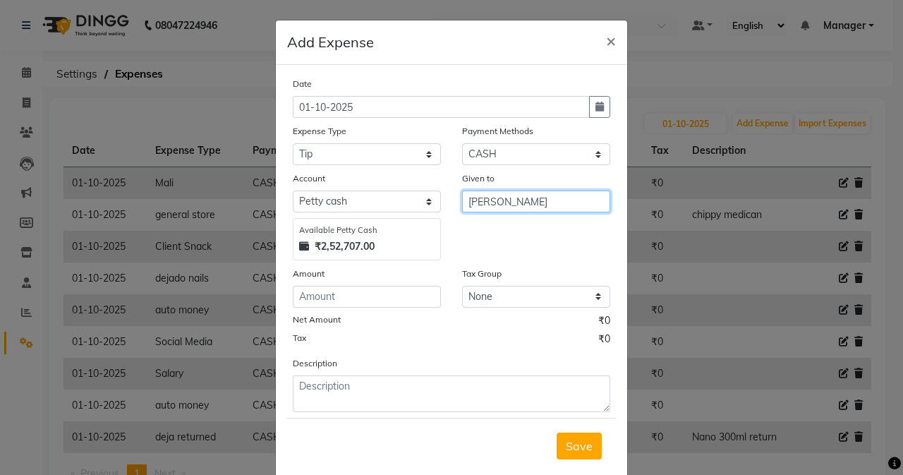
type input "[PERSON_NAME]"
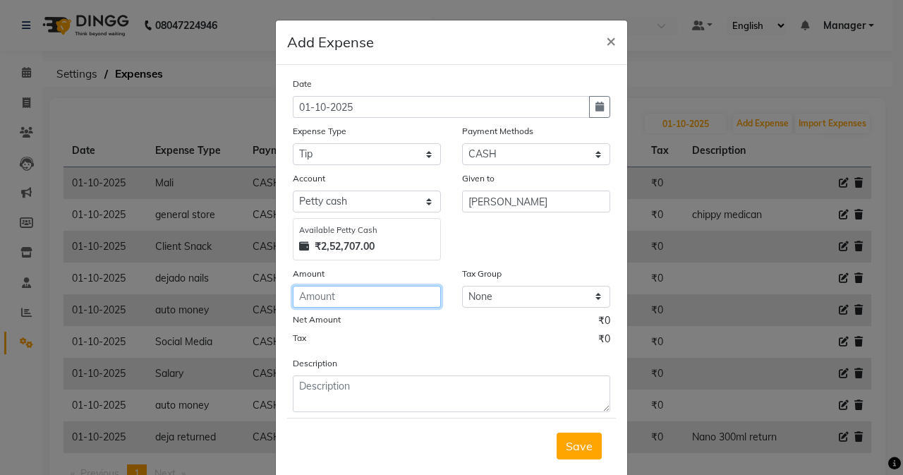
click at [293, 295] on input "number" at bounding box center [367, 297] width 148 height 22
type input "100"
click at [574, 444] on span "Save" at bounding box center [579, 446] width 27 height 14
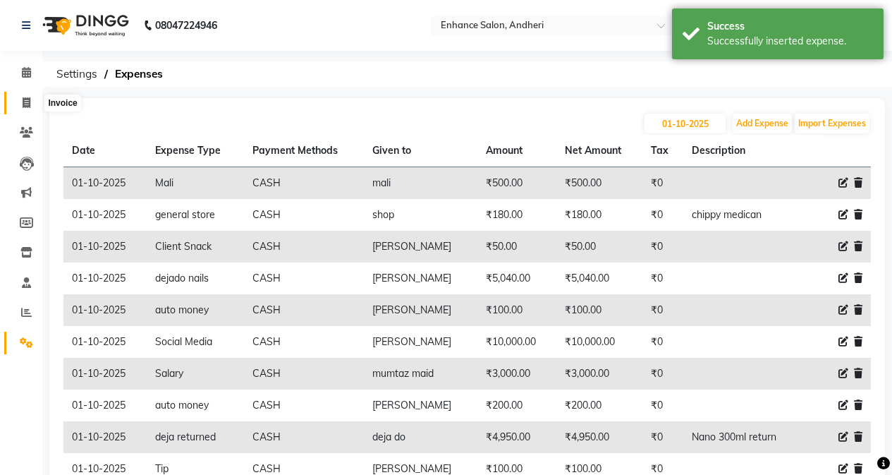
click at [18, 98] on span at bounding box center [26, 103] width 25 height 16
select select "7236"
select select "service"
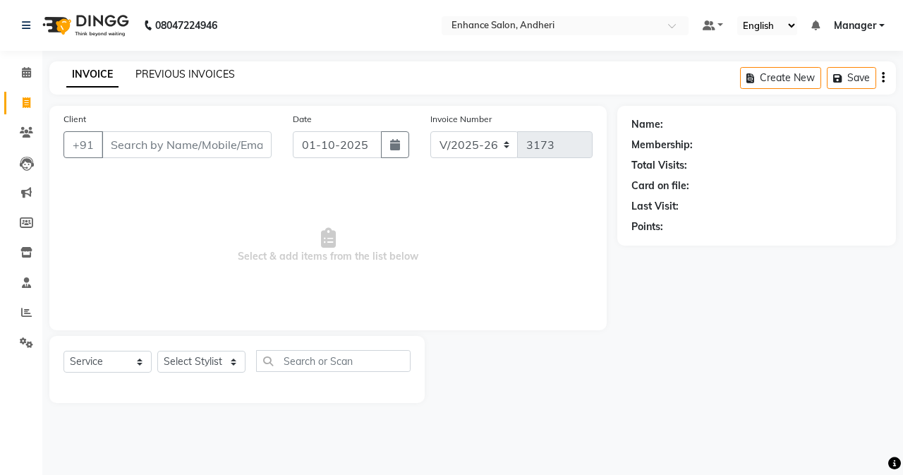
click at [141, 78] on link "PREVIOUS INVOICES" at bounding box center [184, 74] width 99 height 13
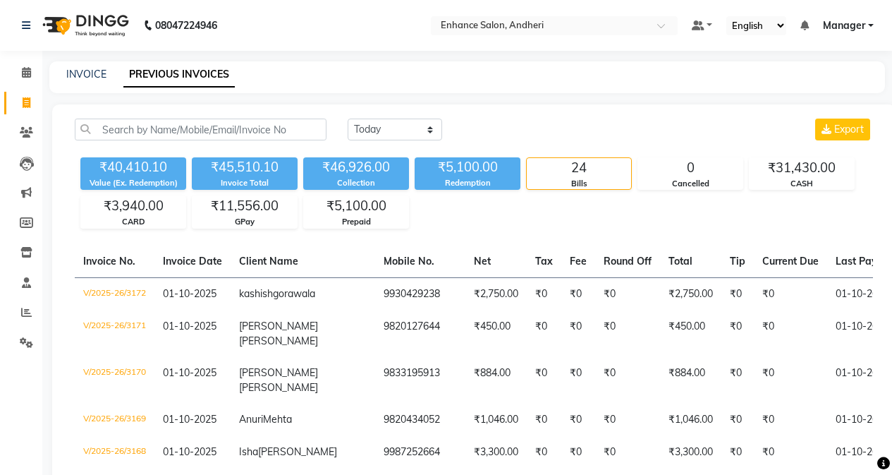
click at [86, 67] on div "INVOICE" at bounding box center [86, 74] width 40 height 15
click at [87, 71] on link "INVOICE" at bounding box center [86, 74] width 40 height 13
select select "service"
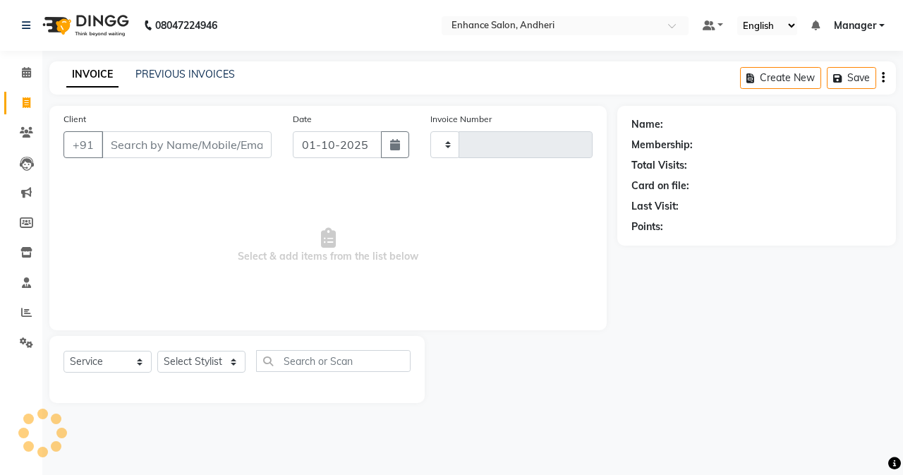
type input "3173"
select select "7236"
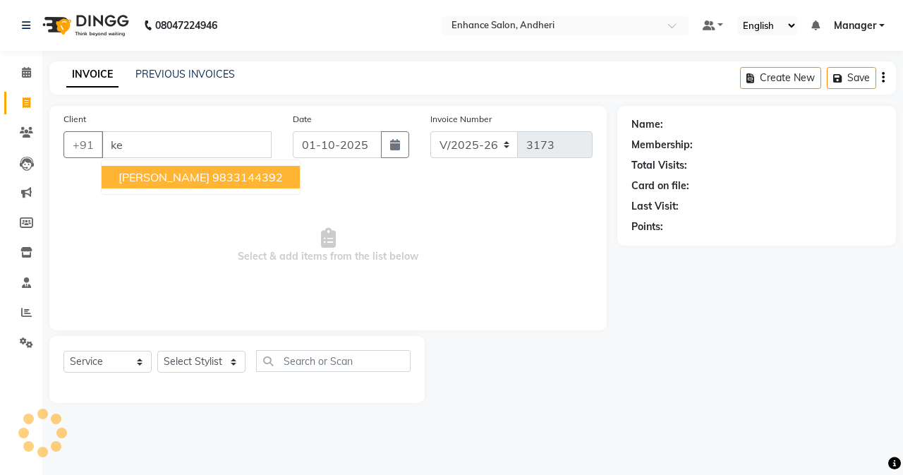
type input "k"
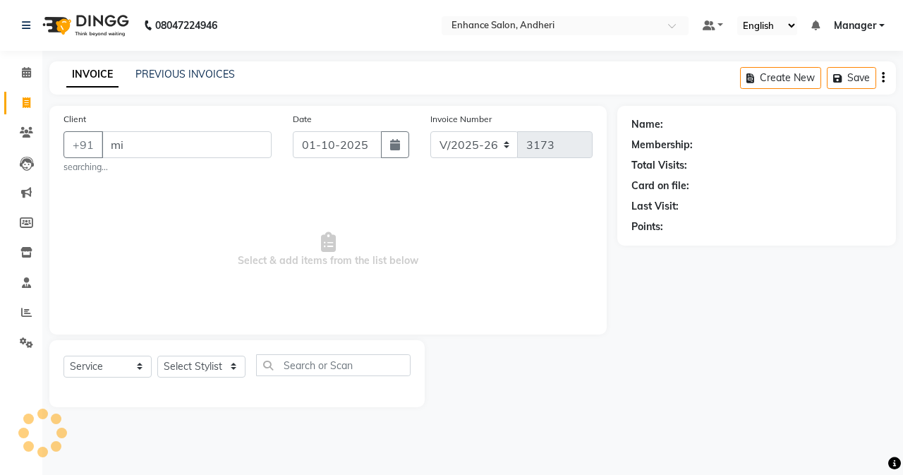
type input "m"
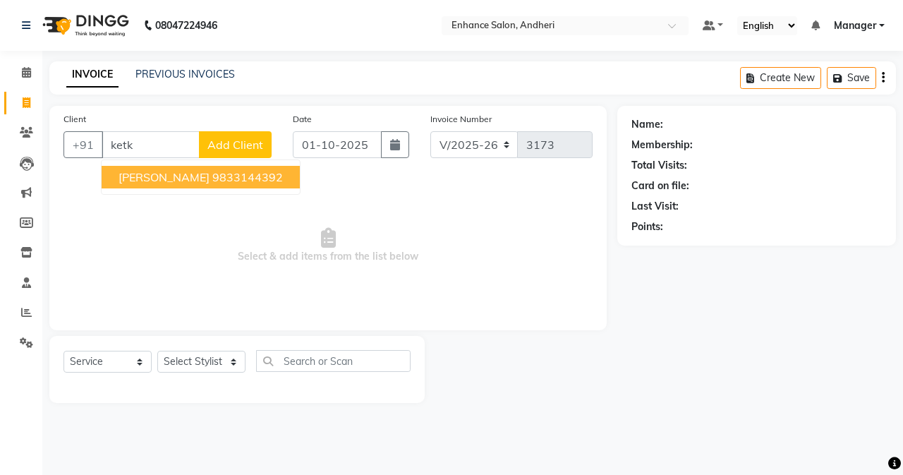
drag, startPoint x: 214, startPoint y: 173, endPoint x: 224, endPoint y: 340, distance: 166.7
click at [215, 184] on button "[PERSON_NAME] 9833144392" at bounding box center [201, 177] width 198 height 23
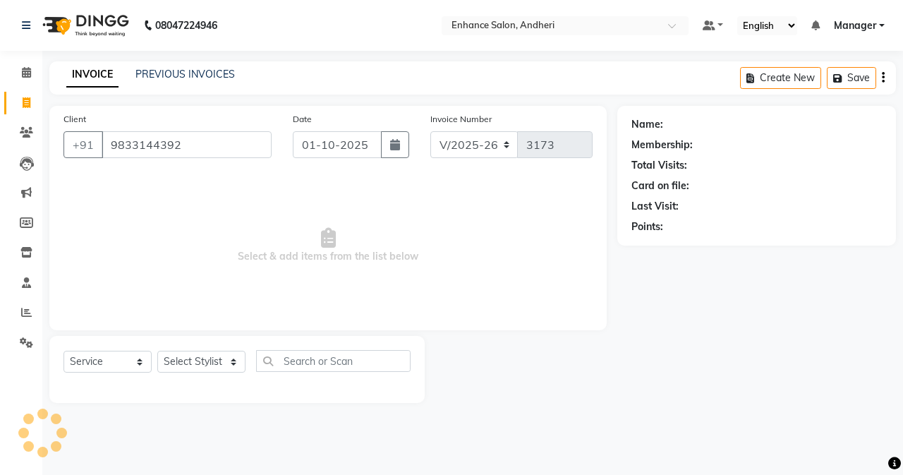
type input "9833144392"
click at [229, 363] on select "Select Stylist Admin [PERSON_NAME] [PERSON_NAME] [PERSON_NAME] Manager [PERSON_…" at bounding box center [201, 361] width 88 height 22
select select "61734"
click at [157, 350] on select "Select Stylist Admin [PERSON_NAME] [PERSON_NAME] [PERSON_NAME] Manager [PERSON_…" at bounding box center [201, 361] width 88 height 22
select select "1: Object"
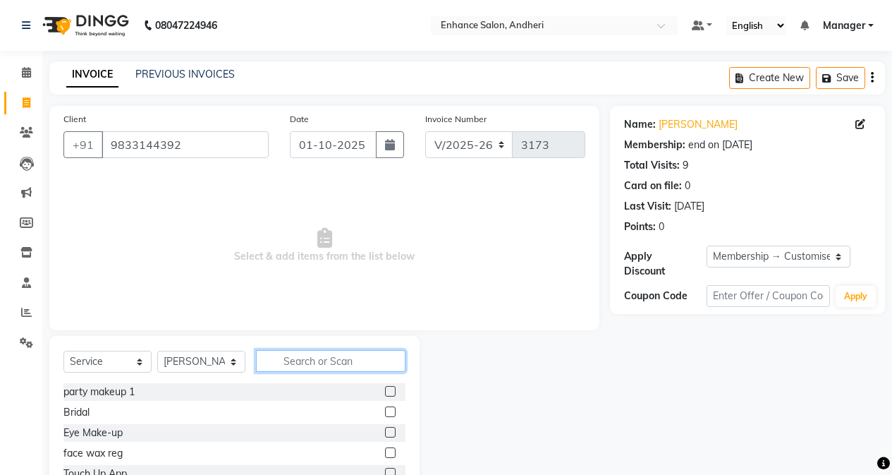
click at [276, 355] on input "text" at bounding box center [331, 361] width 150 height 22
type input "was"
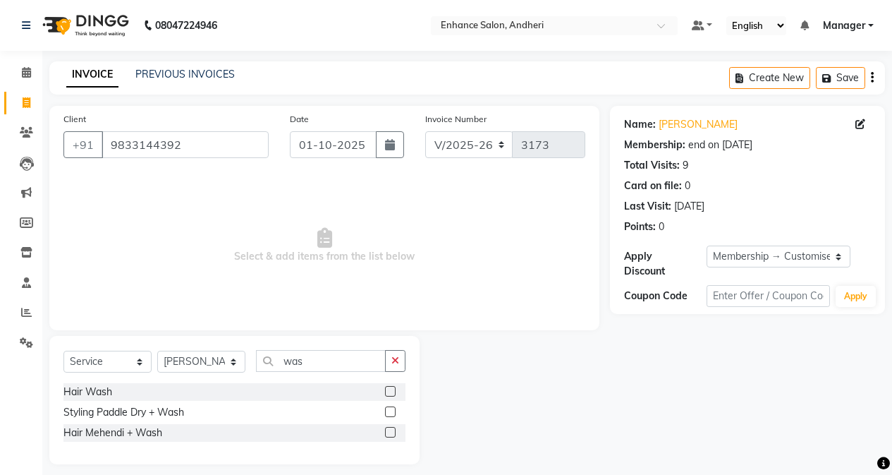
drag, startPoint x: 391, startPoint y: 392, endPoint x: 345, endPoint y: 329, distance: 78.7
click at [389, 391] on label at bounding box center [390, 391] width 11 height 11
click at [389, 391] on input "checkbox" at bounding box center [389, 391] width 9 height 9
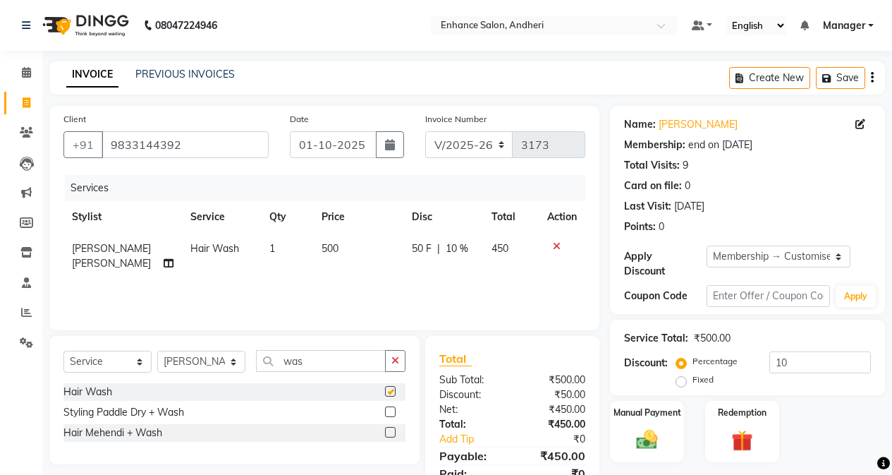
click at [319, 256] on td "500" at bounding box center [358, 256] width 91 height 47
checkbox input "false"
select select "61734"
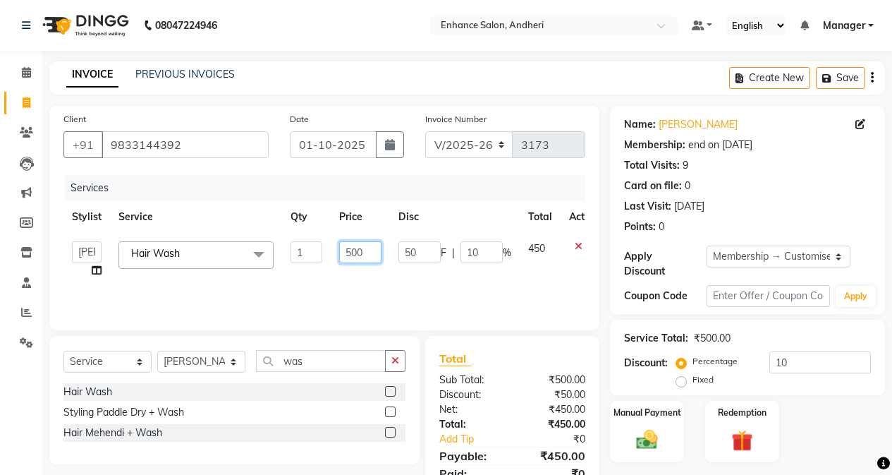
click at [350, 245] on input "500" at bounding box center [360, 252] width 42 height 22
type input "400"
click at [207, 355] on select "Select Stylist Admin [PERSON_NAME] [PERSON_NAME] [PERSON_NAME] Manager [PERSON_…" at bounding box center [201, 361] width 88 height 22
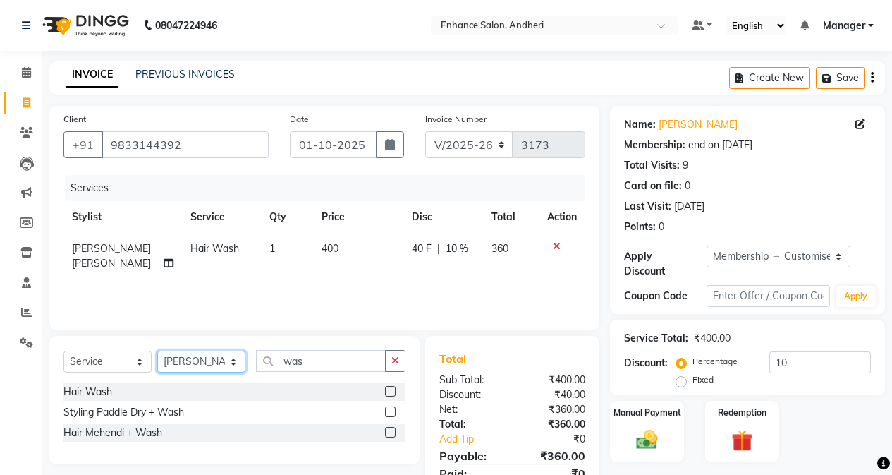
select select "61730"
click at [157, 350] on select "Select Stylist Admin [PERSON_NAME] [PERSON_NAME] [PERSON_NAME] Manager [PERSON_…" at bounding box center [201, 361] width 88 height 22
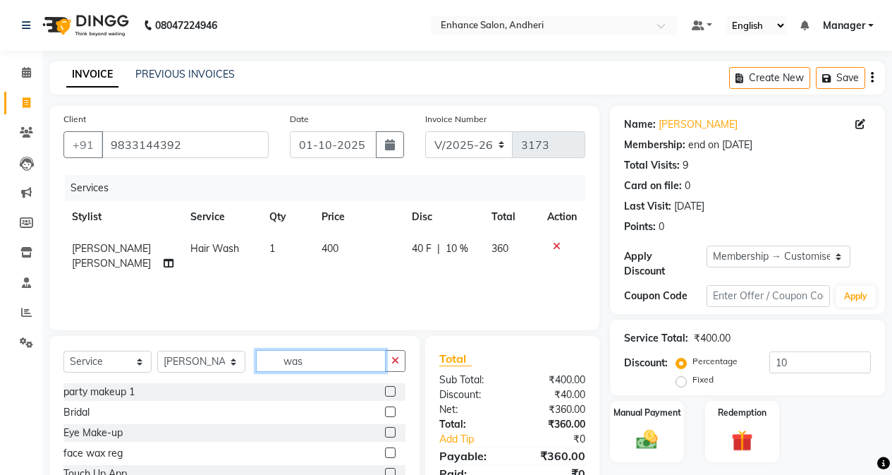
click at [341, 360] on input "was" at bounding box center [321, 361] width 130 height 22
type input "w"
type input "hai"
click at [394, 412] on label at bounding box center [390, 411] width 11 height 11
click at [394, 412] on input "checkbox" at bounding box center [389, 412] width 9 height 9
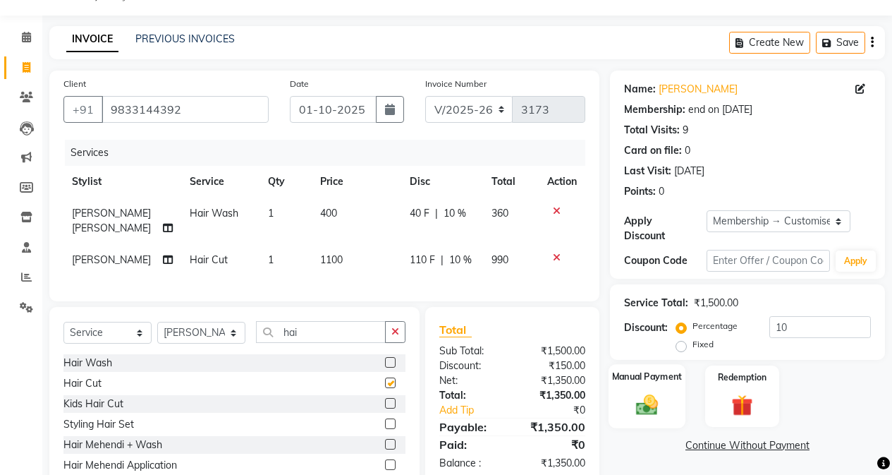
scroll to position [89, 0]
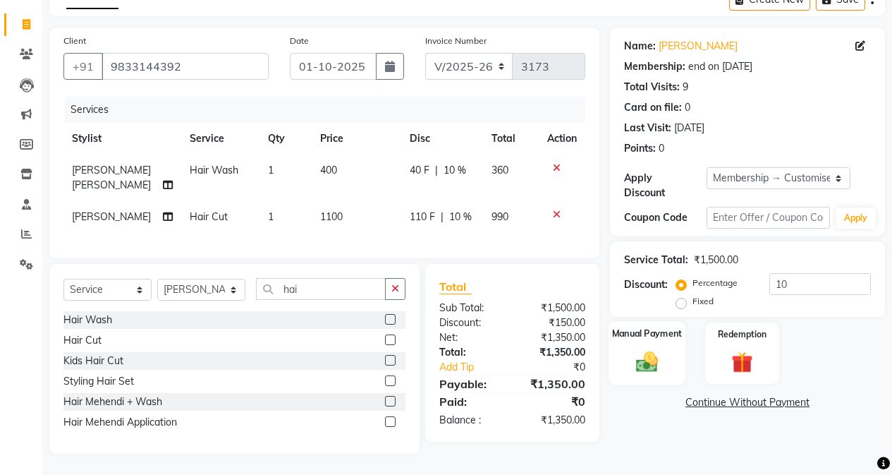
checkbox input "false"
click at [690, 328] on div "Manual Payment Redemption" at bounding box center [747, 352] width 296 height 61
drag, startPoint x: 623, startPoint y: 327, endPoint x: 638, endPoint y: 337, distance: 18.4
click at [627, 331] on div "Manual Payment" at bounding box center [647, 353] width 77 height 64
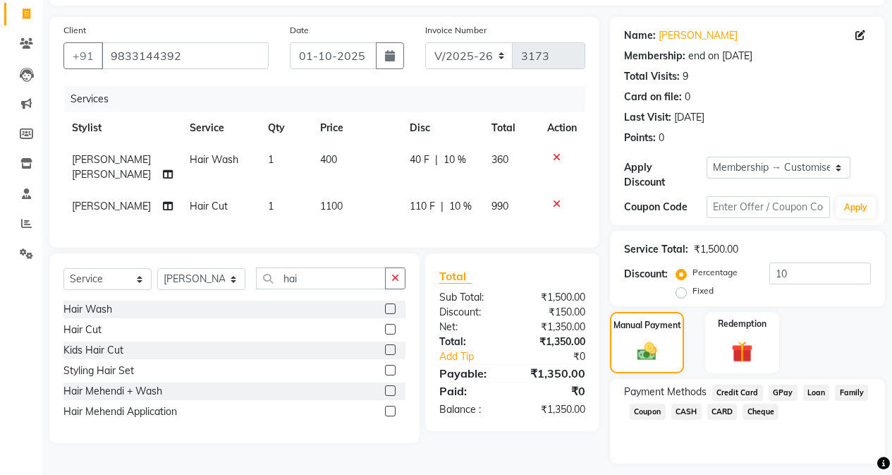
click at [710, 384] on span "GPay" at bounding box center [783, 392] width 29 height 16
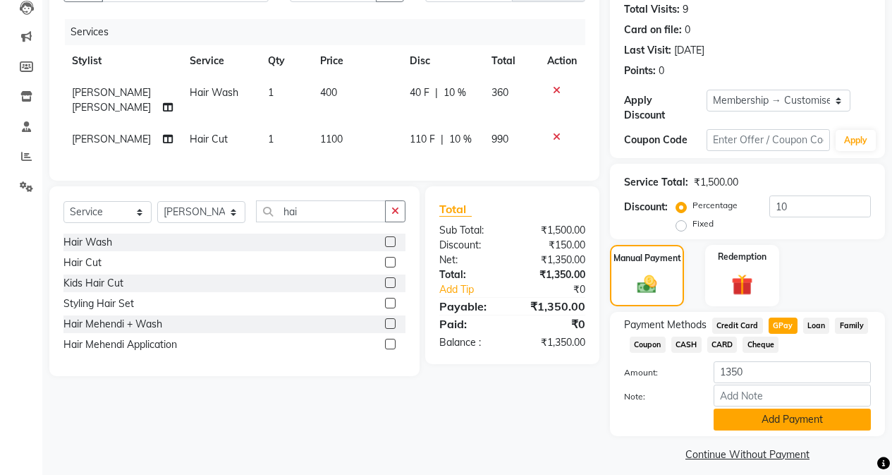
click at [710, 416] on button "Add Payment" at bounding box center [792, 419] width 157 height 22
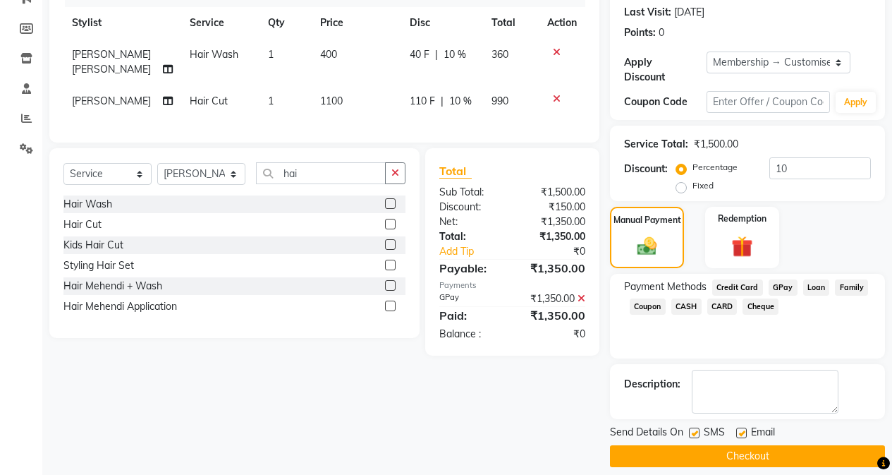
scroll to position [196, 0]
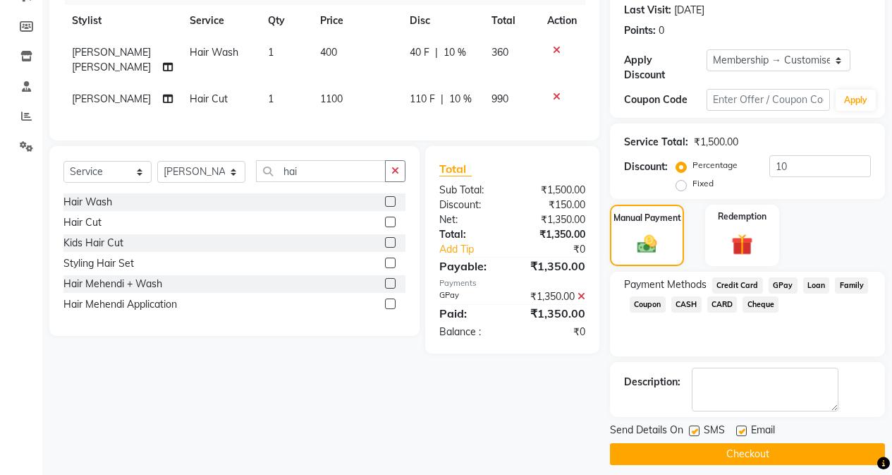
click at [710, 444] on button "Checkout" at bounding box center [747, 454] width 275 height 22
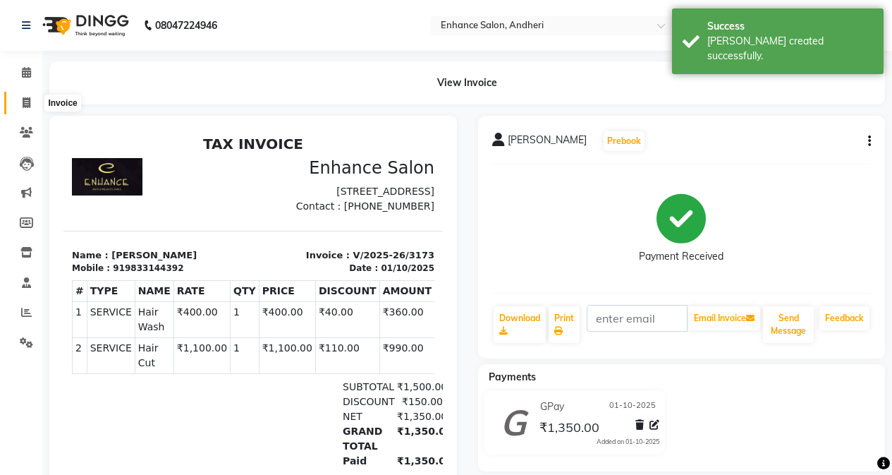
click at [20, 111] on link "Invoice" at bounding box center [21, 103] width 34 height 23
select select "7236"
select select "service"
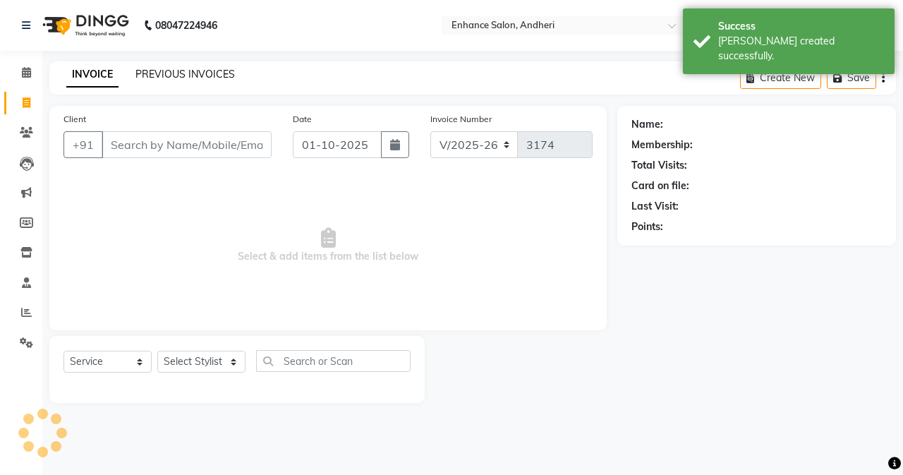
click at [151, 78] on link "PREVIOUS INVOICES" at bounding box center [184, 74] width 99 height 13
